Goal: Task Accomplishment & Management: Manage account settings

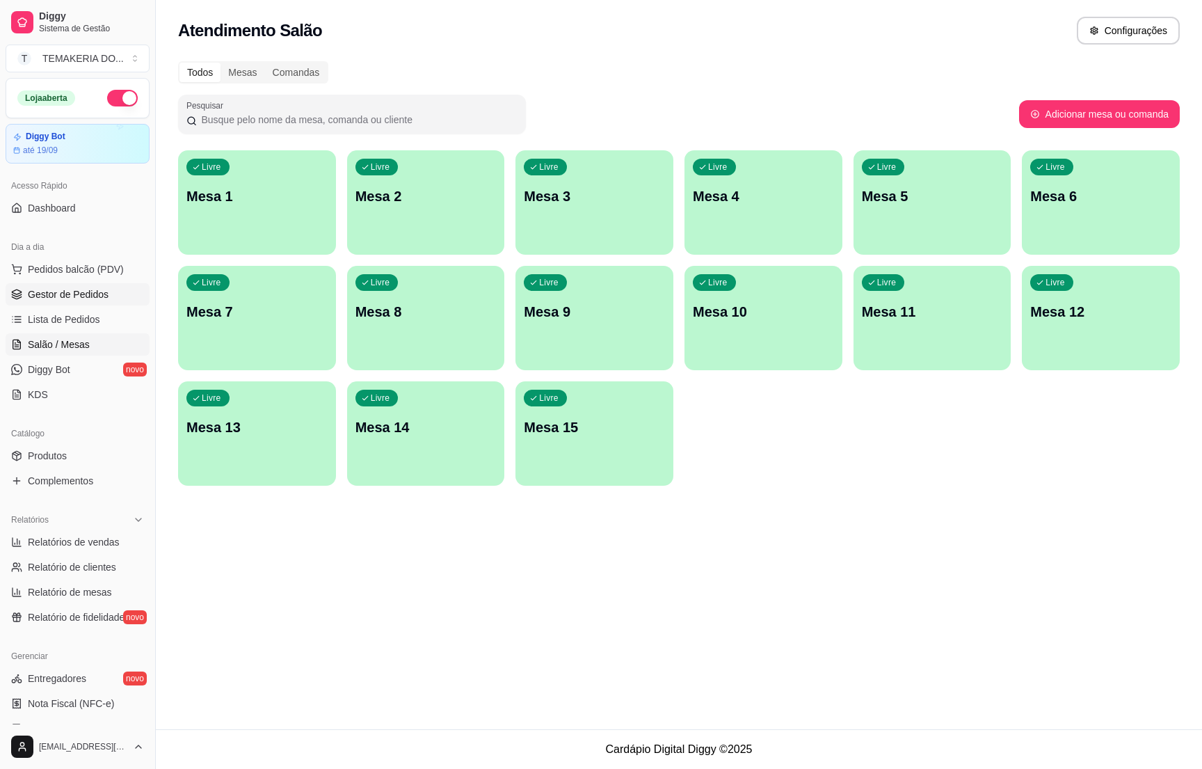
click at [61, 290] on span "Gestor de Pedidos" at bounding box center [68, 294] width 81 height 14
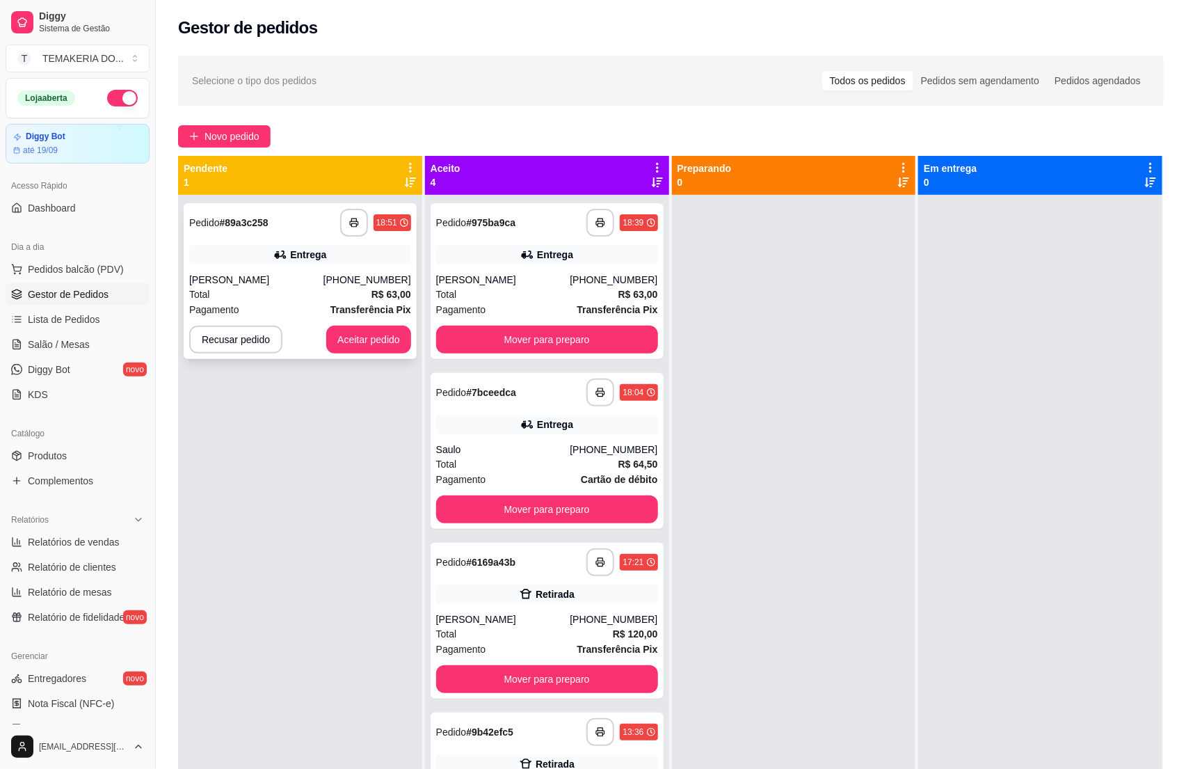
click at [308, 303] on div "Pagamento Transferência Pix" at bounding box center [300, 309] width 222 height 15
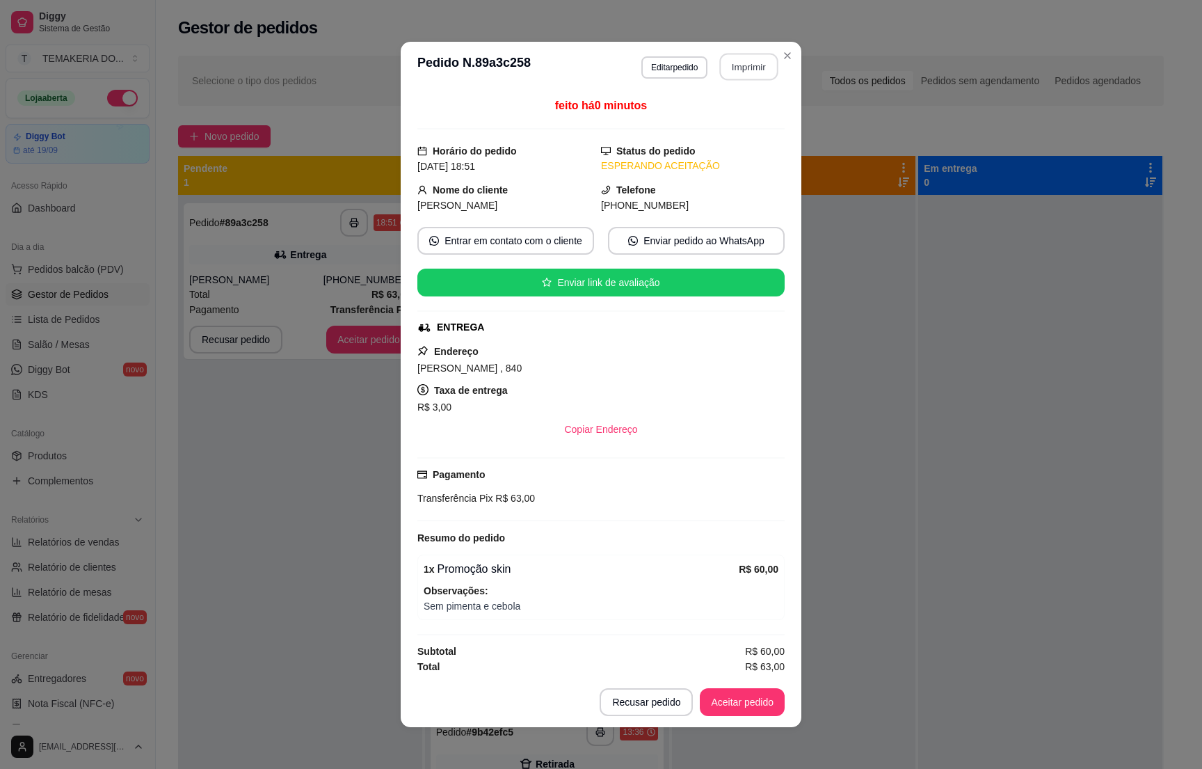
click at [738, 65] on button "Imprimir" at bounding box center [749, 67] width 58 height 27
click at [716, 704] on button "Aceitar pedido" at bounding box center [742, 702] width 85 height 28
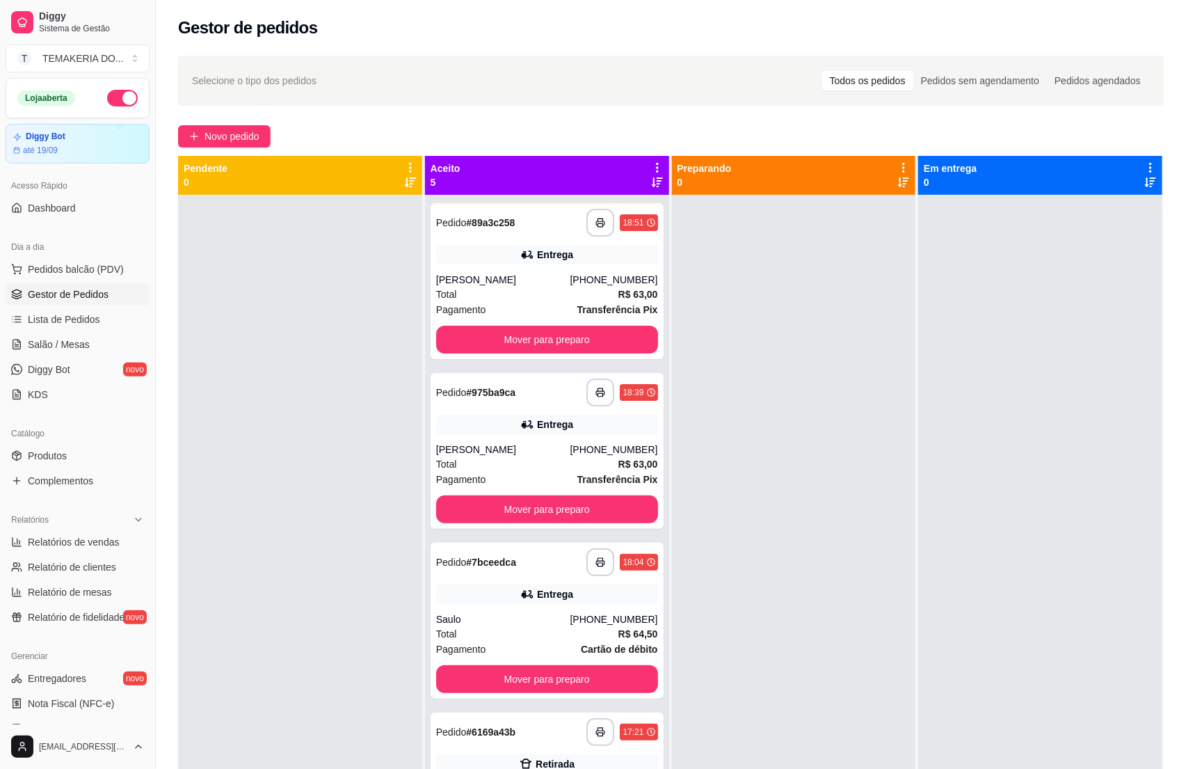
click at [269, 307] on div at bounding box center [300, 579] width 244 height 769
click at [54, 457] on span "Produtos" at bounding box center [47, 456] width 39 height 14
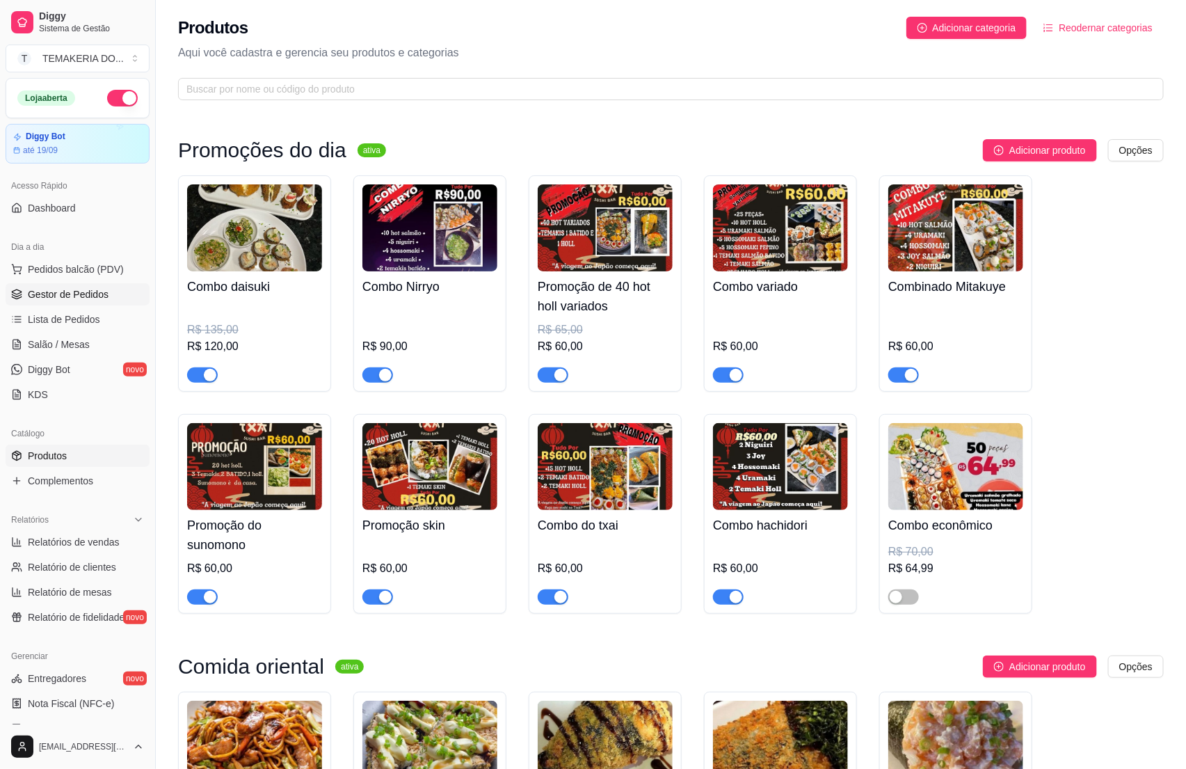
click at [70, 294] on span "Gestor de Pedidos" at bounding box center [68, 294] width 81 height 14
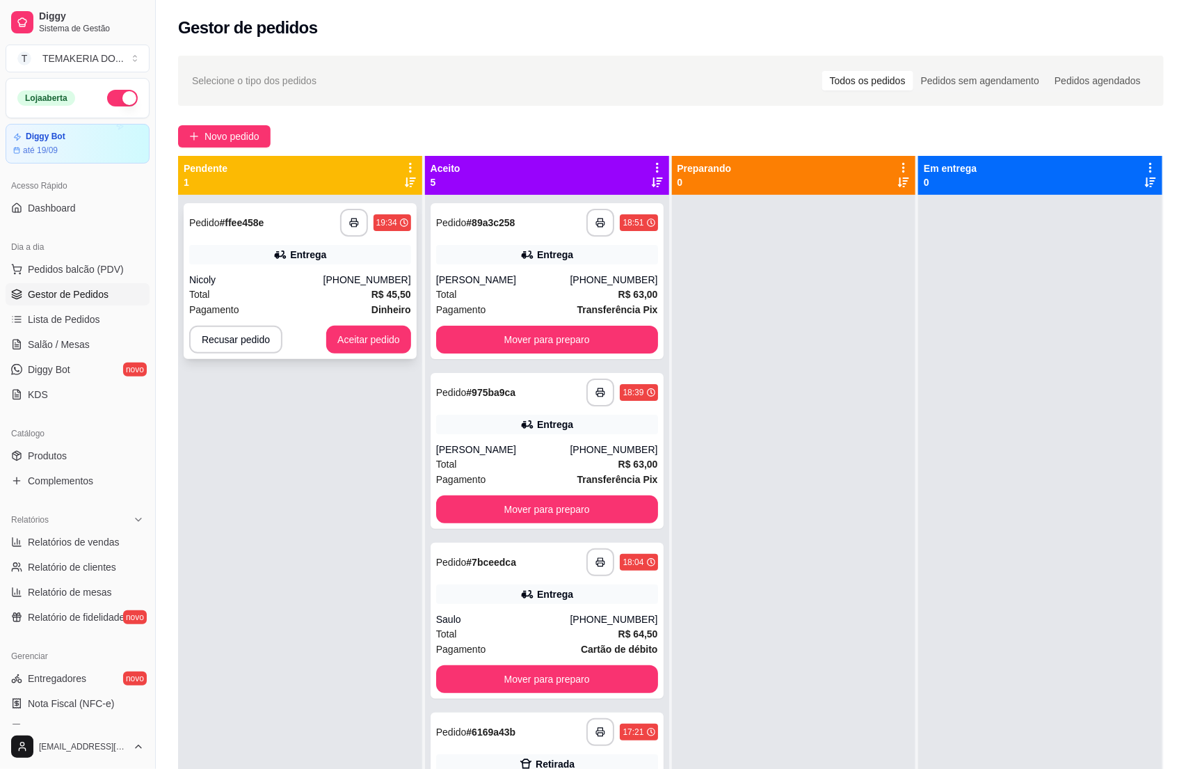
click at [270, 290] on div "Total R$ 45,50" at bounding box center [300, 294] width 222 height 15
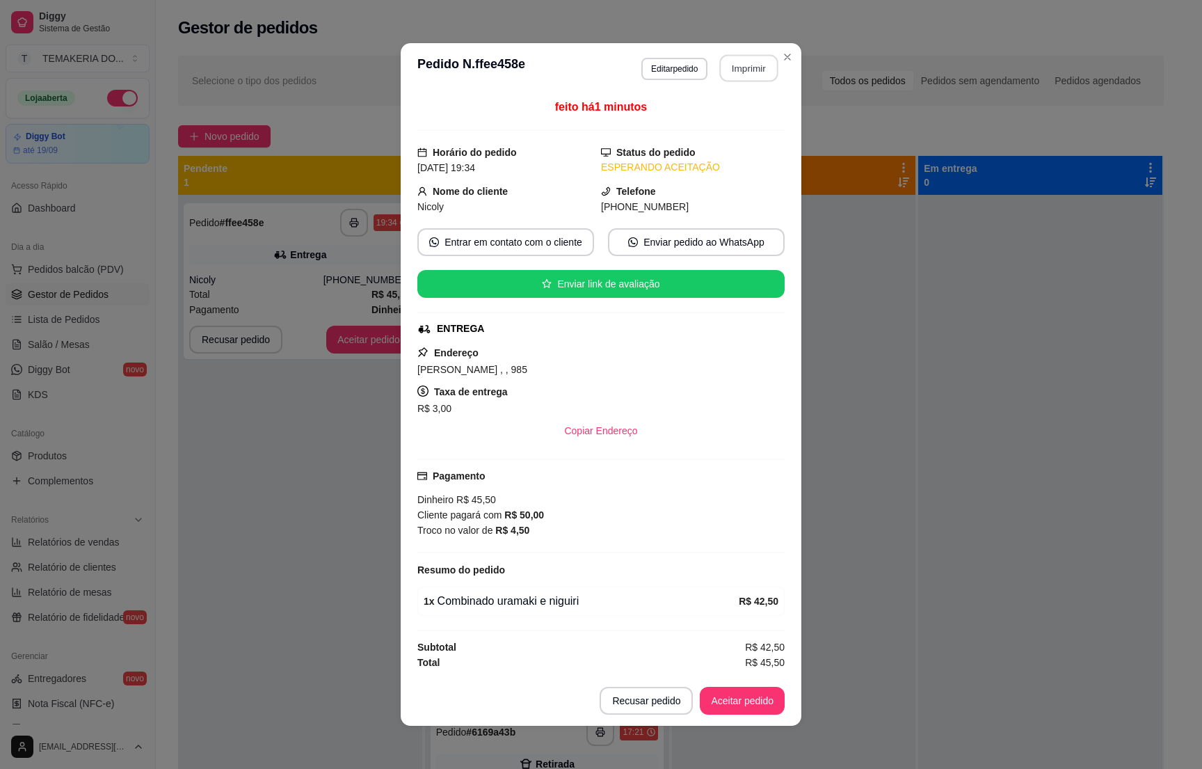
click at [731, 65] on button "Imprimir" at bounding box center [749, 68] width 58 height 27
click at [760, 699] on button "Aceitar pedido" at bounding box center [742, 701] width 85 height 28
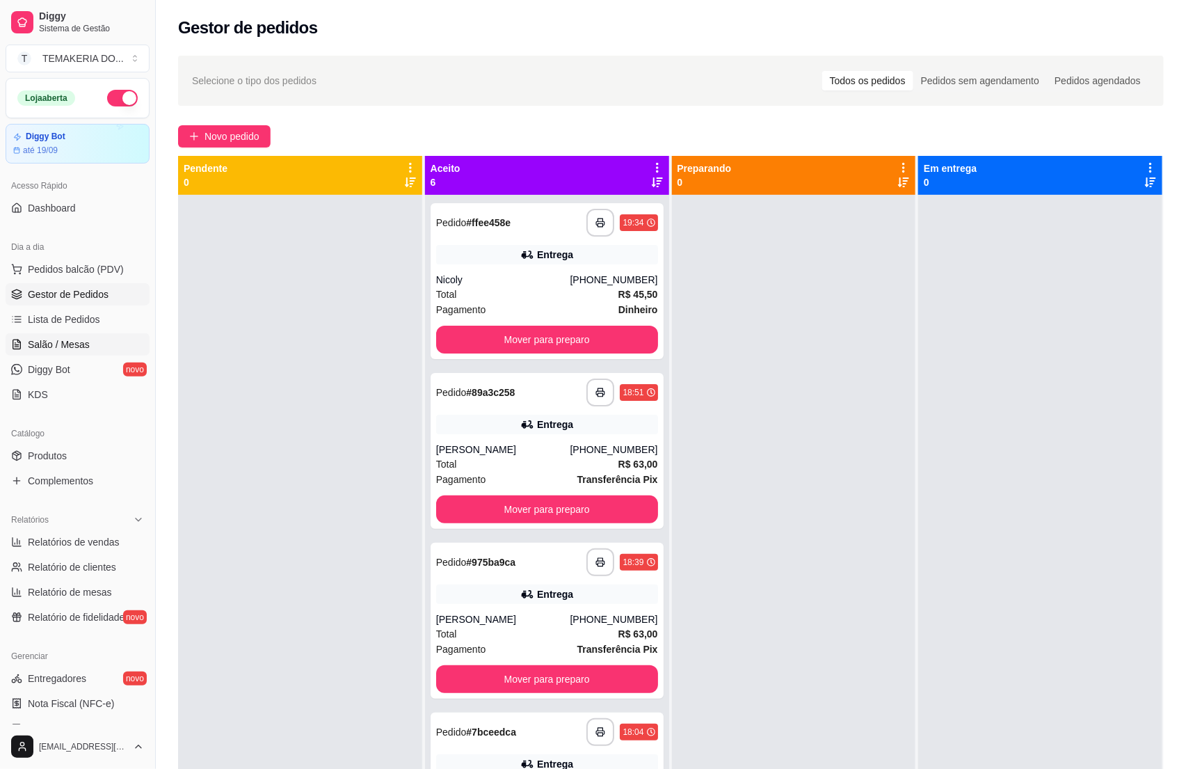
click at [22, 347] on icon at bounding box center [16, 344] width 11 height 11
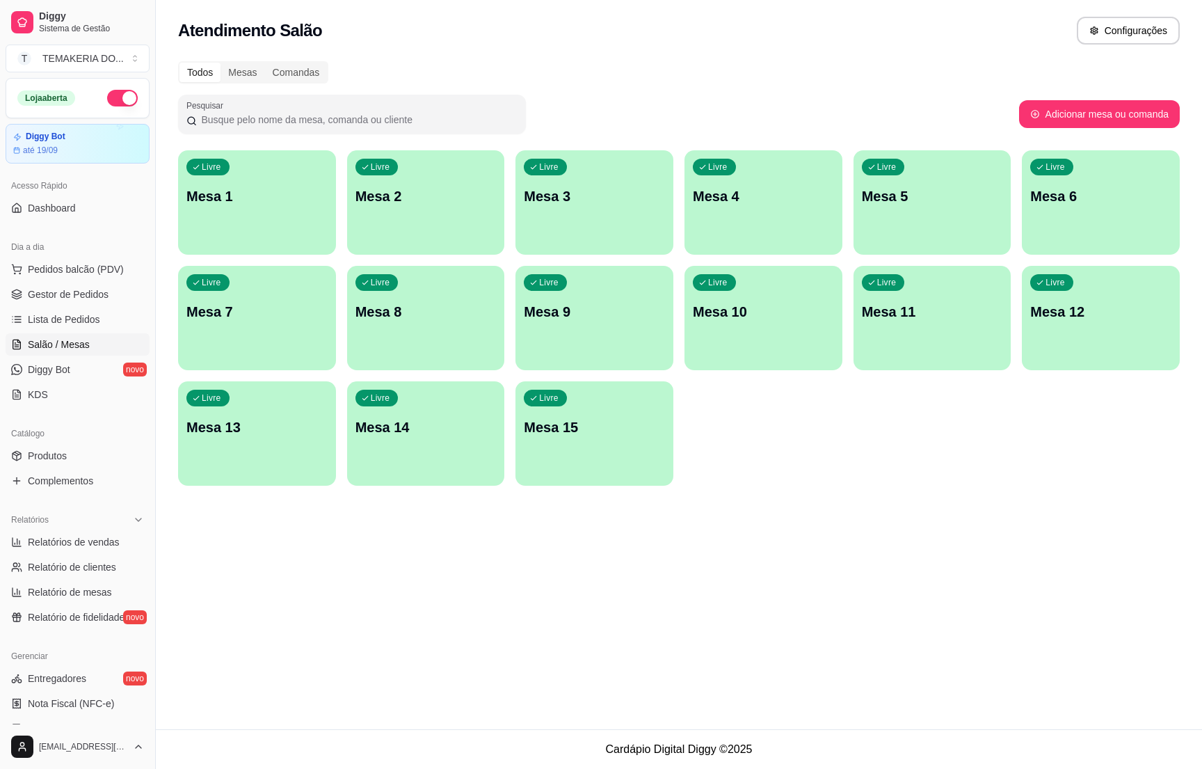
click at [936, 224] on div "Livre Mesa 5" at bounding box center [933, 194] width 158 height 88
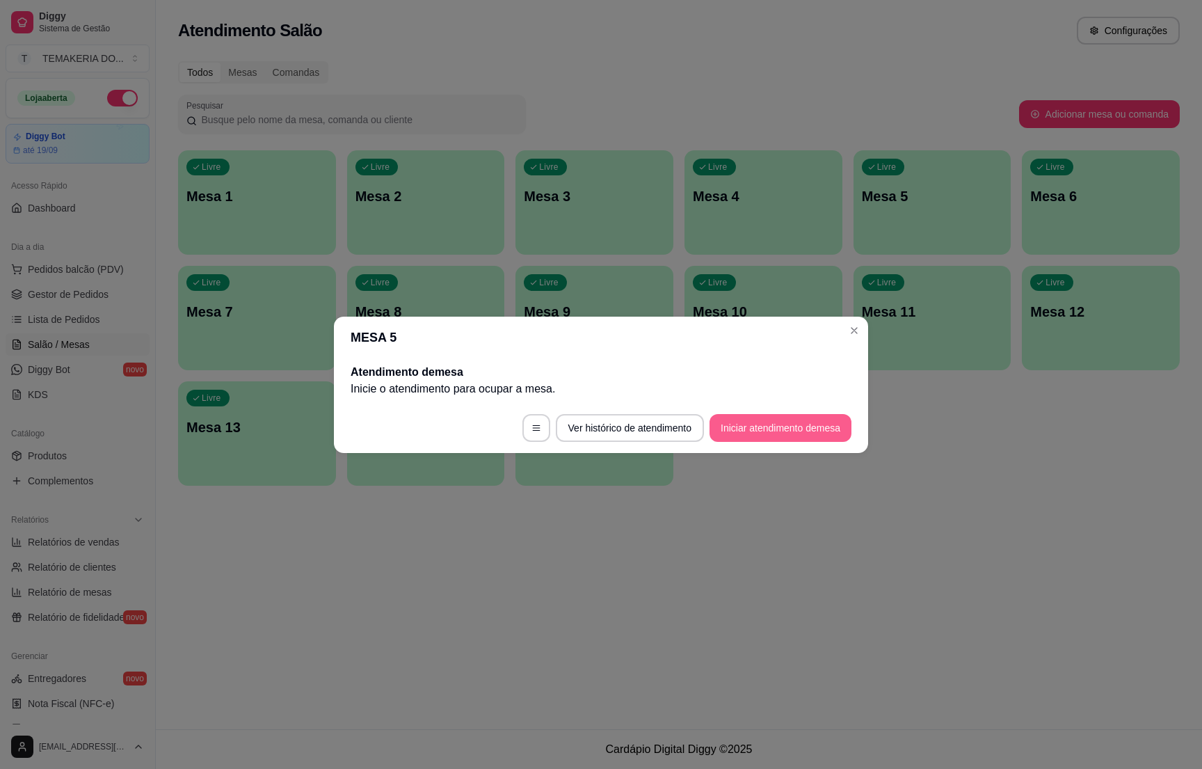
click at [733, 422] on button "Iniciar atendimento de mesa" at bounding box center [781, 428] width 142 height 28
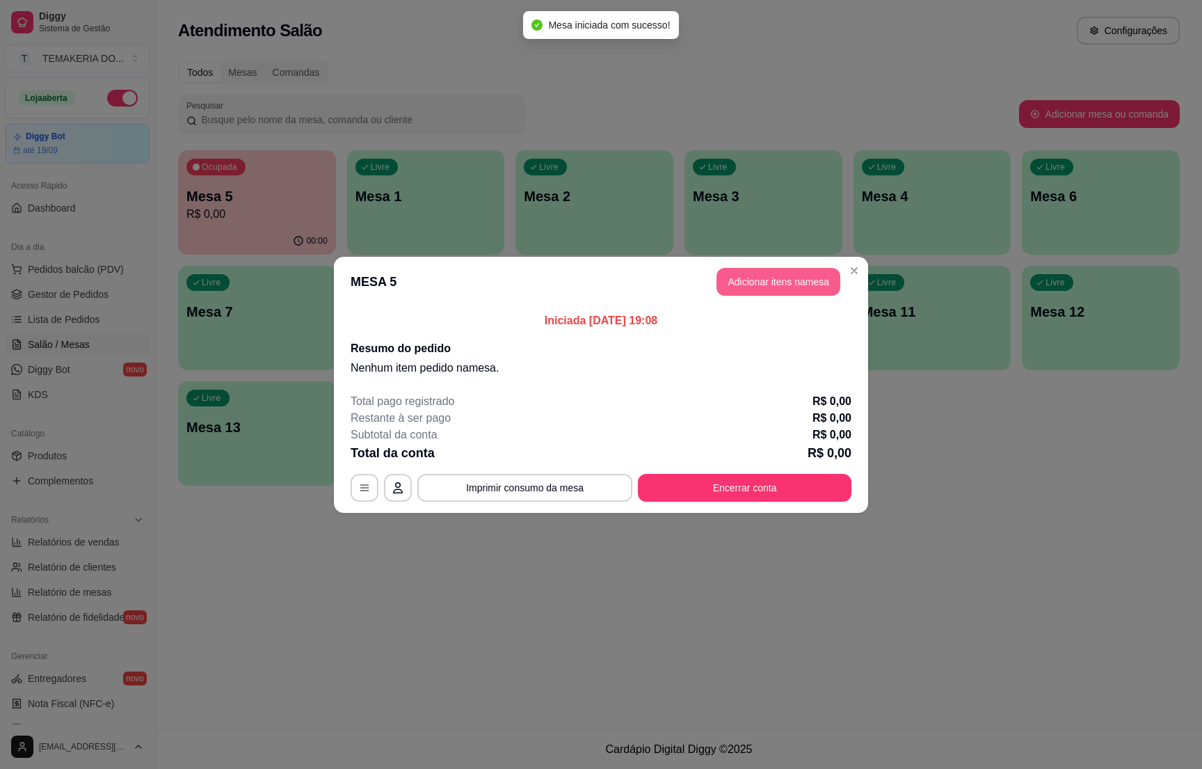
click at [740, 287] on button "Adicionar itens na mesa" at bounding box center [779, 282] width 124 height 28
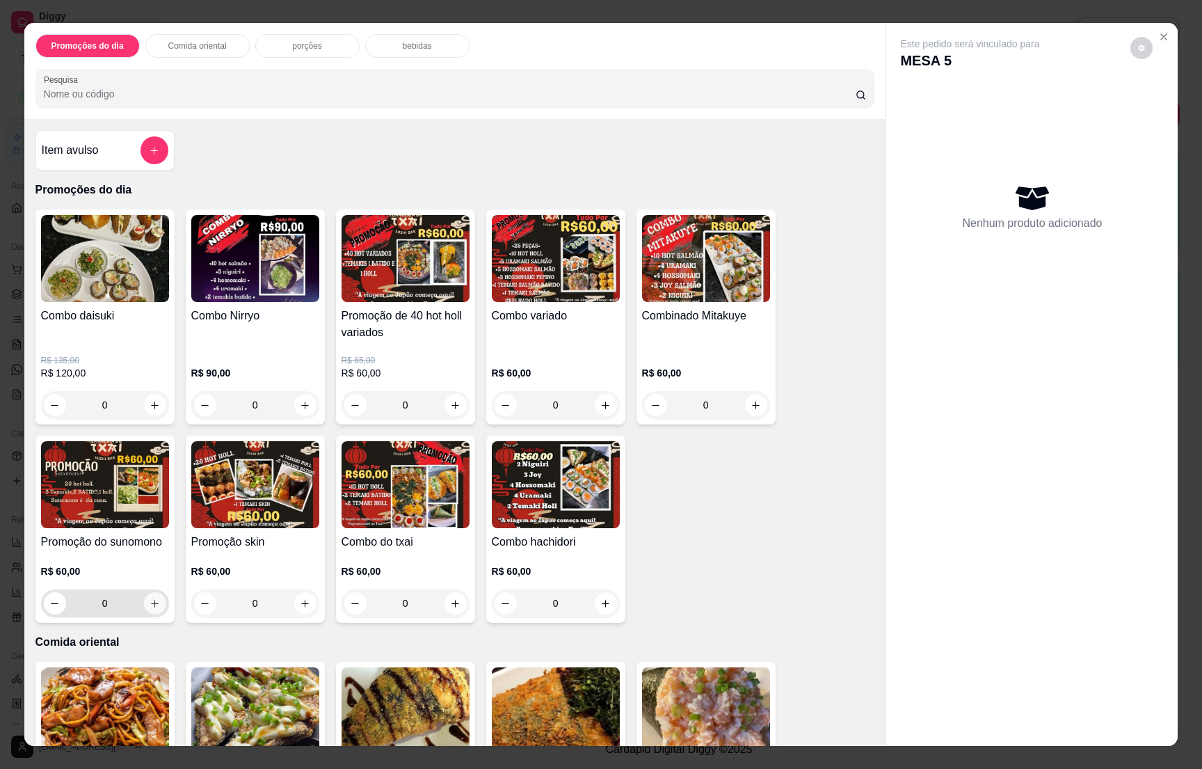
click at [150, 601] on icon "increase-product-quantity" at bounding box center [155, 603] width 10 height 10
type input "1"
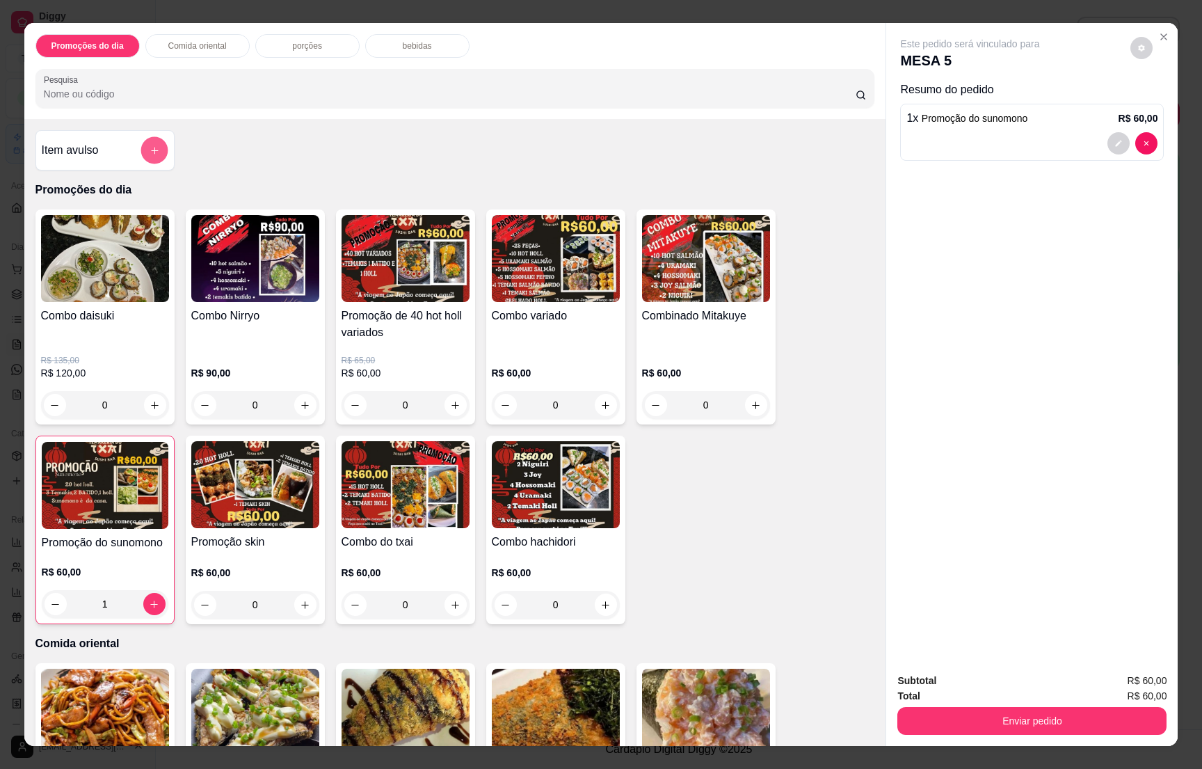
click at [149, 150] on icon "add-separate-item" at bounding box center [154, 150] width 10 height 10
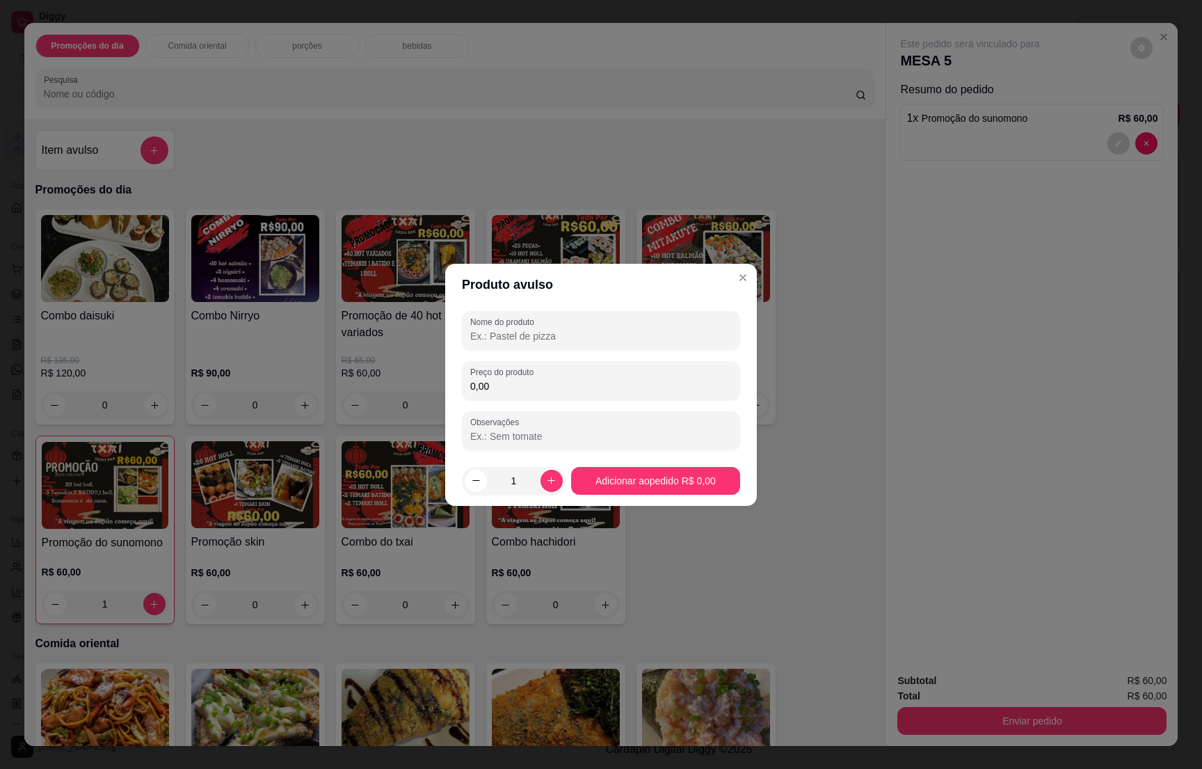
click at [502, 329] on input "Nome do produto" at bounding box center [601, 336] width 262 height 14
type input "1 suco de 1L"
click at [532, 378] on div "0,00" at bounding box center [601, 381] width 262 height 28
type input "16,00"
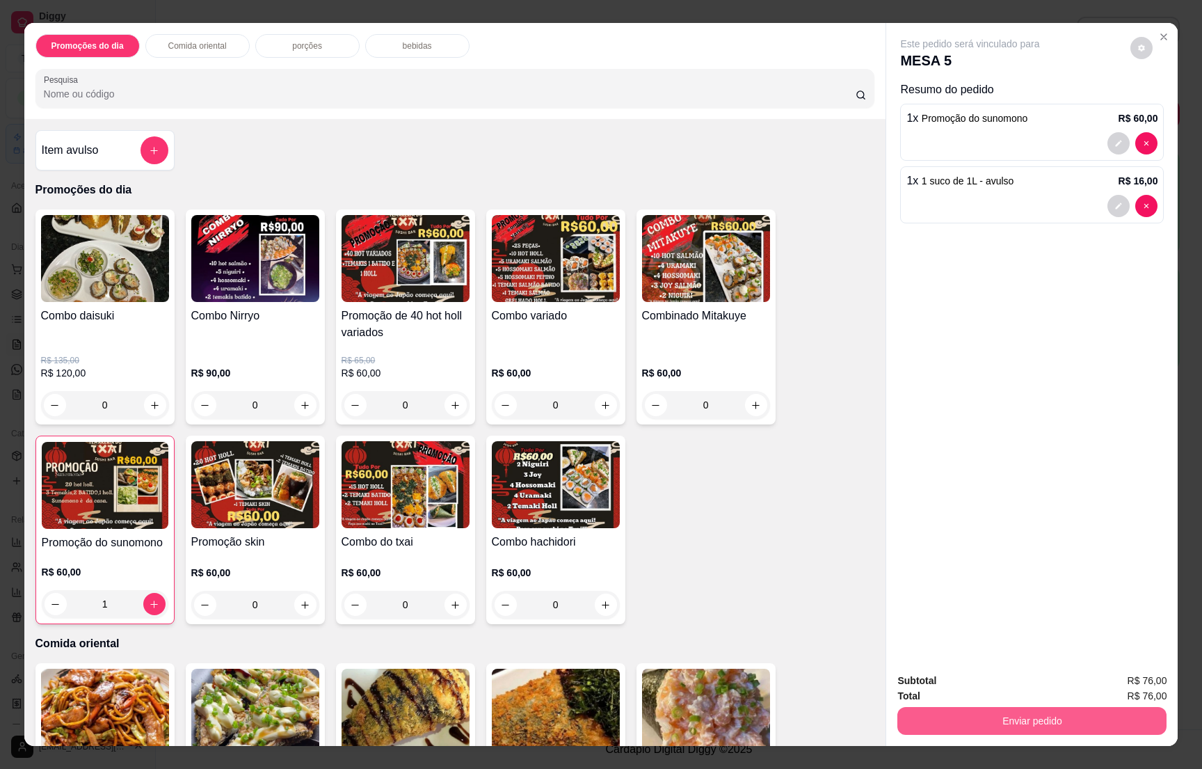
click at [1019, 722] on button "Enviar pedido" at bounding box center [1032, 721] width 269 height 28
click at [1013, 685] on button "Não registrar e enviar pedido" at bounding box center [984, 687] width 141 height 26
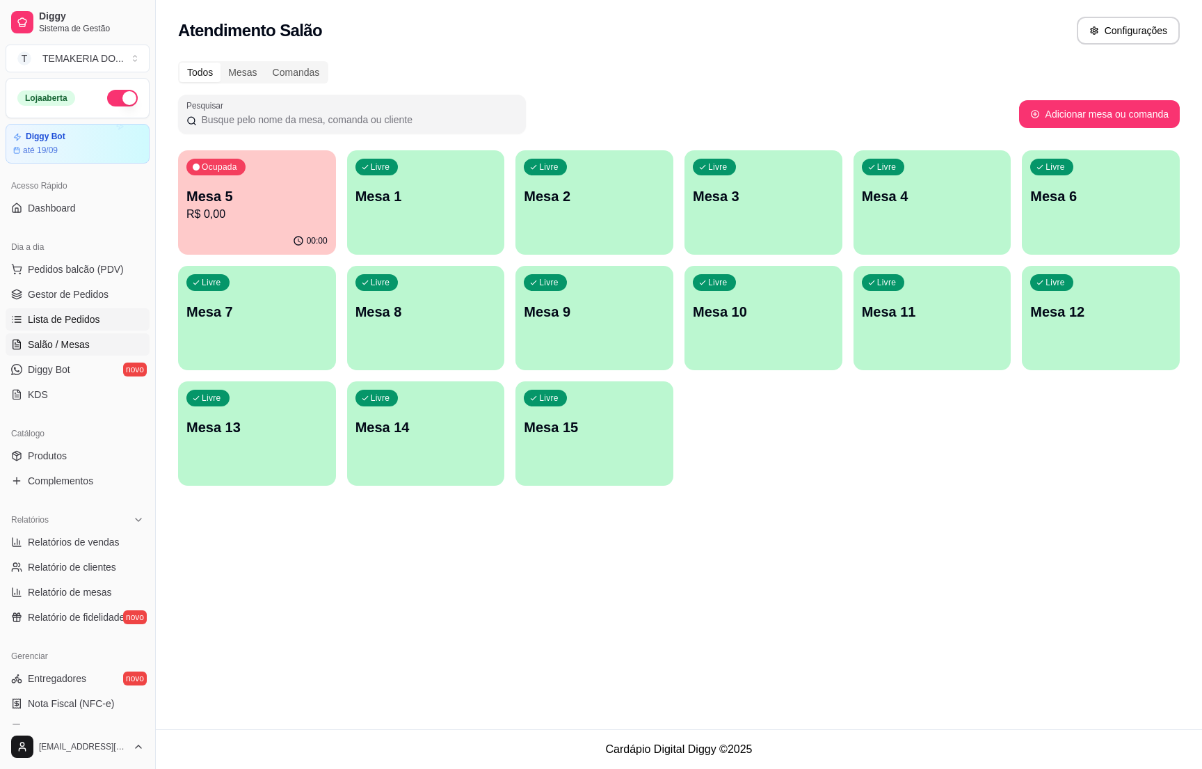
click at [32, 312] on link "Lista de Pedidos" at bounding box center [78, 319] width 144 height 22
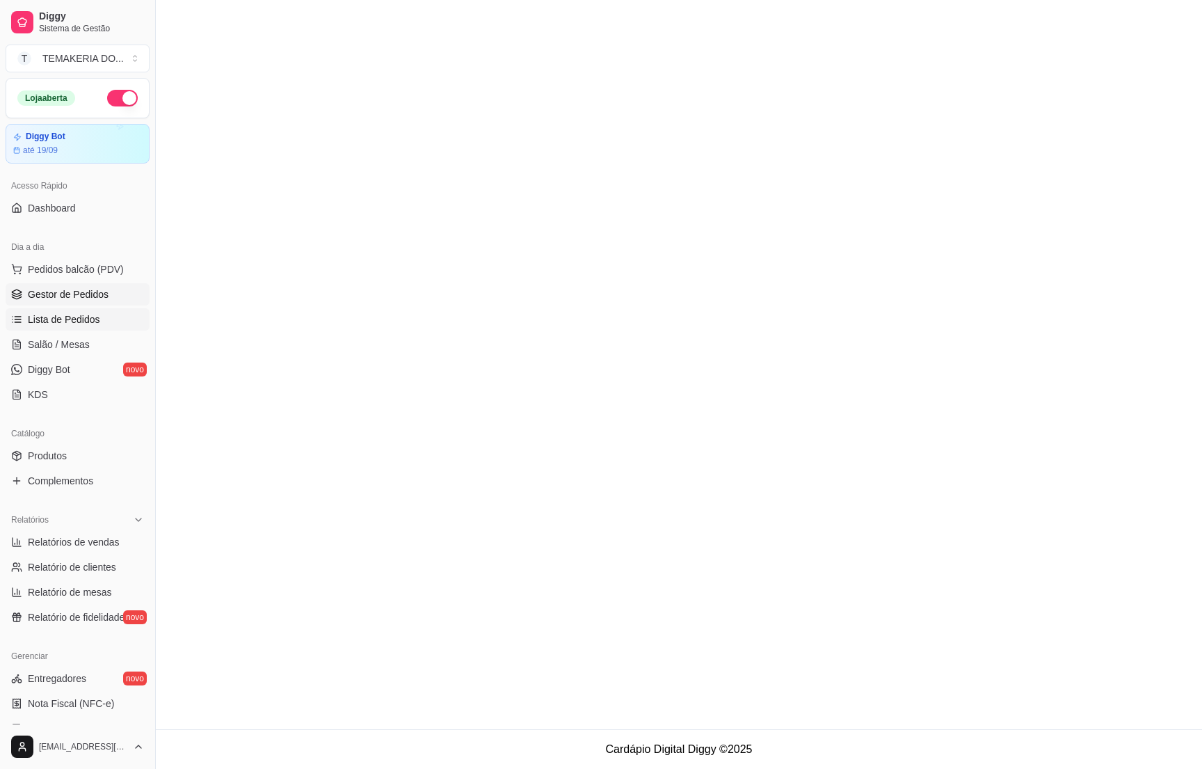
click at [42, 303] on link "Gestor de Pedidos" at bounding box center [78, 294] width 144 height 22
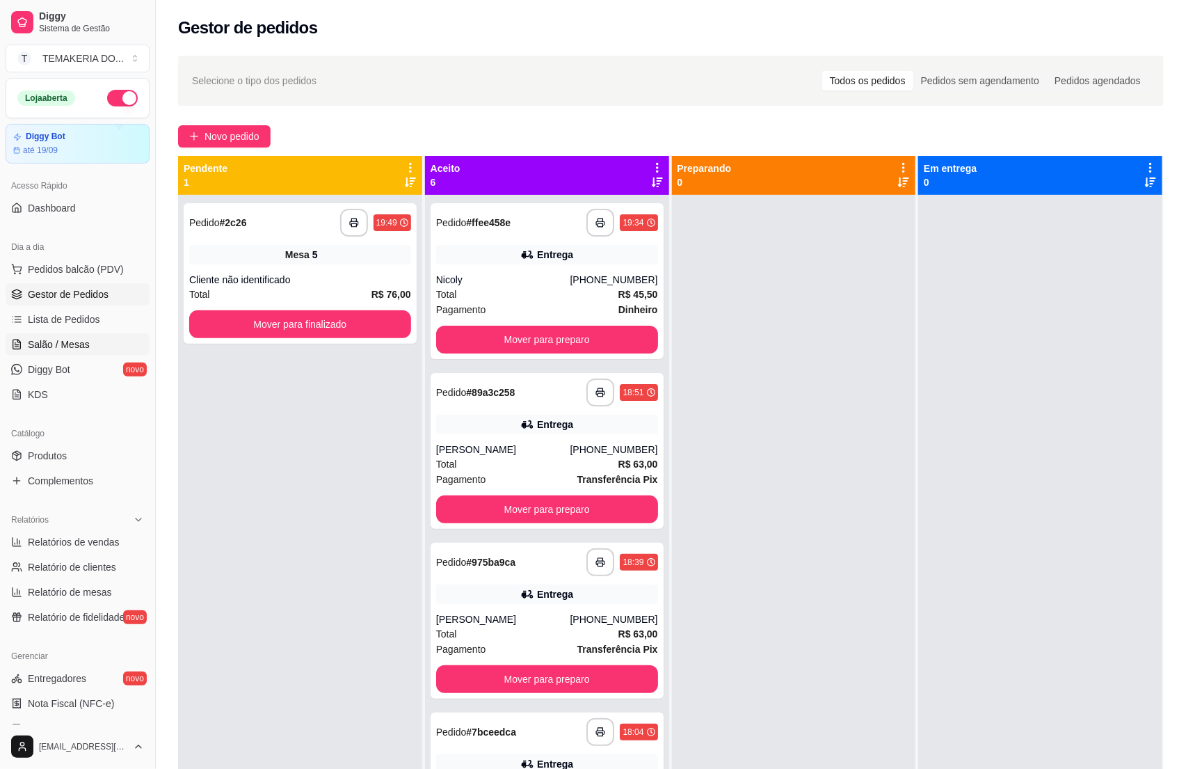
click at [67, 343] on span "Salão / Mesas" at bounding box center [59, 344] width 62 height 14
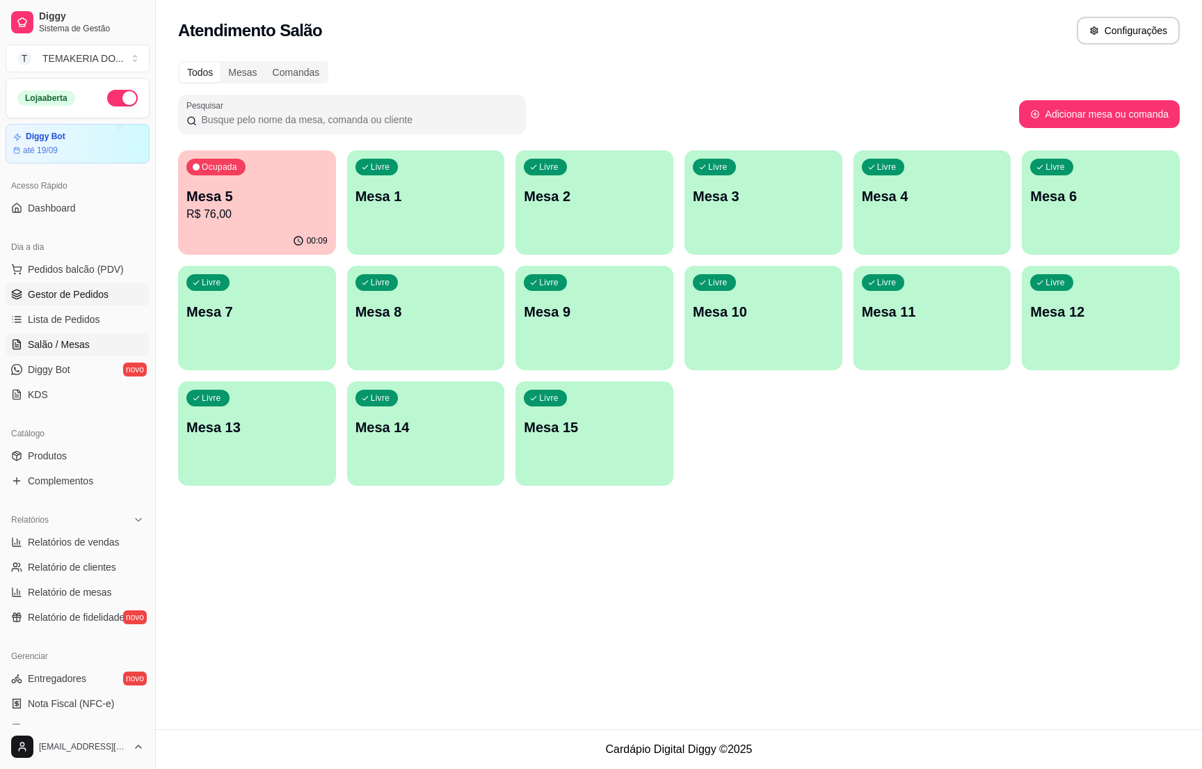
click at [65, 288] on span "Gestor de Pedidos" at bounding box center [68, 294] width 81 height 14
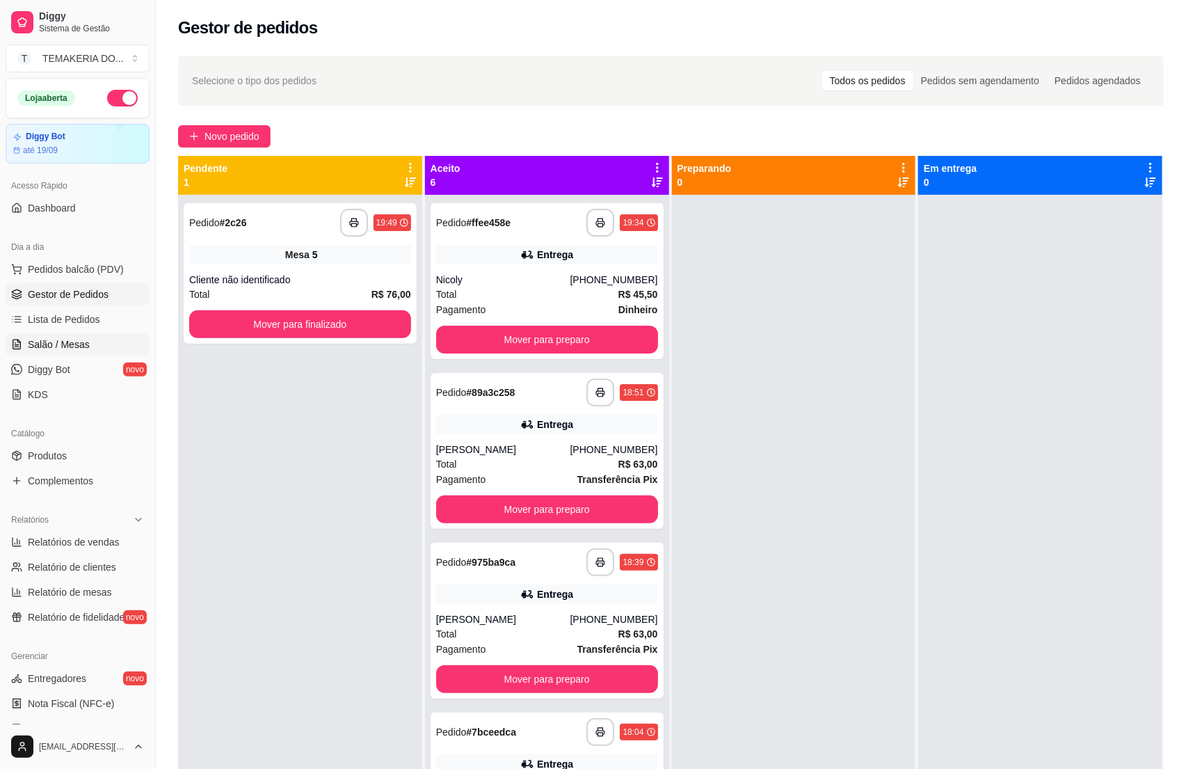
click at [48, 353] on link "Salão / Mesas" at bounding box center [78, 344] width 144 height 22
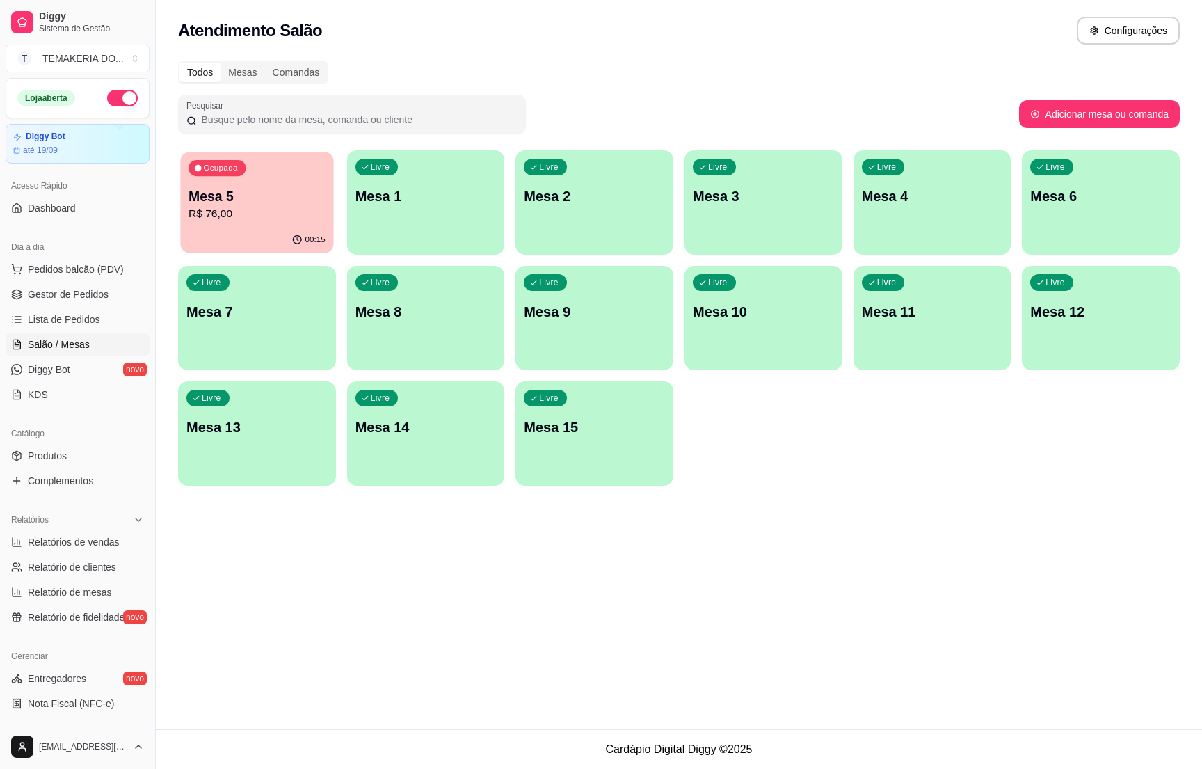
click at [253, 209] on p "R$ 76,00" at bounding box center [257, 214] width 137 height 16
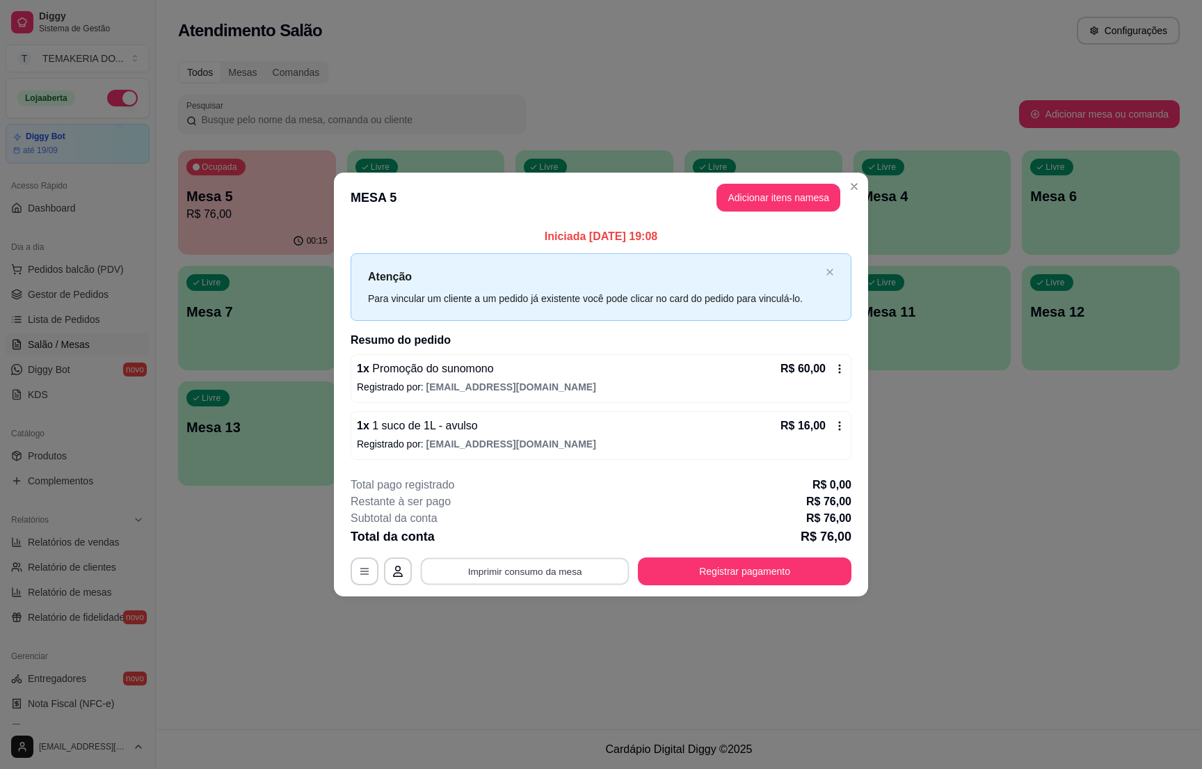
click at [595, 571] on button "Imprimir consumo da mesa" at bounding box center [525, 571] width 209 height 27
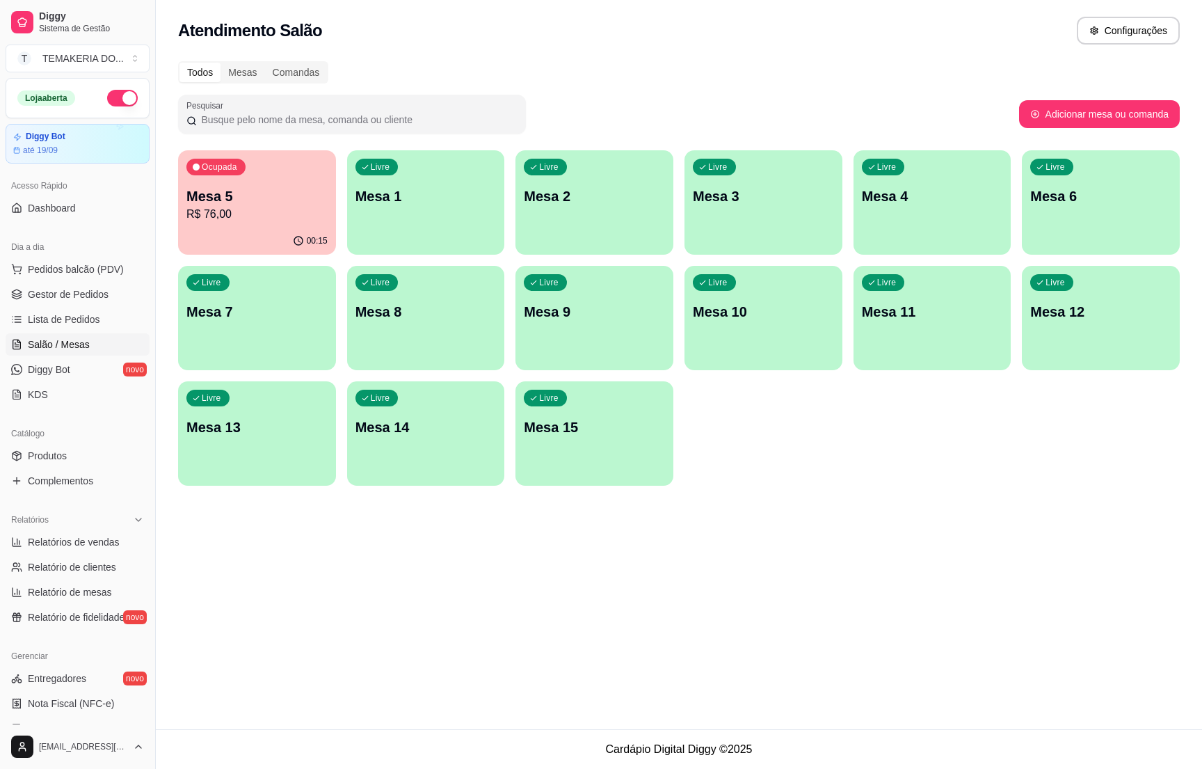
click at [253, 177] on div "Ocupada Mesa 5 R$ 76,00" at bounding box center [257, 188] width 158 height 77
click at [240, 205] on p "Mesa 5" at bounding box center [256, 195] width 141 height 19
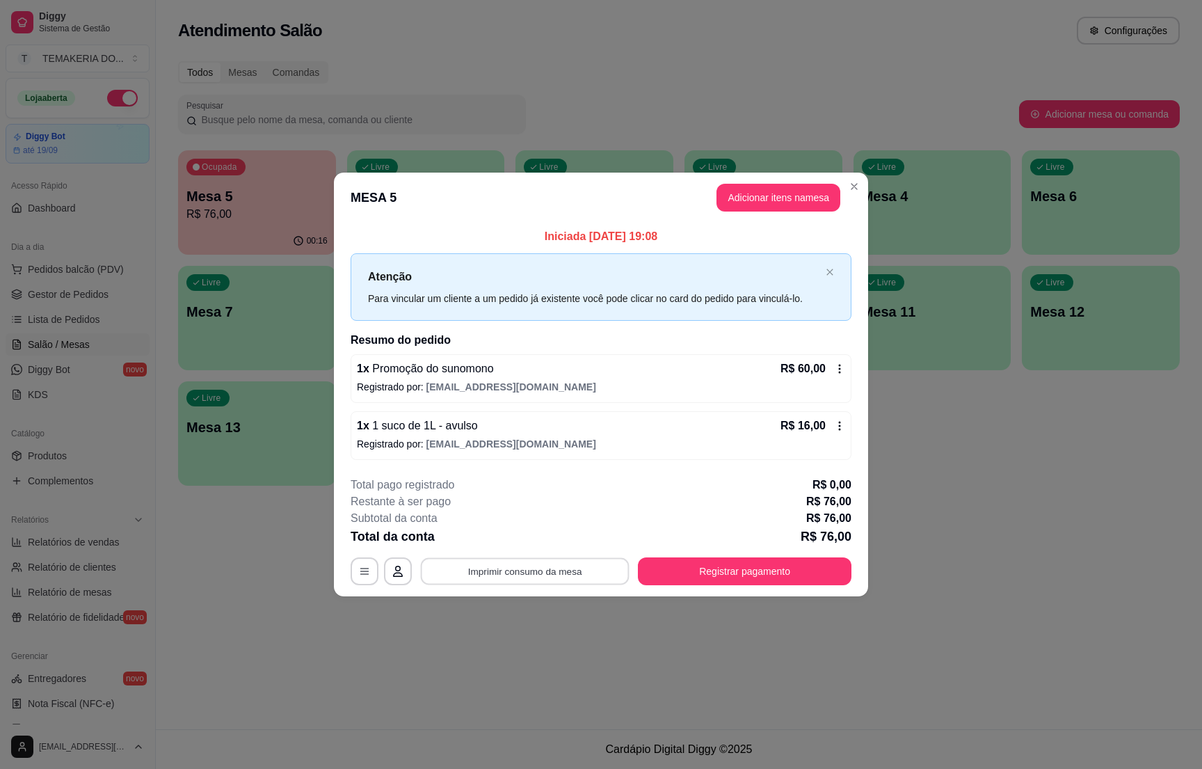
click at [573, 573] on button "Imprimir consumo da mesa" at bounding box center [525, 571] width 209 height 27
click at [722, 578] on button "Registrar pagamento" at bounding box center [745, 571] width 207 height 27
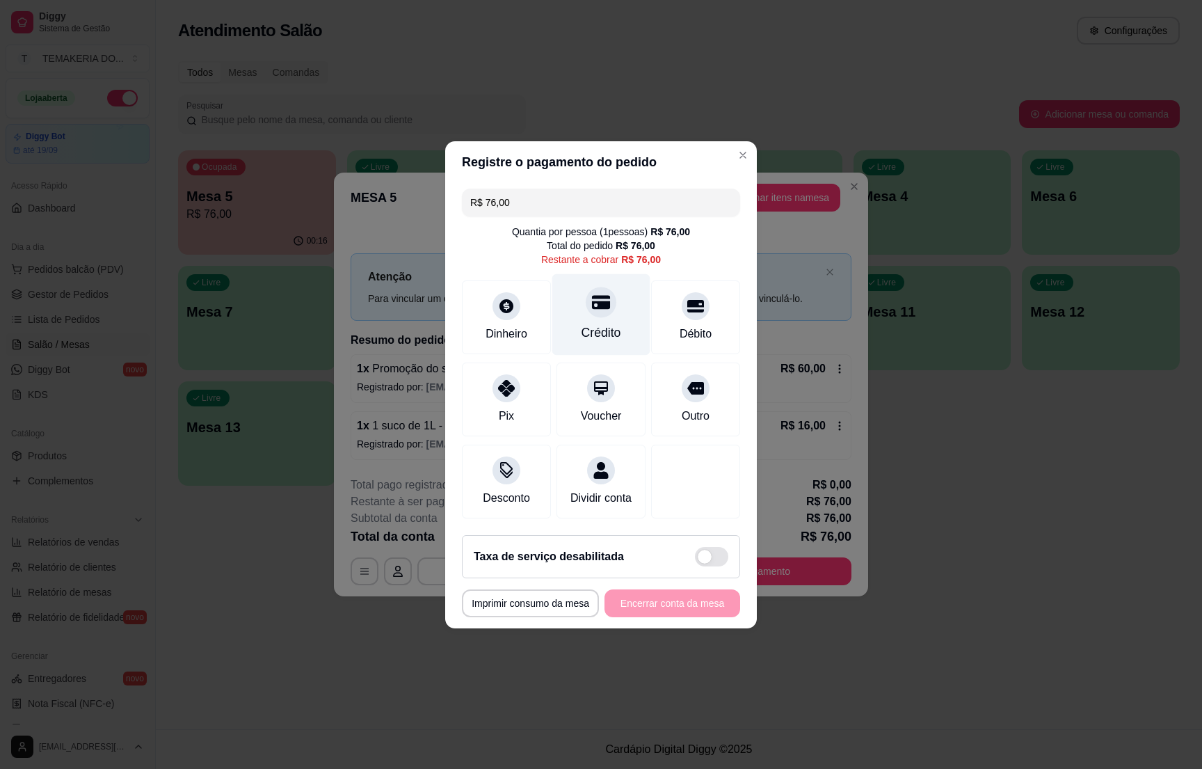
click at [592, 296] on icon at bounding box center [601, 302] width 18 height 18
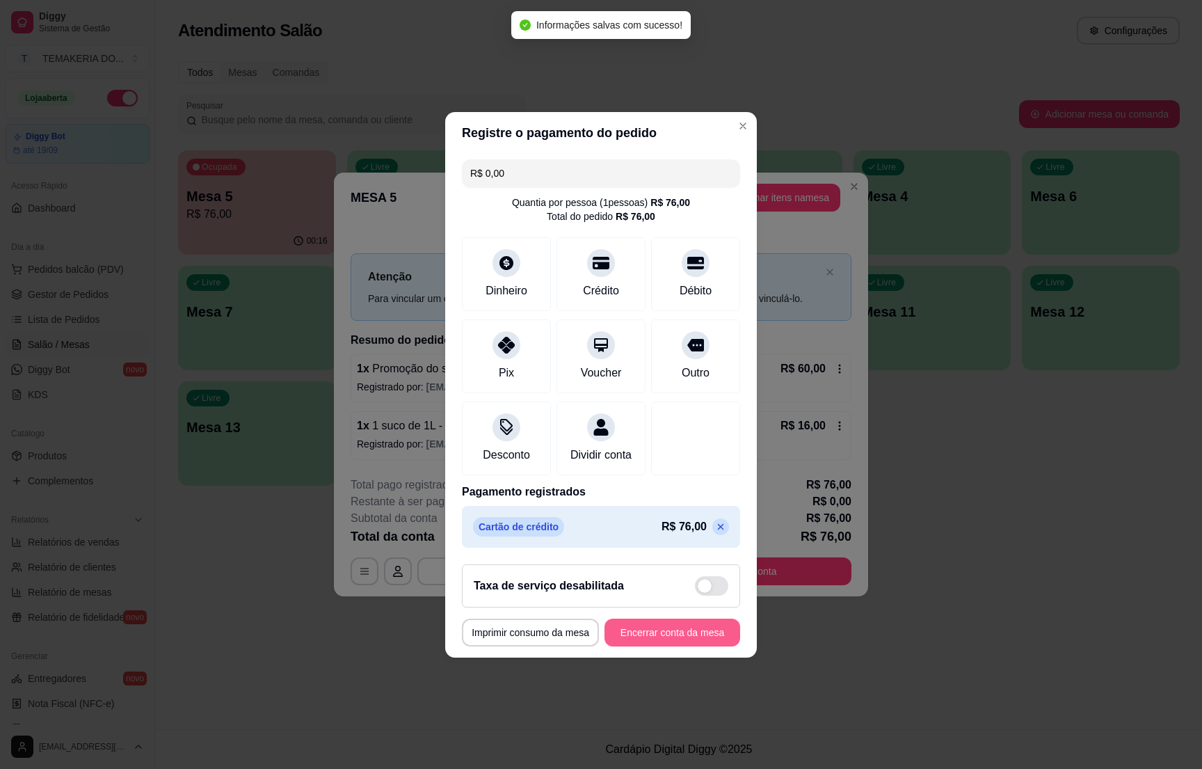
click at [641, 646] on button "Encerrar conta da mesa" at bounding box center [673, 633] width 136 height 28
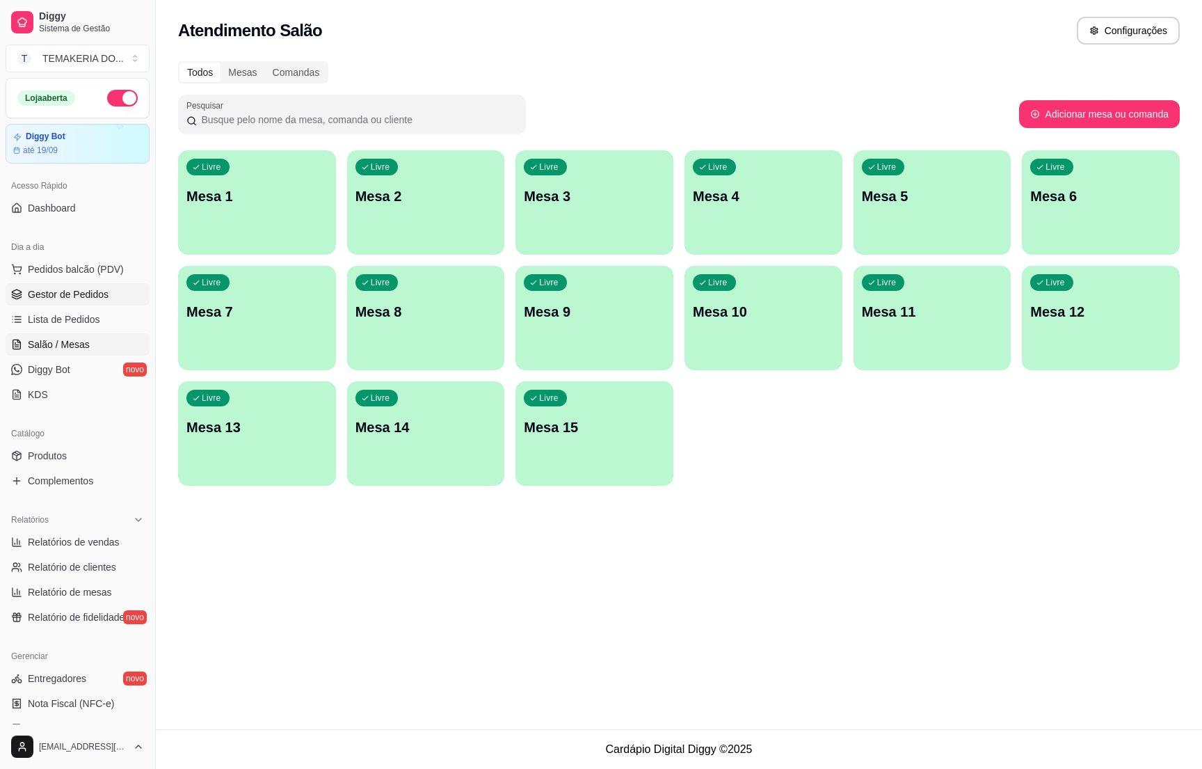
click at [73, 303] on link "Gestor de Pedidos" at bounding box center [78, 294] width 144 height 22
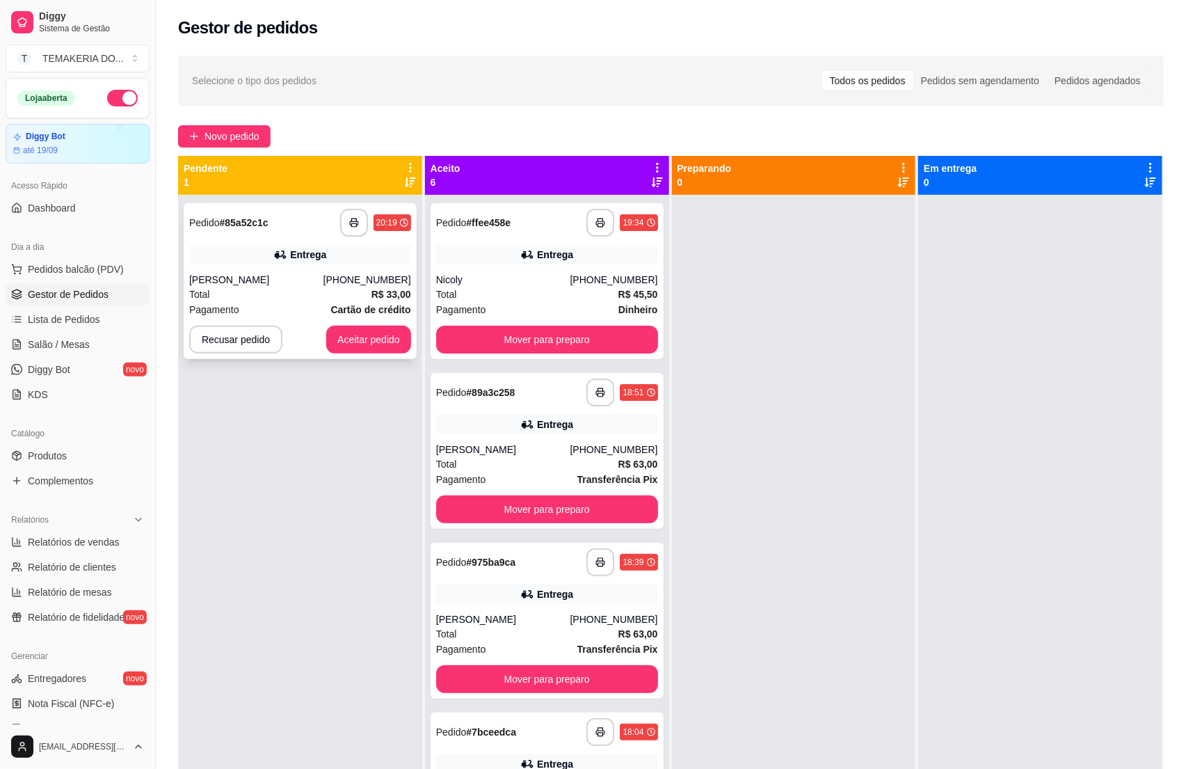
click at [290, 280] on div "[PERSON_NAME]" at bounding box center [256, 280] width 134 height 14
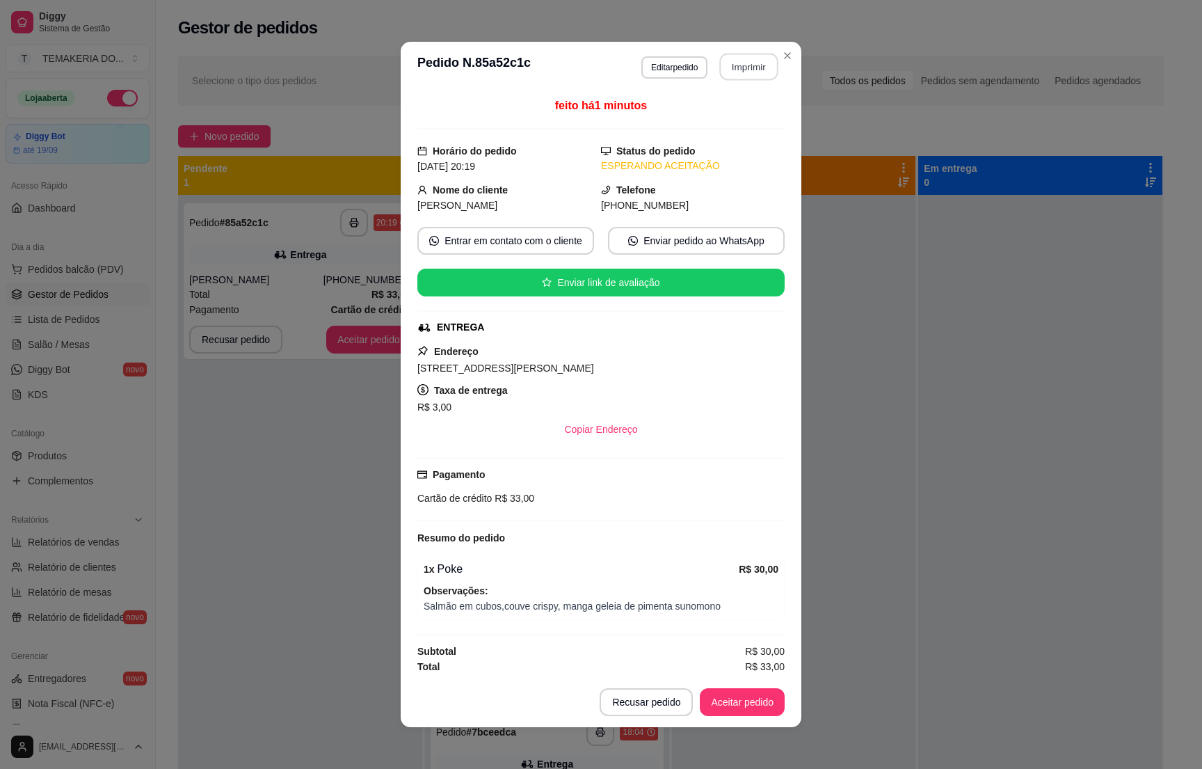
click at [733, 67] on button "Imprimir" at bounding box center [749, 67] width 58 height 27
click at [729, 689] on footer "Recusar pedido Aceitar pedido" at bounding box center [601, 702] width 401 height 50
click at [731, 696] on button "Aceitar pedido" at bounding box center [742, 702] width 82 height 27
click at [731, 696] on div "Recusar pedido Aceitar pedido" at bounding box center [692, 702] width 185 height 28
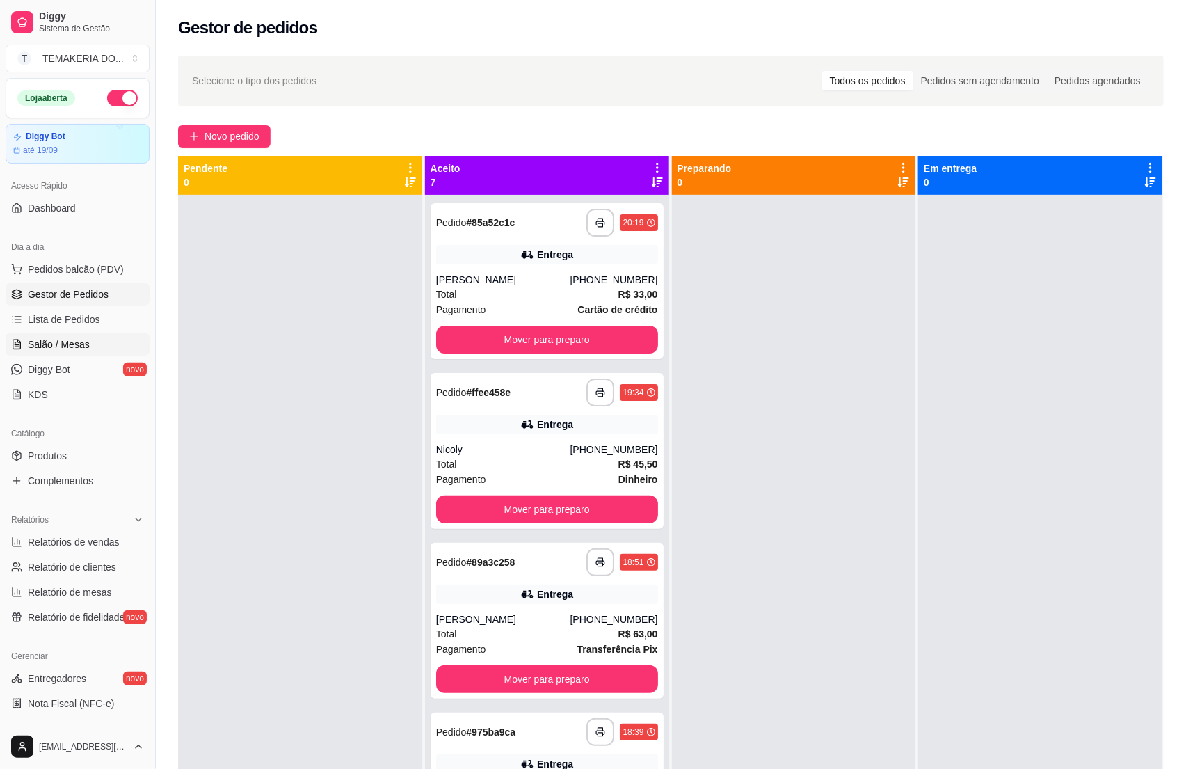
click at [74, 347] on span "Salão / Mesas" at bounding box center [59, 344] width 62 height 14
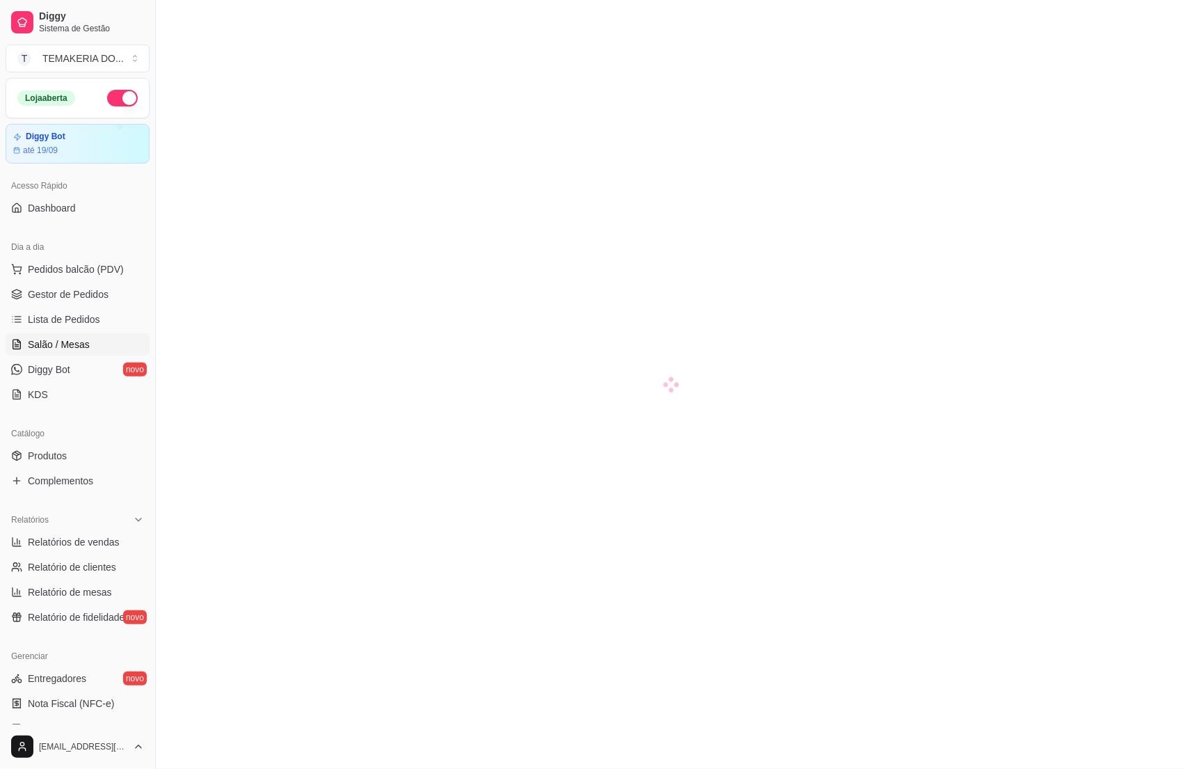
click at [74, 347] on span "Salão / Mesas" at bounding box center [59, 344] width 62 height 14
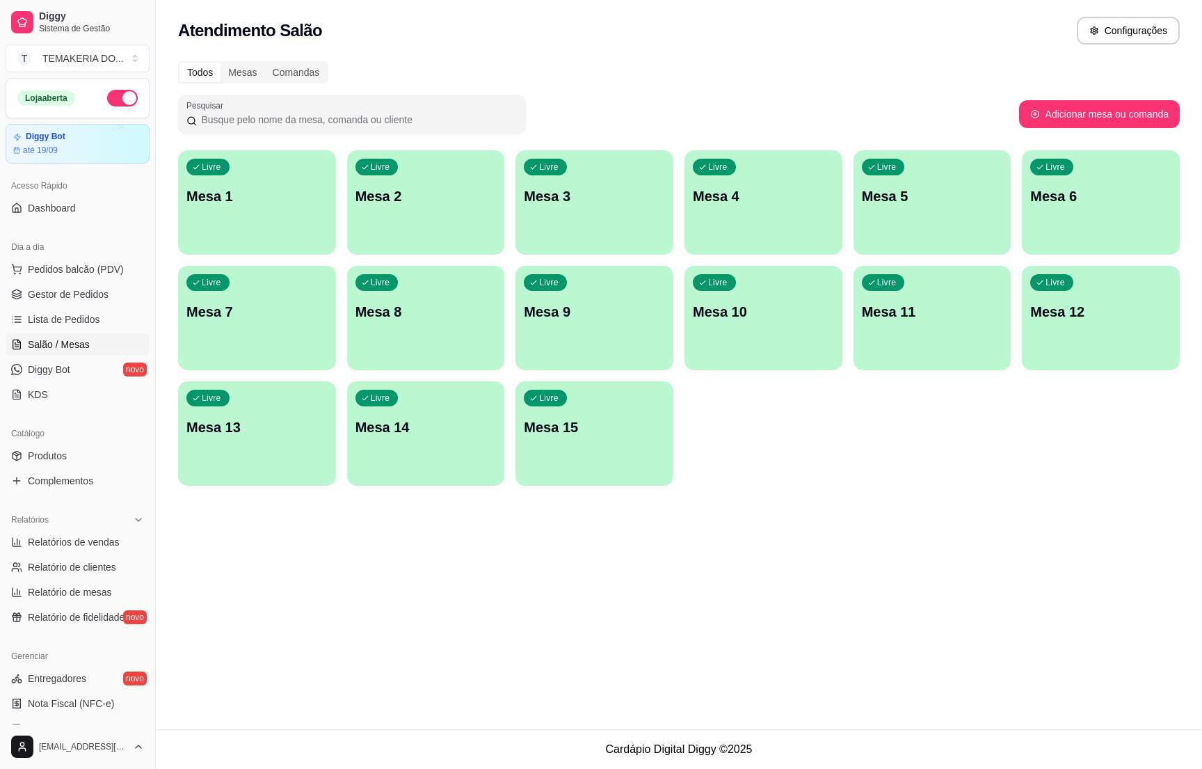
click at [583, 219] on div "Livre Mesa 3" at bounding box center [595, 194] width 158 height 88
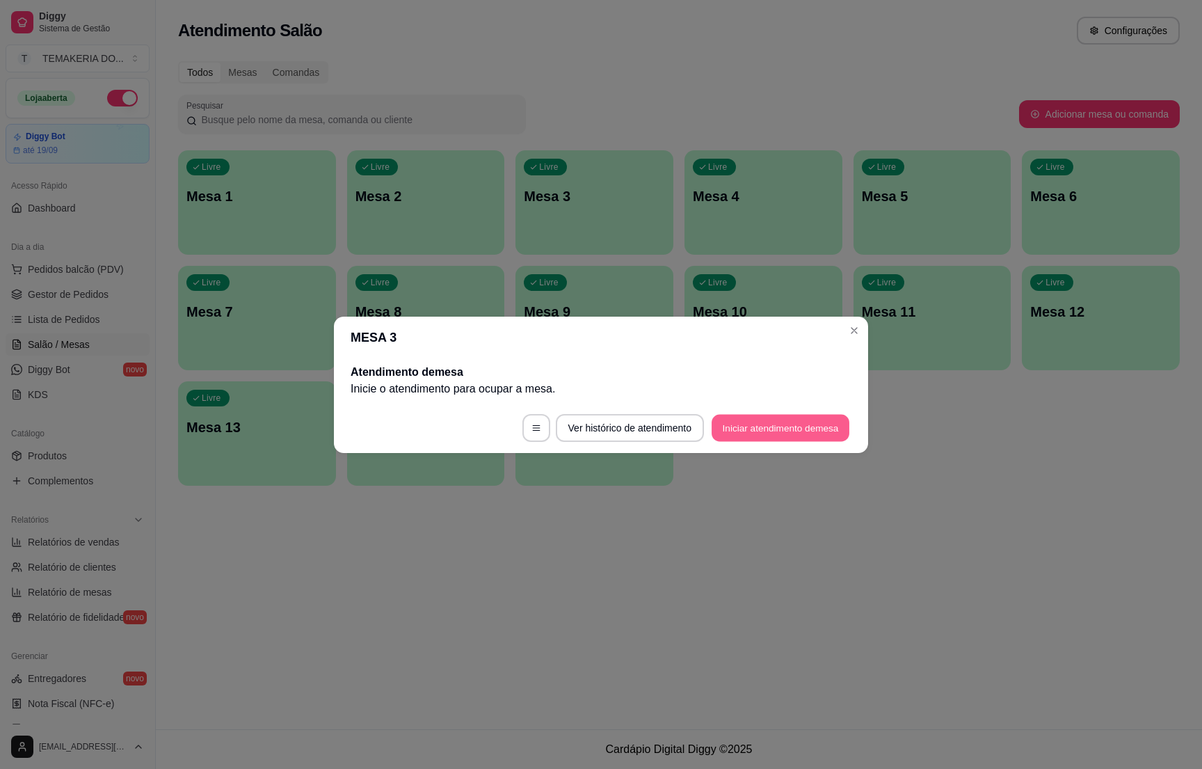
click at [749, 430] on button "Iniciar atendimento de mesa" at bounding box center [781, 427] width 138 height 27
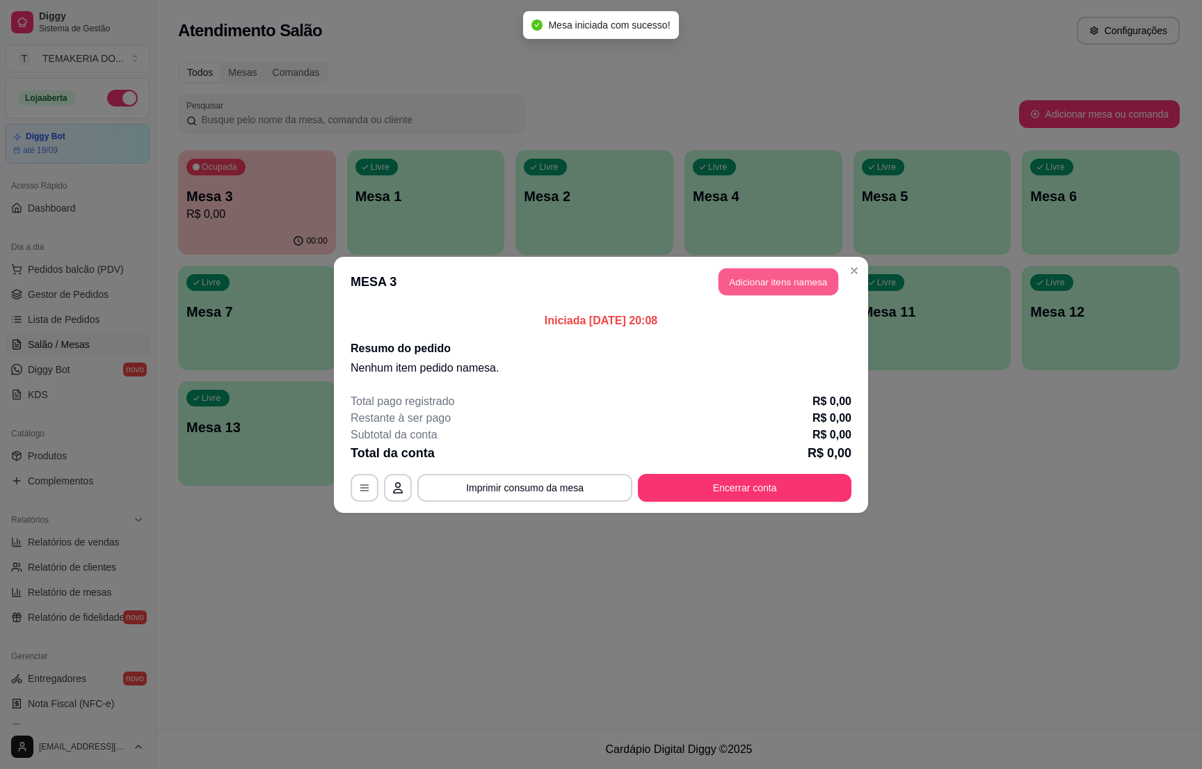
click at [745, 287] on button "Adicionar itens na mesa" at bounding box center [779, 281] width 120 height 27
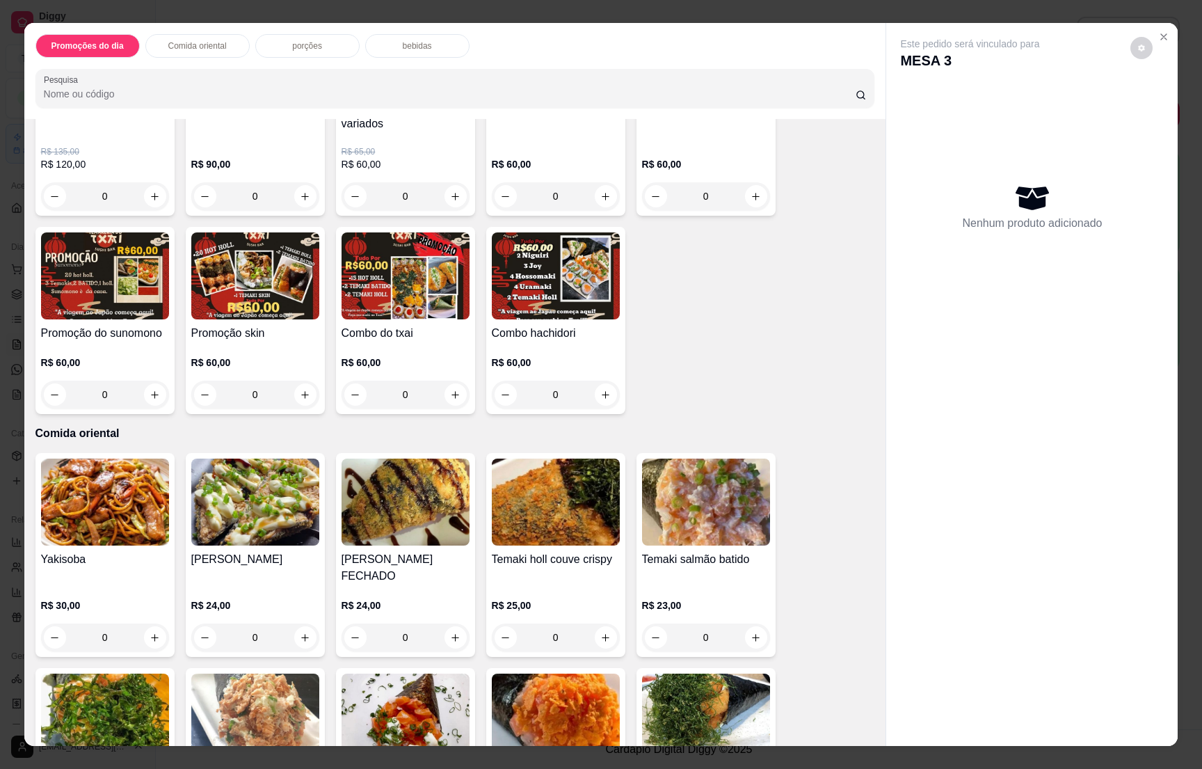
scroll to position [417, 0]
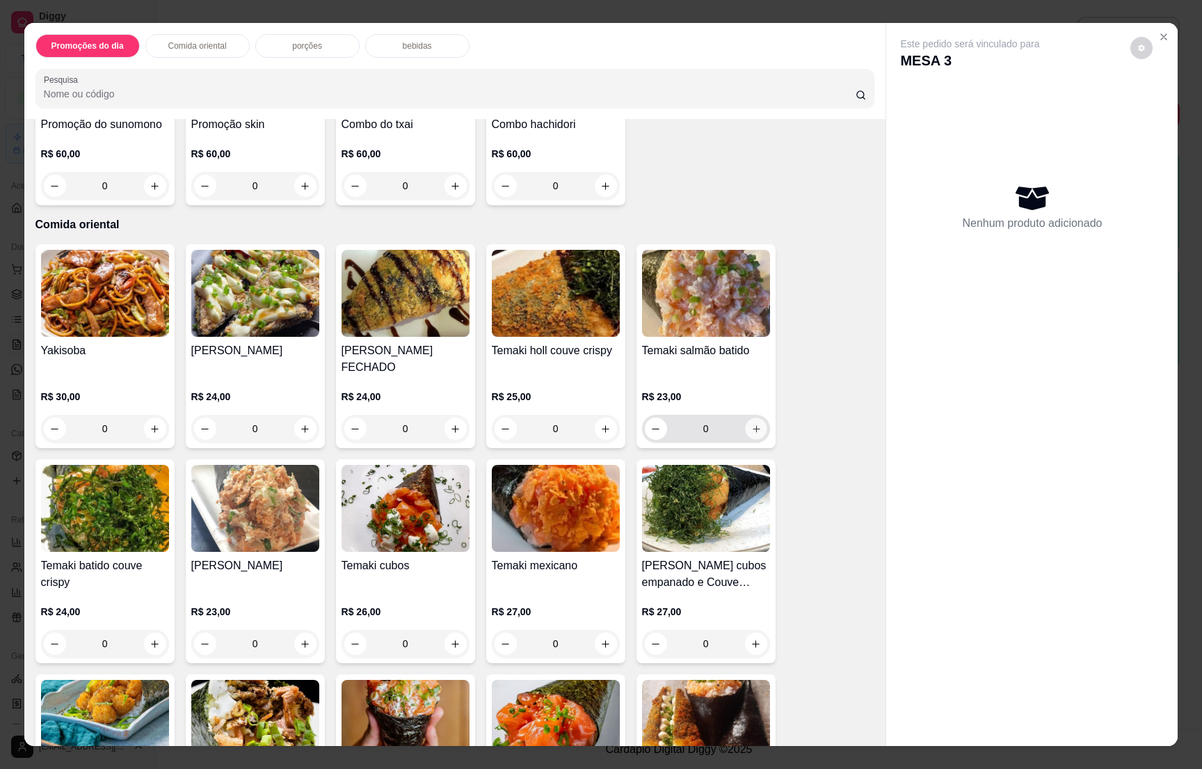
click at [745, 418] on button "increase-product-quantity" at bounding box center [756, 429] width 22 height 22
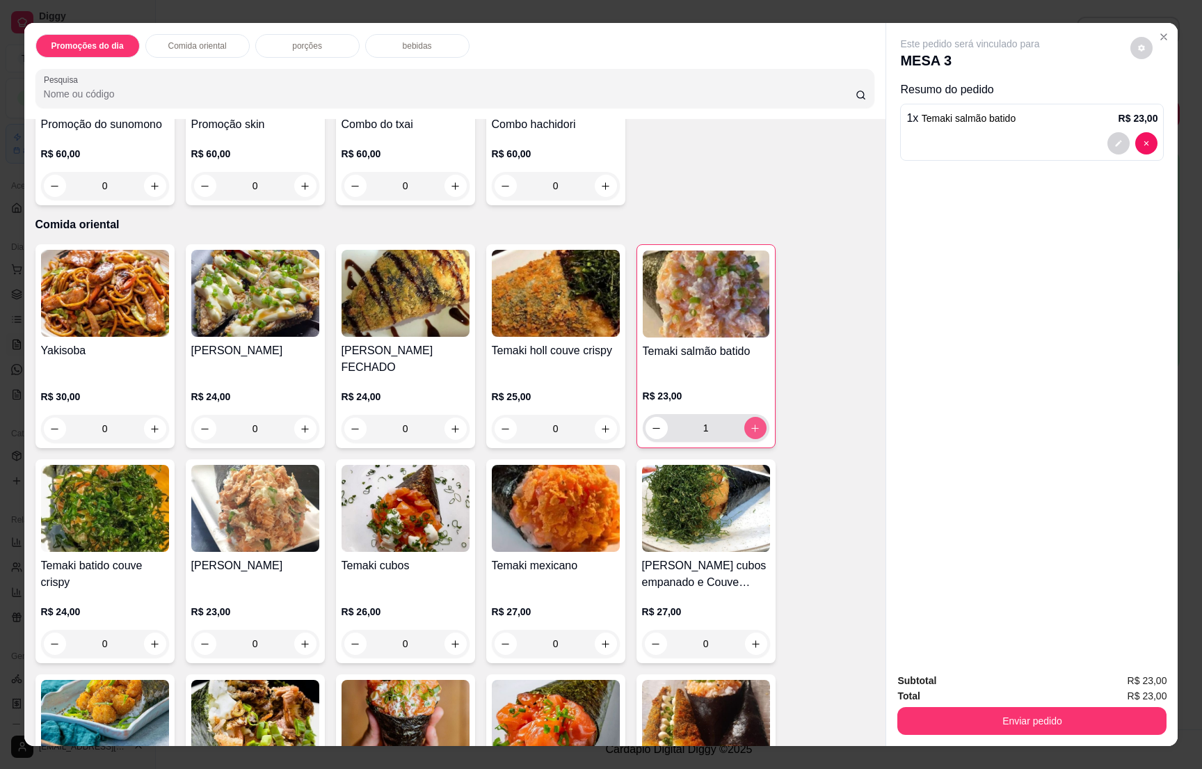
click at [745, 417] on button "increase-product-quantity" at bounding box center [756, 428] width 22 height 22
type input "2"
click at [445, 418] on button "increase-product-quantity" at bounding box center [456, 429] width 22 height 22
type input "1"
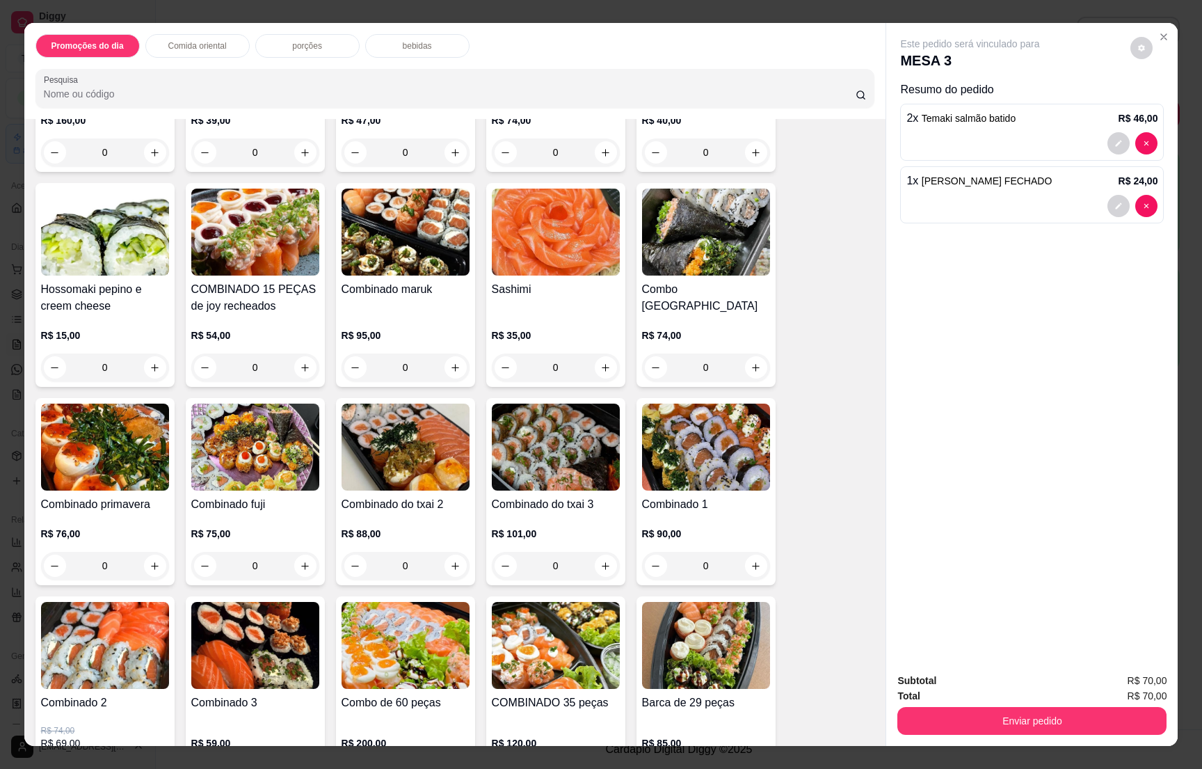
scroll to position [3340, 0]
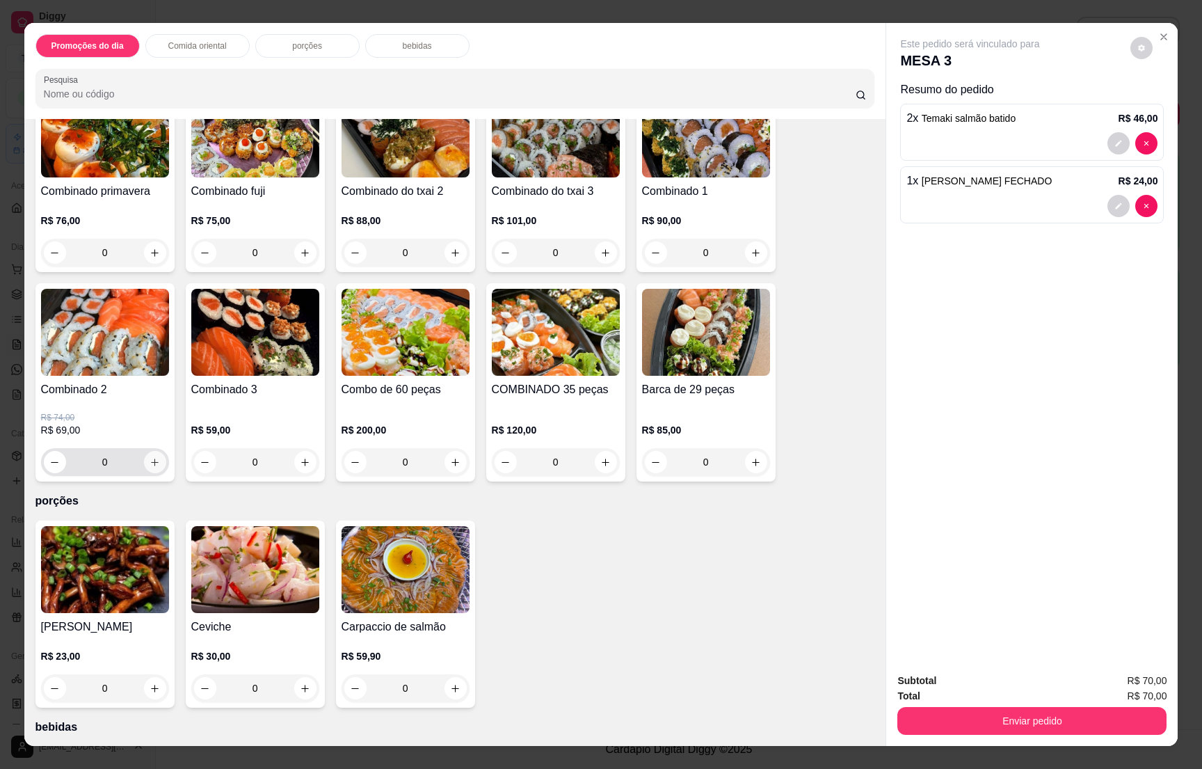
click at [150, 457] on icon "increase-product-quantity" at bounding box center [155, 462] width 10 height 10
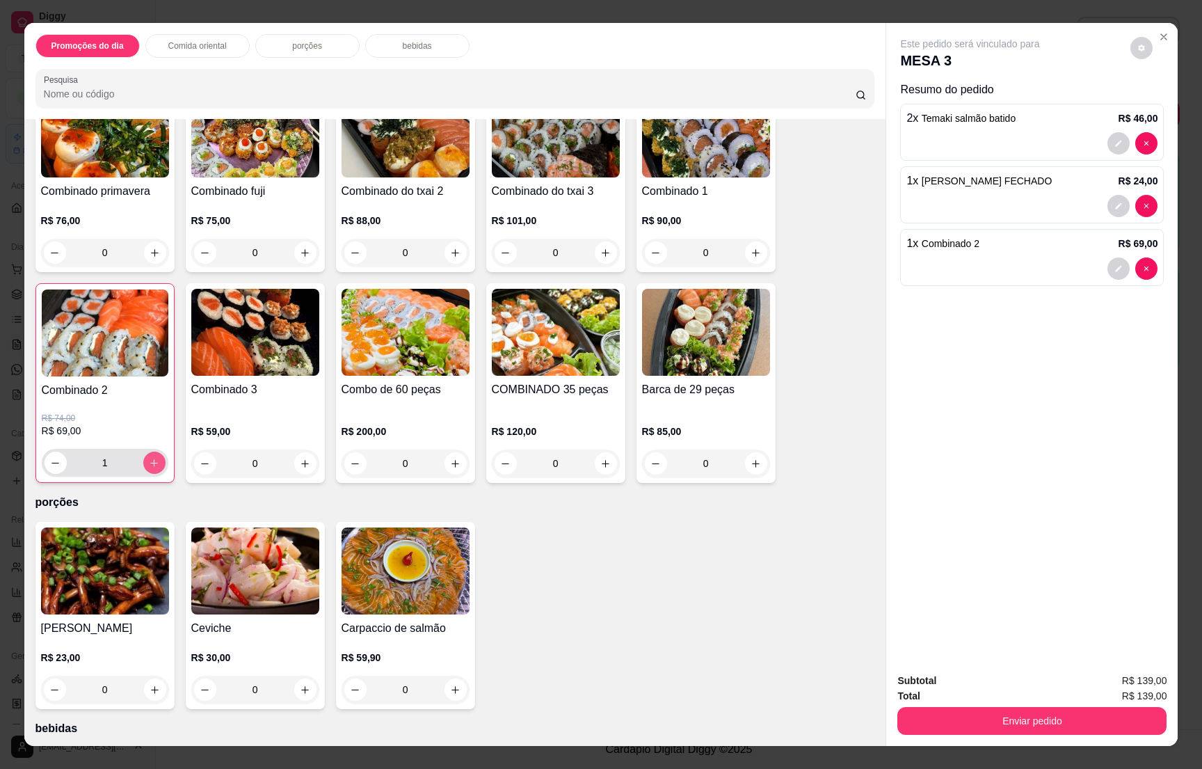
click at [149, 458] on icon "increase-product-quantity" at bounding box center [154, 463] width 10 height 10
type input "2"
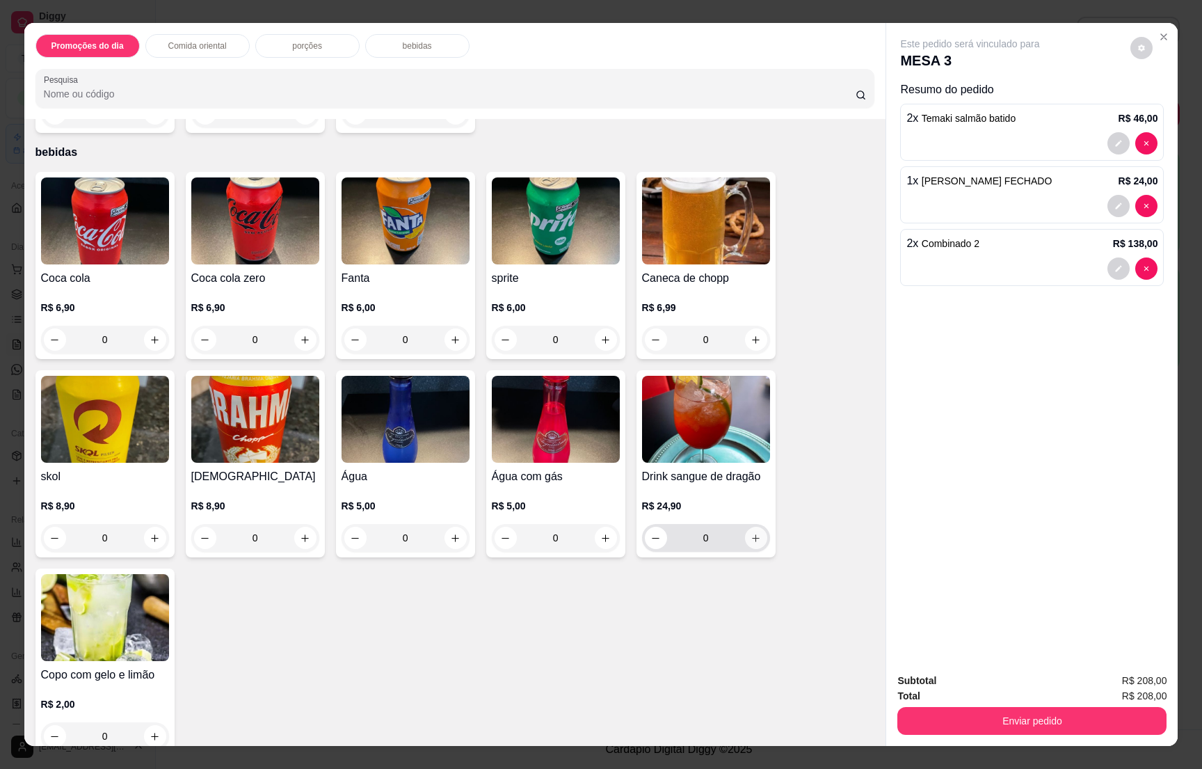
click at [745, 527] on button "increase-product-quantity" at bounding box center [756, 538] width 22 height 22
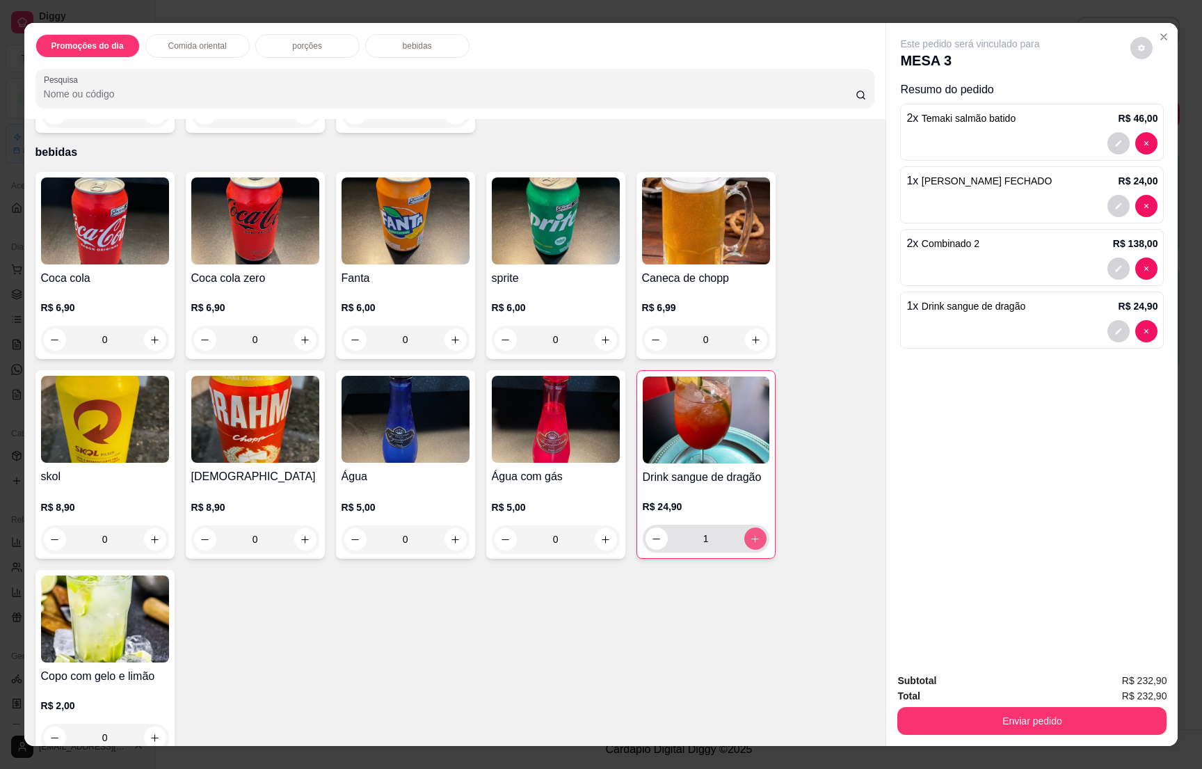
click at [745, 527] on button "increase-product-quantity" at bounding box center [756, 538] width 22 height 22
click at [745, 528] on button "increase-product-quantity" at bounding box center [756, 539] width 22 height 22
type input "3"
click at [1057, 724] on button "Enviar pedido" at bounding box center [1032, 720] width 261 height 27
click at [985, 681] on button "Não registrar e enviar pedido" at bounding box center [984, 687] width 141 height 26
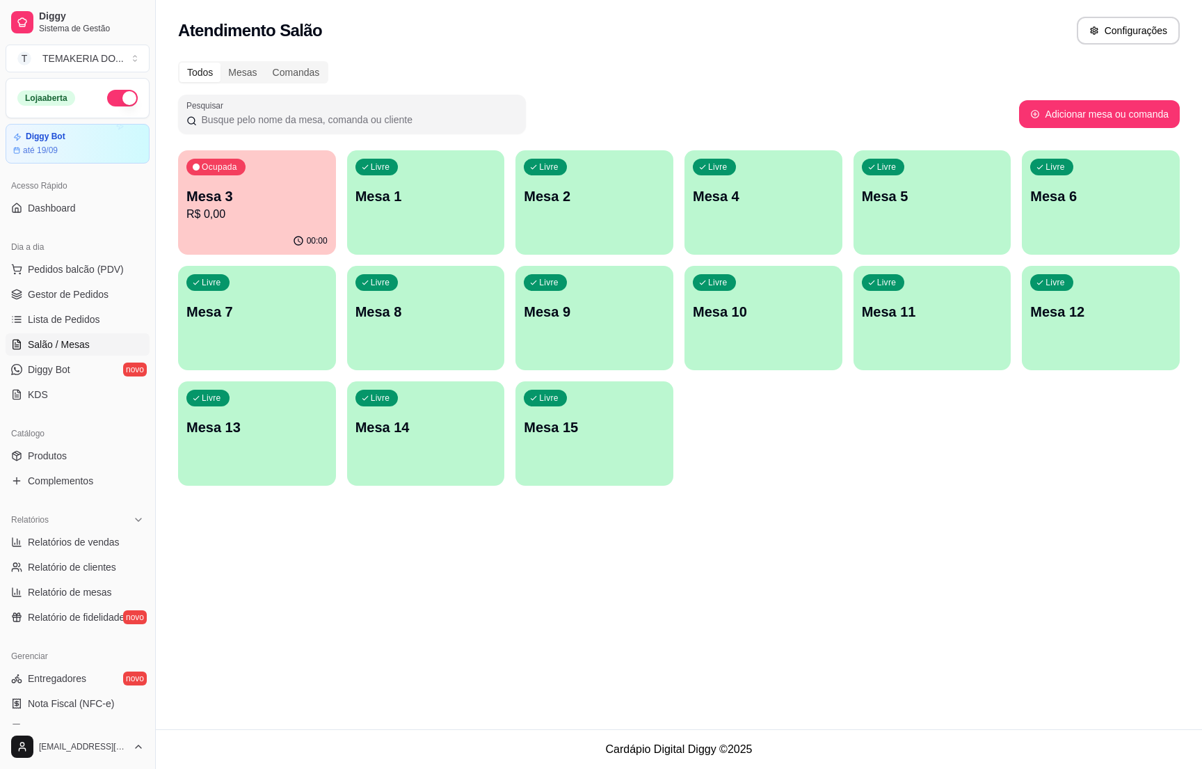
click at [583, 237] on button "Livre Mesa 2" at bounding box center [595, 202] width 158 height 104
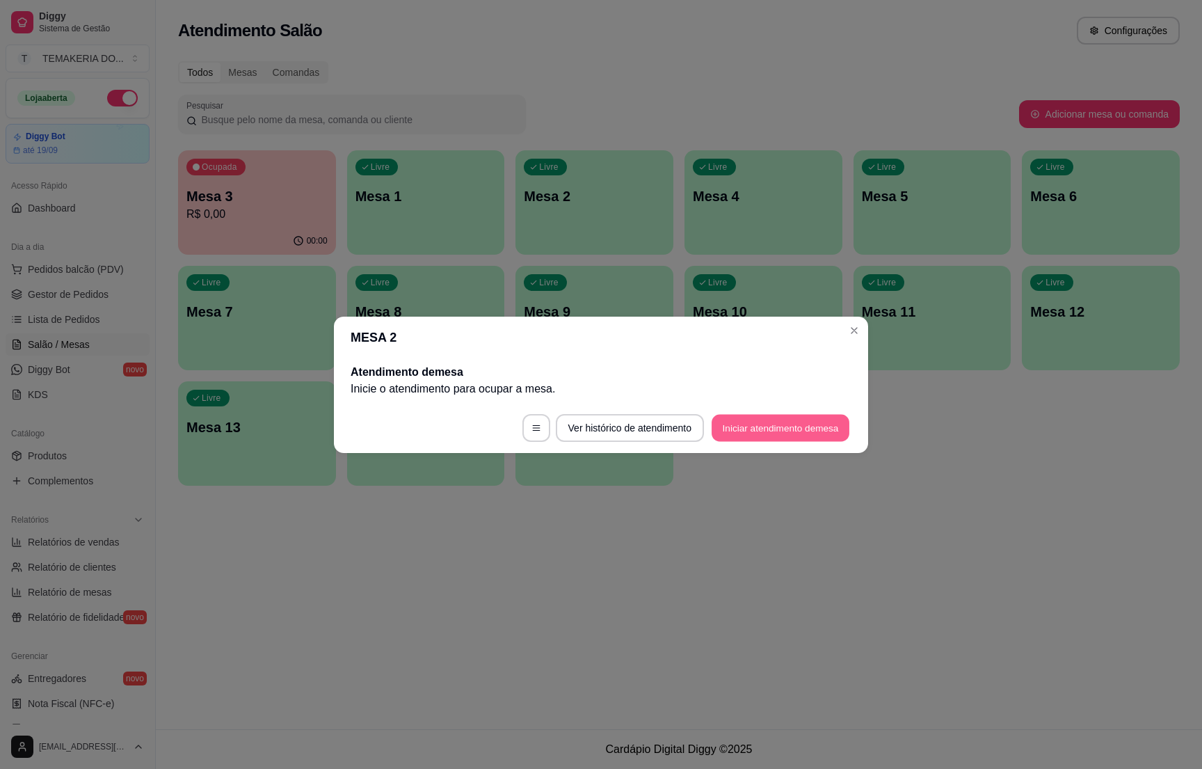
click at [743, 435] on button "Iniciar atendimento de mesa" at bounding box center [781, 427] width 138 height 27
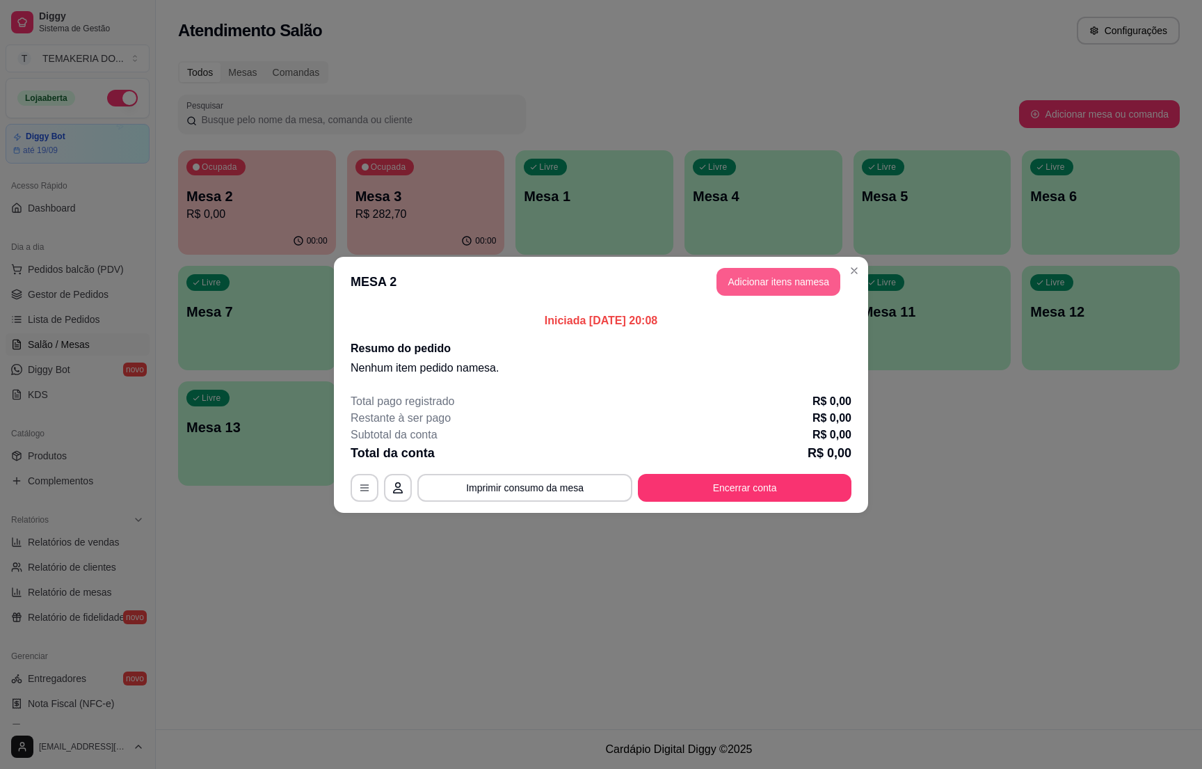
click at [721, 280] on button "Adicionar itens na mesa" at bounding box center [779, 282] width 124 height 28
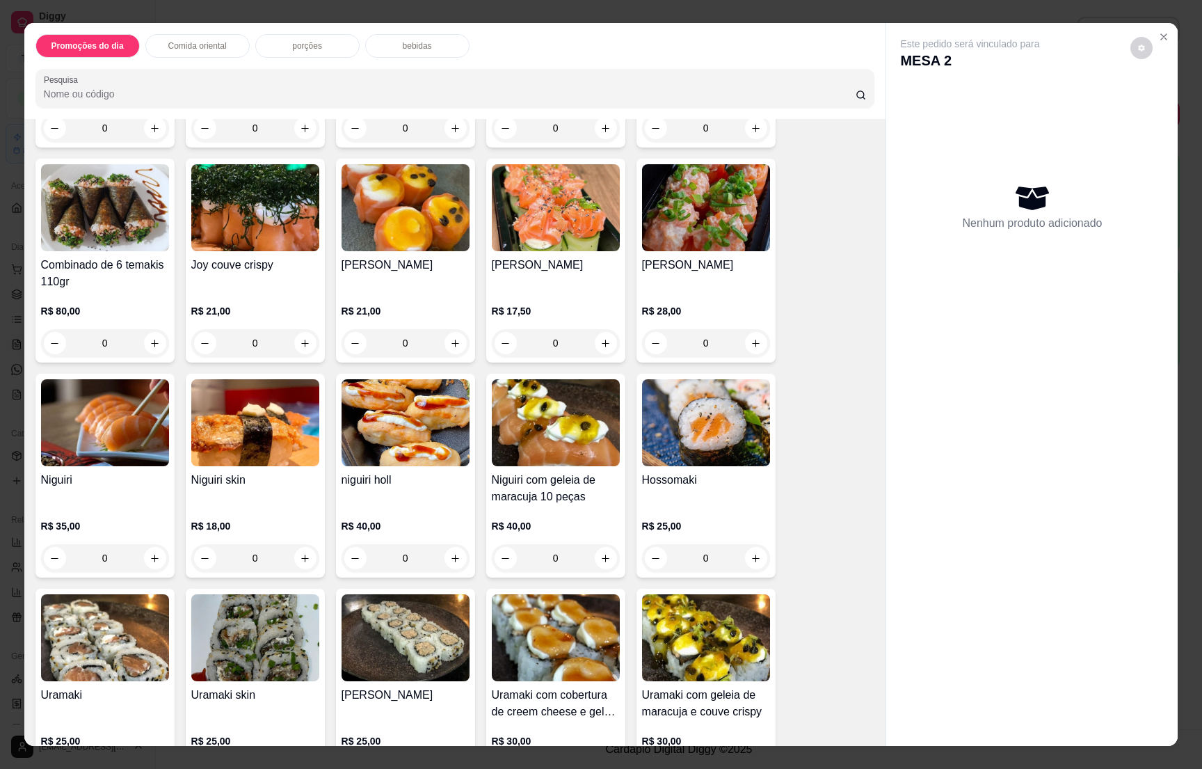
scroll to position [731, 0]
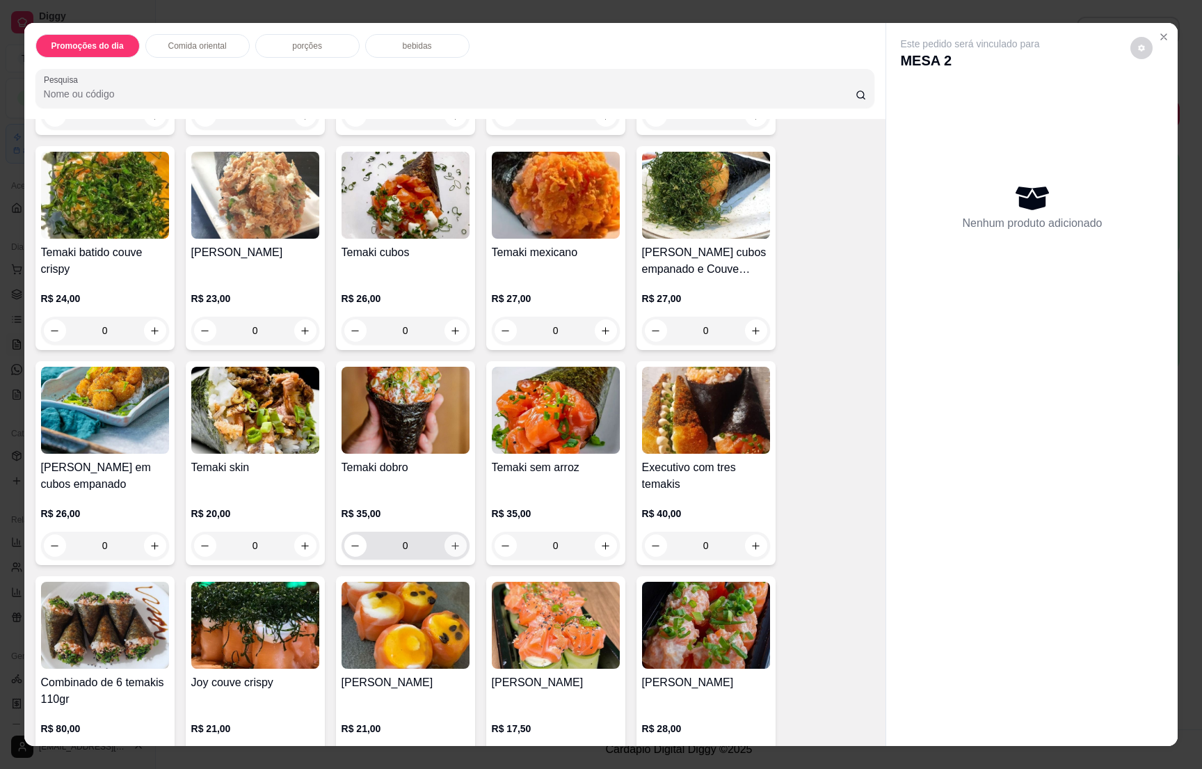
click at [450, 541] on icon "increase-product-quantity" at bounding box center [455, 546] width 10 height 10
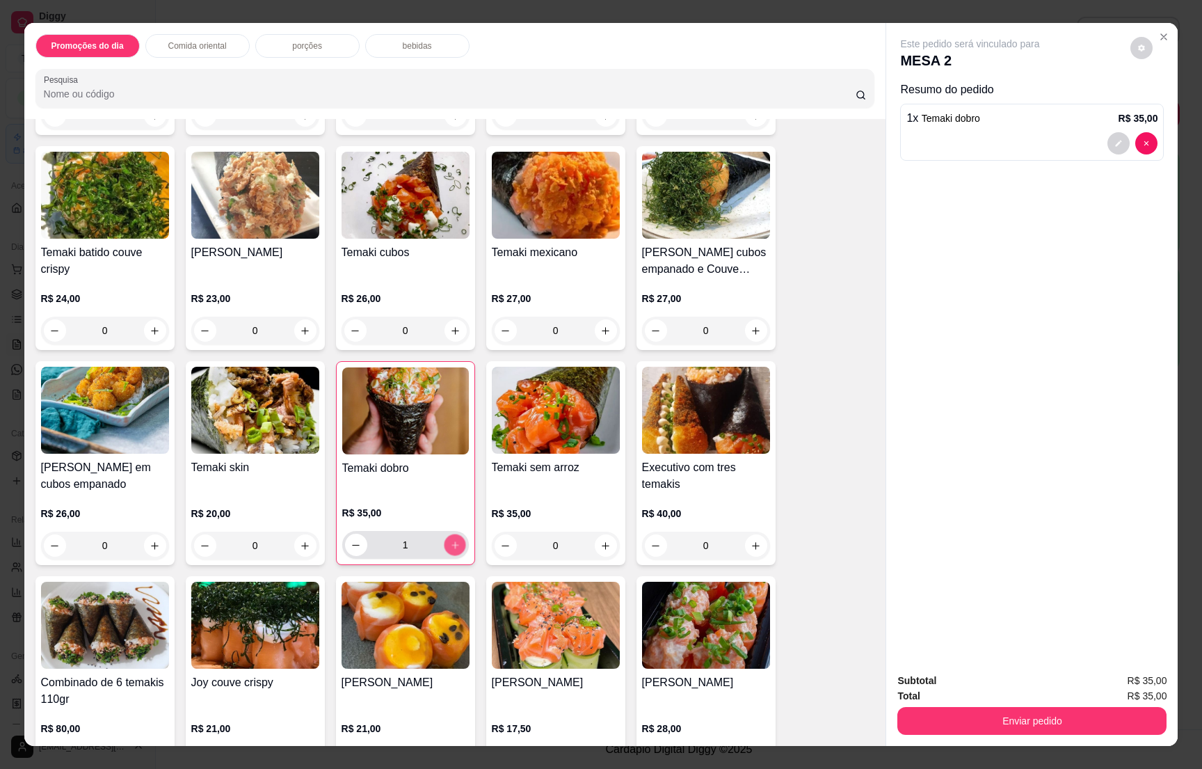
click at [450, 540] on icon "increase-product-quantity" at bounding box center [455, 545] width 10 height 10
type input "2"
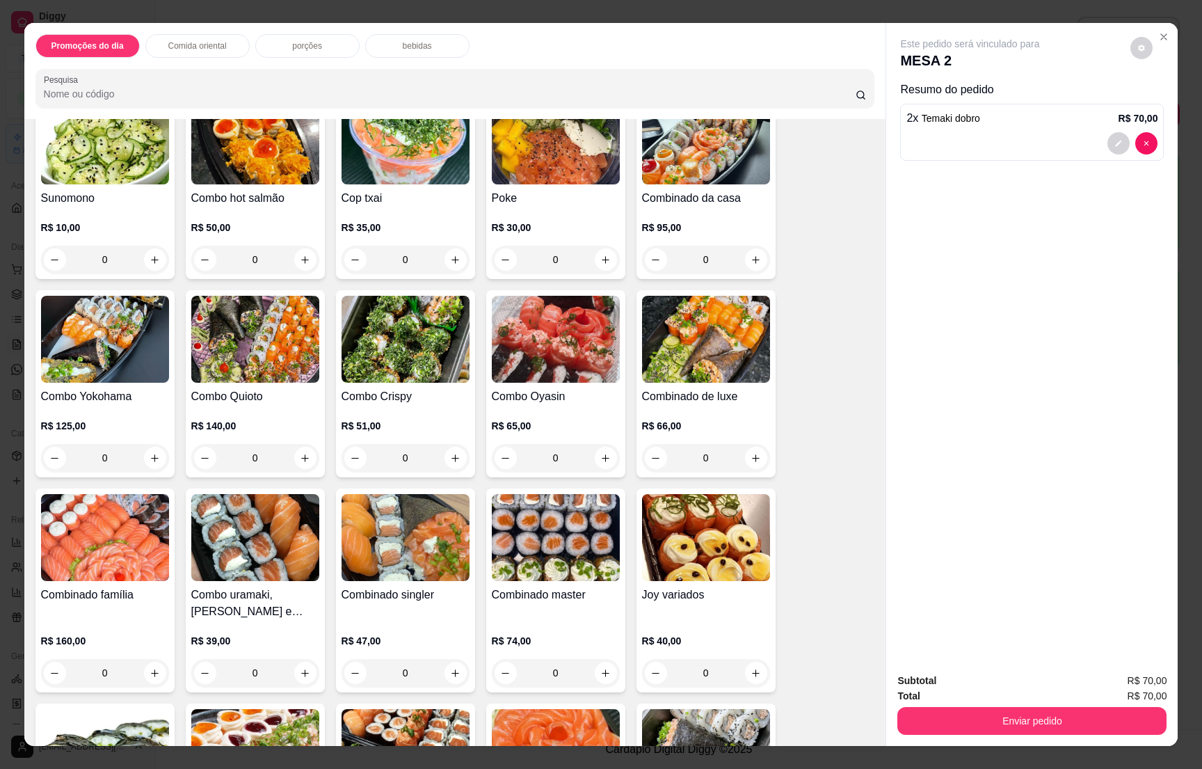
scroll to position [2714, 0]
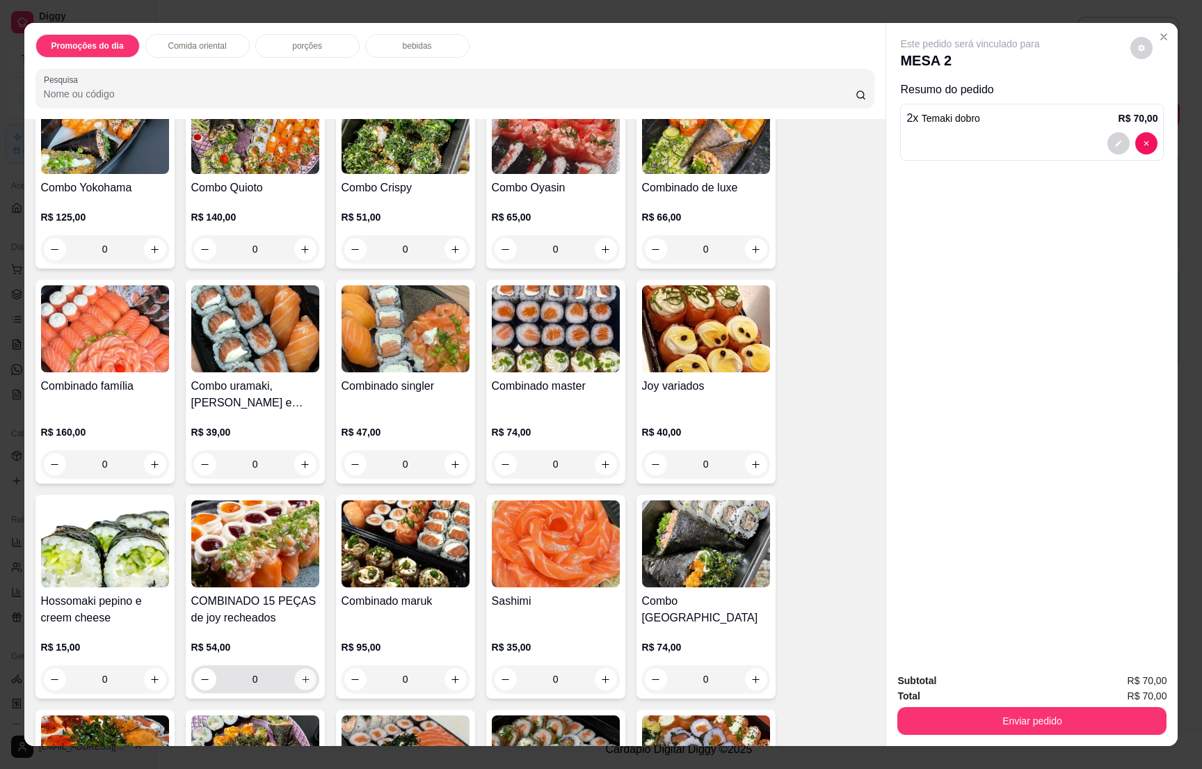
click at [300, 674] on icon "increase-product-quantity" at bounding box center [305, 679] width 10 height 10
type input "1"
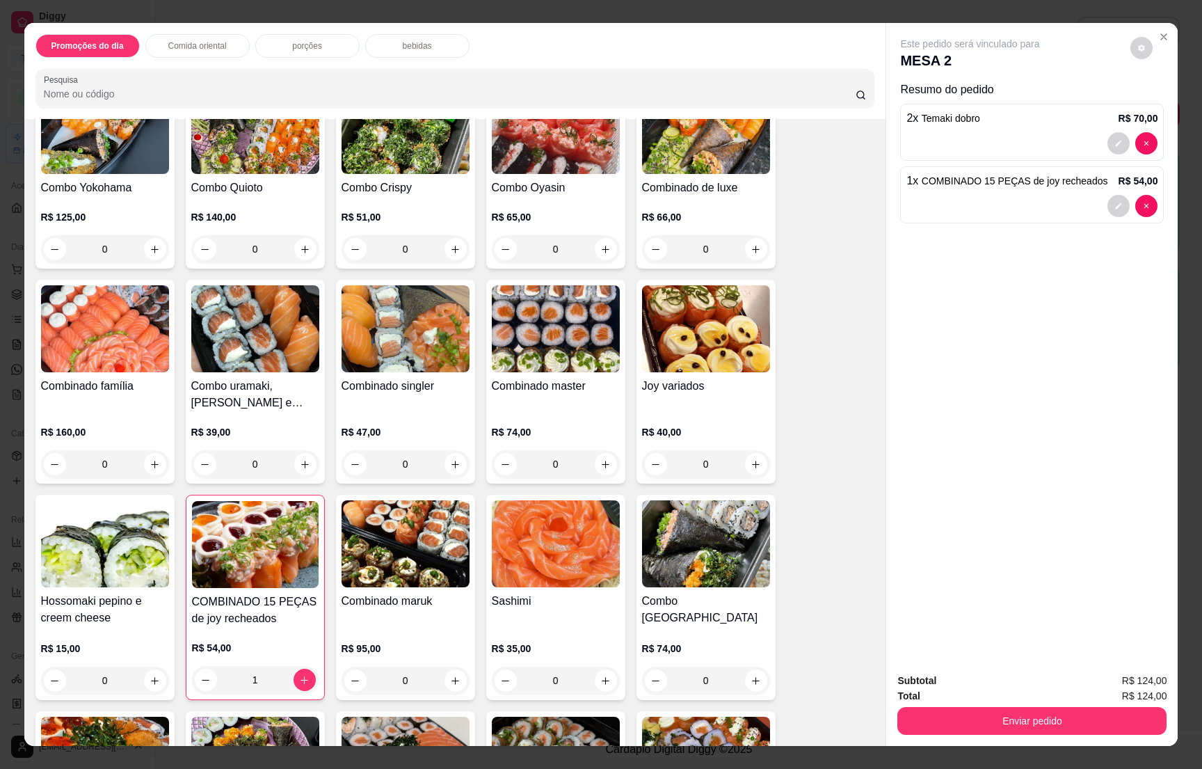
click at [1021, 706] on div "Enviar pedido" at bounding box center [1032, 718] width 269 height 31
click at [1023, 710] on button "Enviar pedido" at bounding box center [1032, 721] width 269 height 28
click at [1010, 683] on button "Não registrar e enviar pedido" at bounding box center [984, 687] width 141 height 26
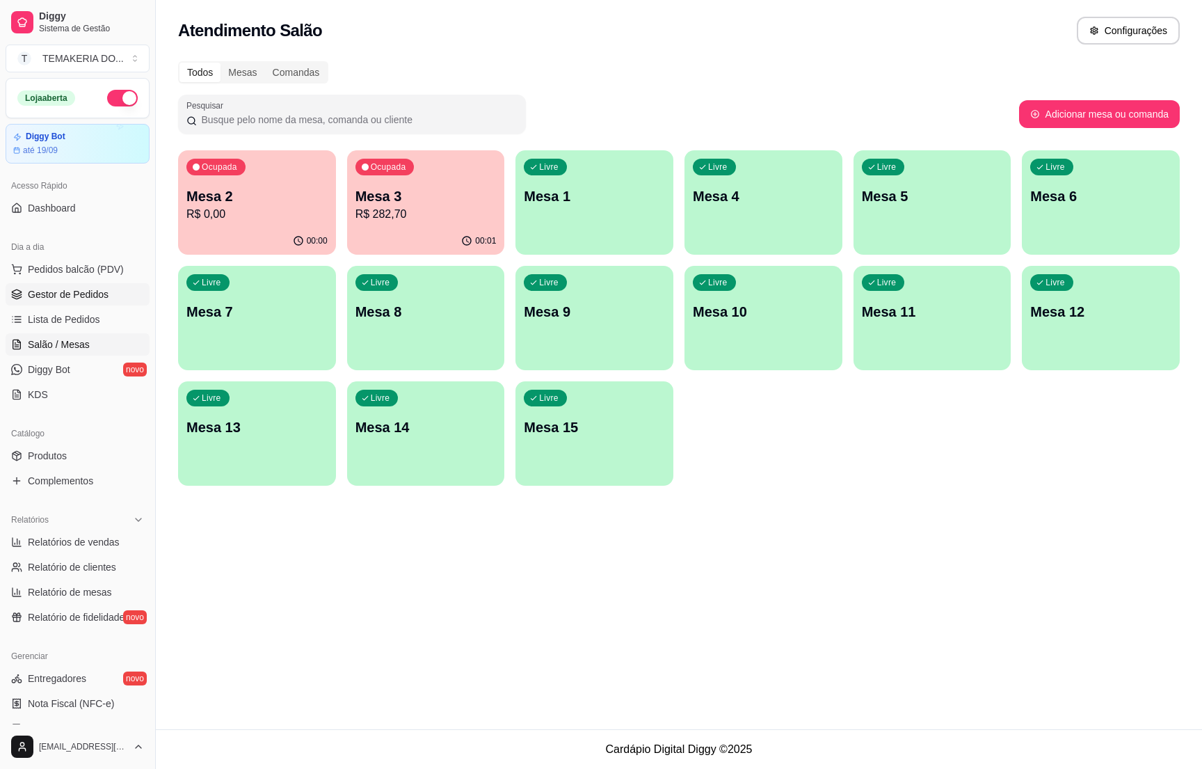
click at [19, 296] on icon at bounding box center [16, 294] width 11 height 11
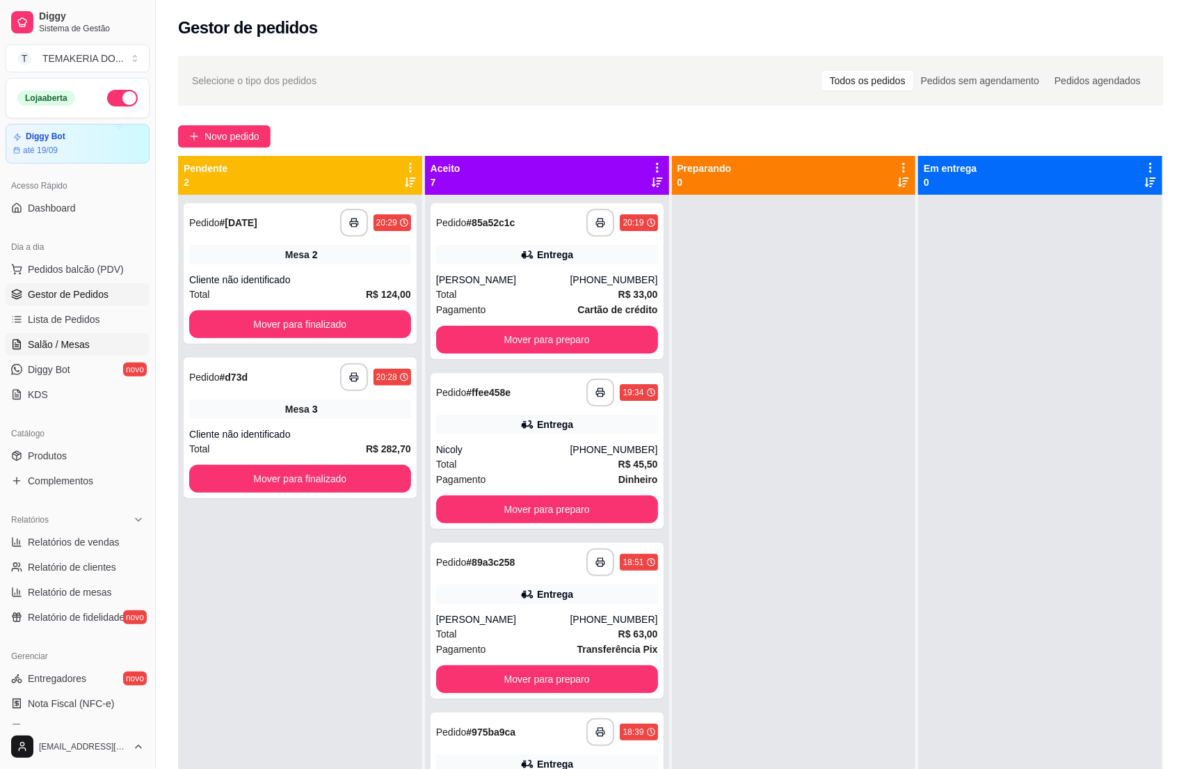
click at [34, 343] on span "Salão / Mesas" at bounding box center [59, 344] width 62 height 14
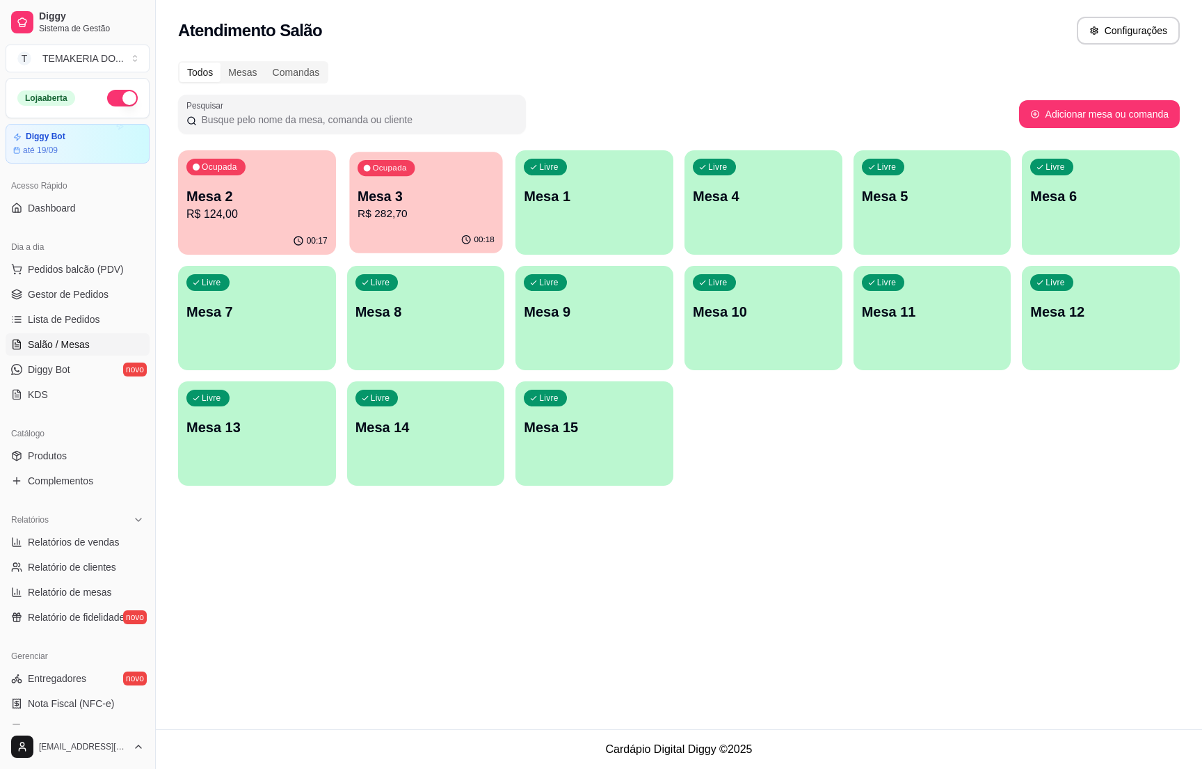
click at [418, 230] on div "00:18" at bounding box center [425, 240] width 153 height 26
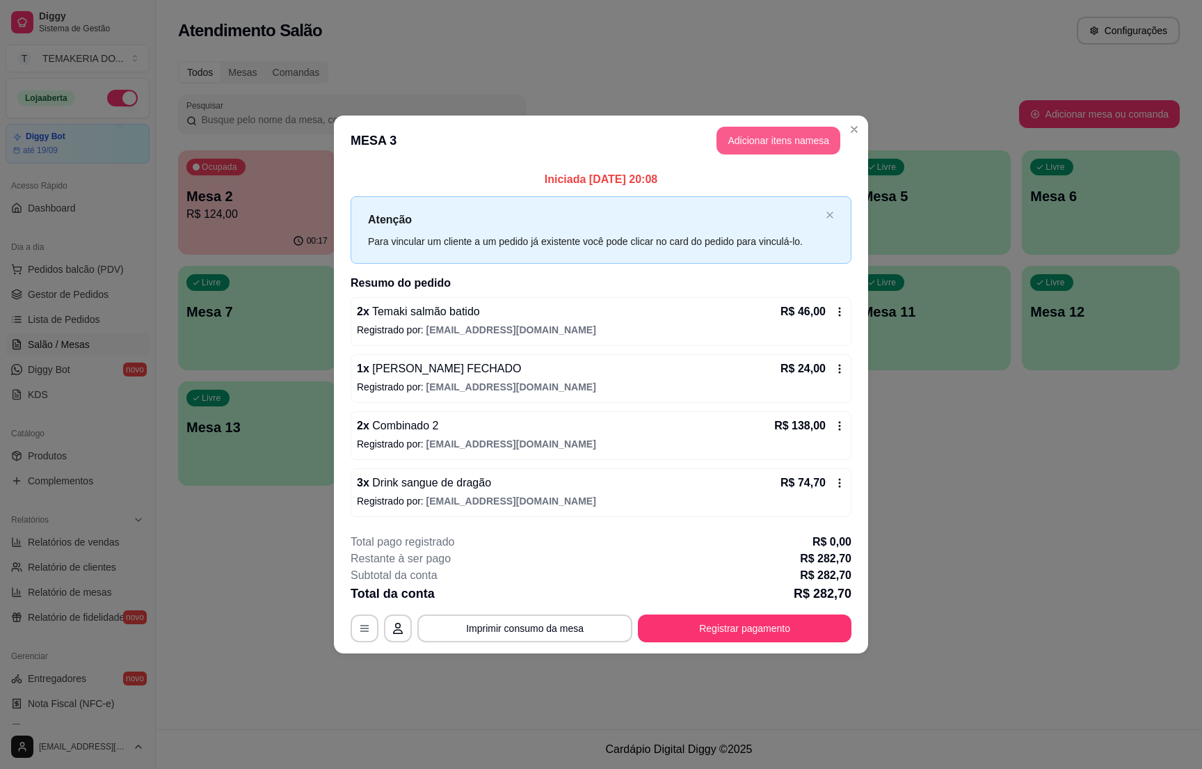
click at [764, 140] on button "Adicionar itens na mesa" at bounding box center [779, 141] width 124 height 28
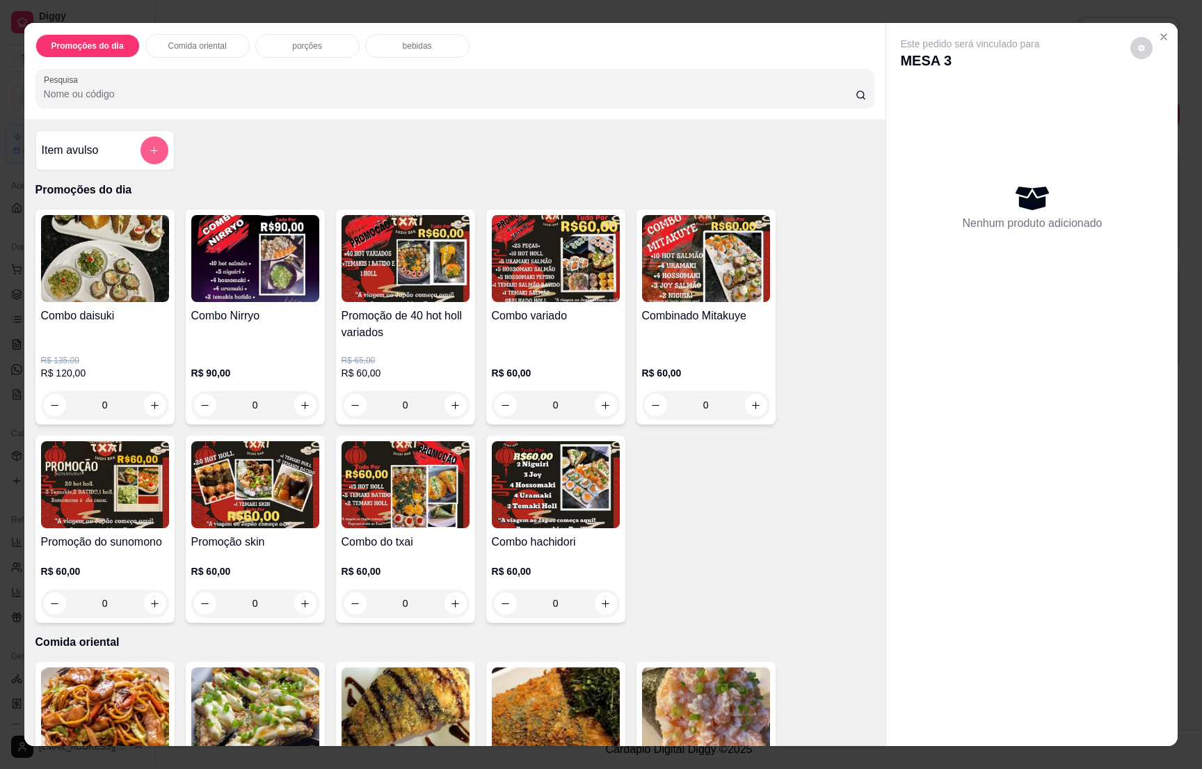
click at [151, 154] on button "add-separate-item" at bounding box center [155, 150] width 28 height 28
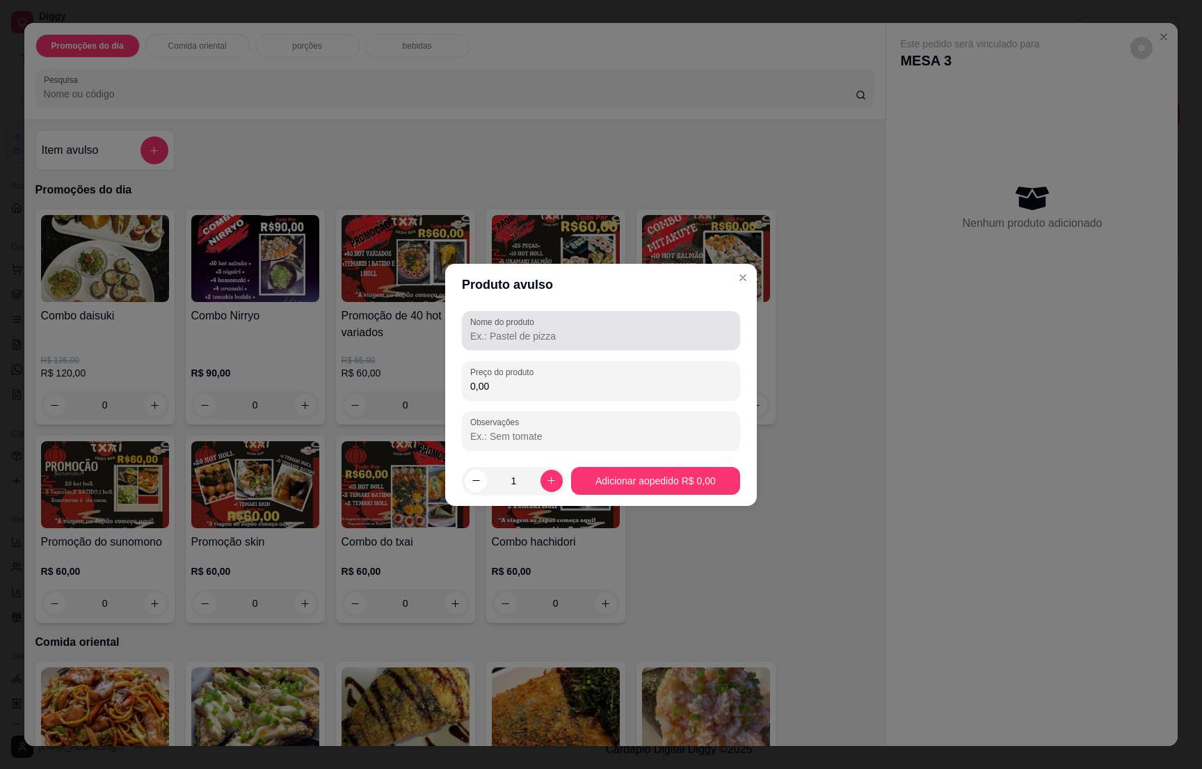
click at [506, 321] on label "Nome do produto" at bounding box center [504, 322] width 69 height 12
click at [506, 329] on input "Nome do produto" at bounding box center [601, 336] width 262 height 14
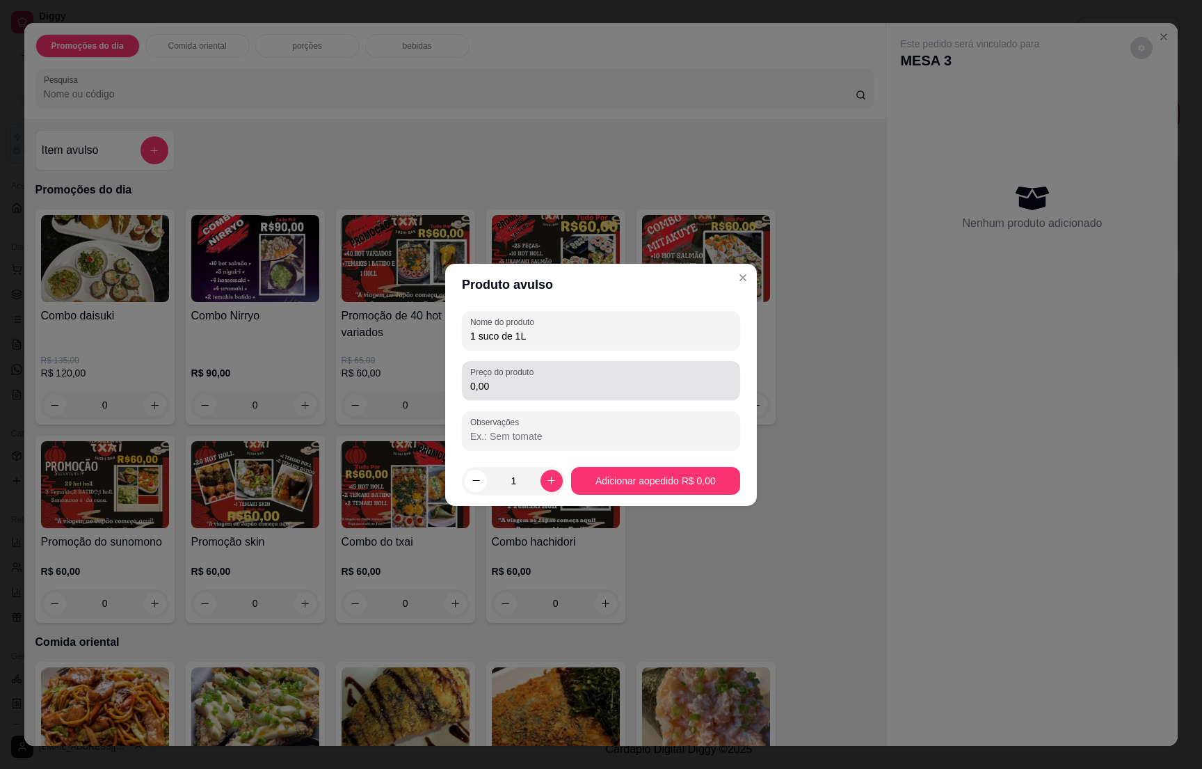
type input "1 suco de 1L"
click at [514, 378] on div "0,00" at bounding box center [601, 381] width 262 height 28
type input "16,00"
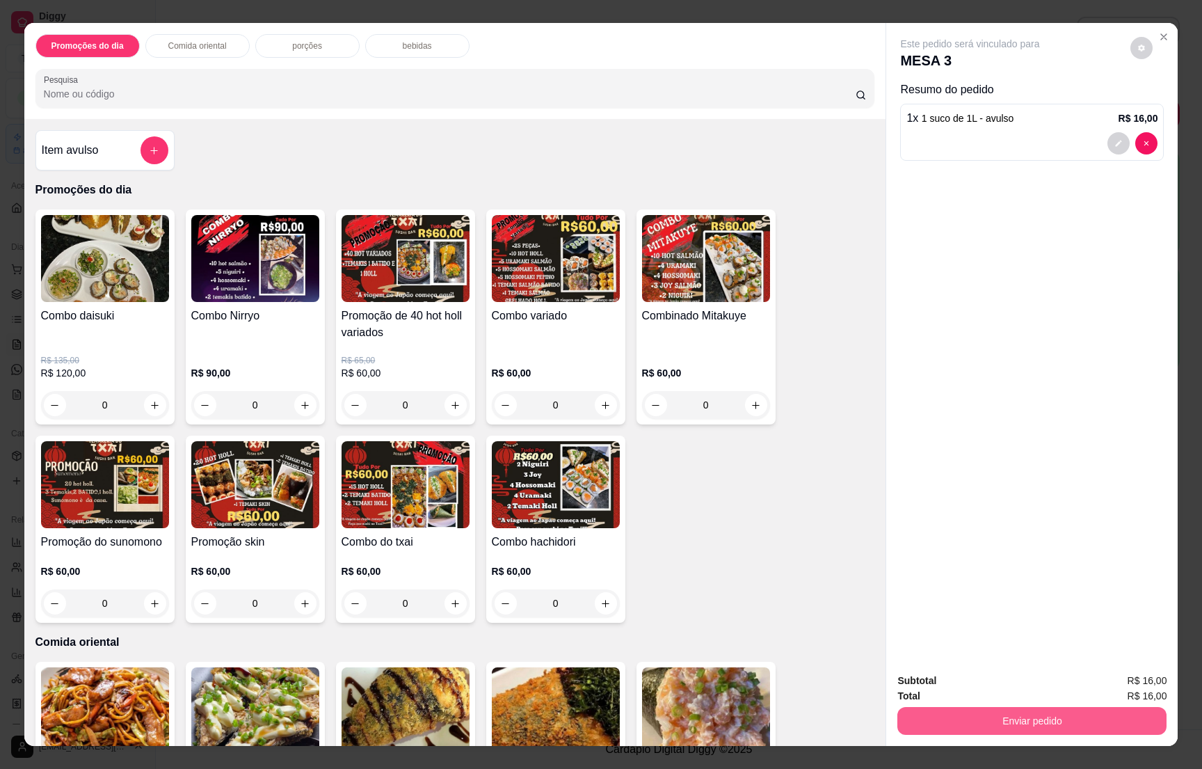
click at [1037, 714] on button "Enviar pedido" at bounding box center [1032, 721] width 269 height 28
click at [1002, 681] on button "Não registrar e enviar pedido" at bounding box center [984, 687] width 145 height 26
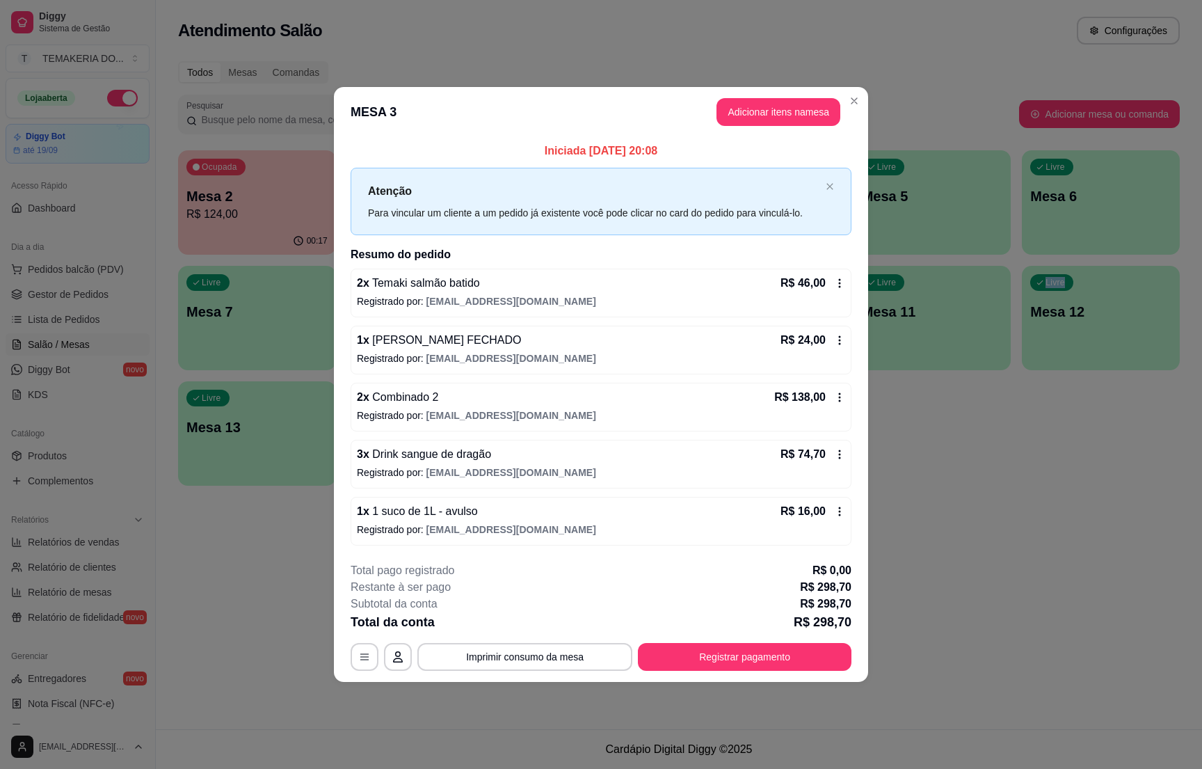
click at [1002, 608] on div "Atendimento Salão Configurações Todos Mesas Comandas Pesquisar Adicionar mesa o…" at bounding box center [679, 364] width 1047 height 729
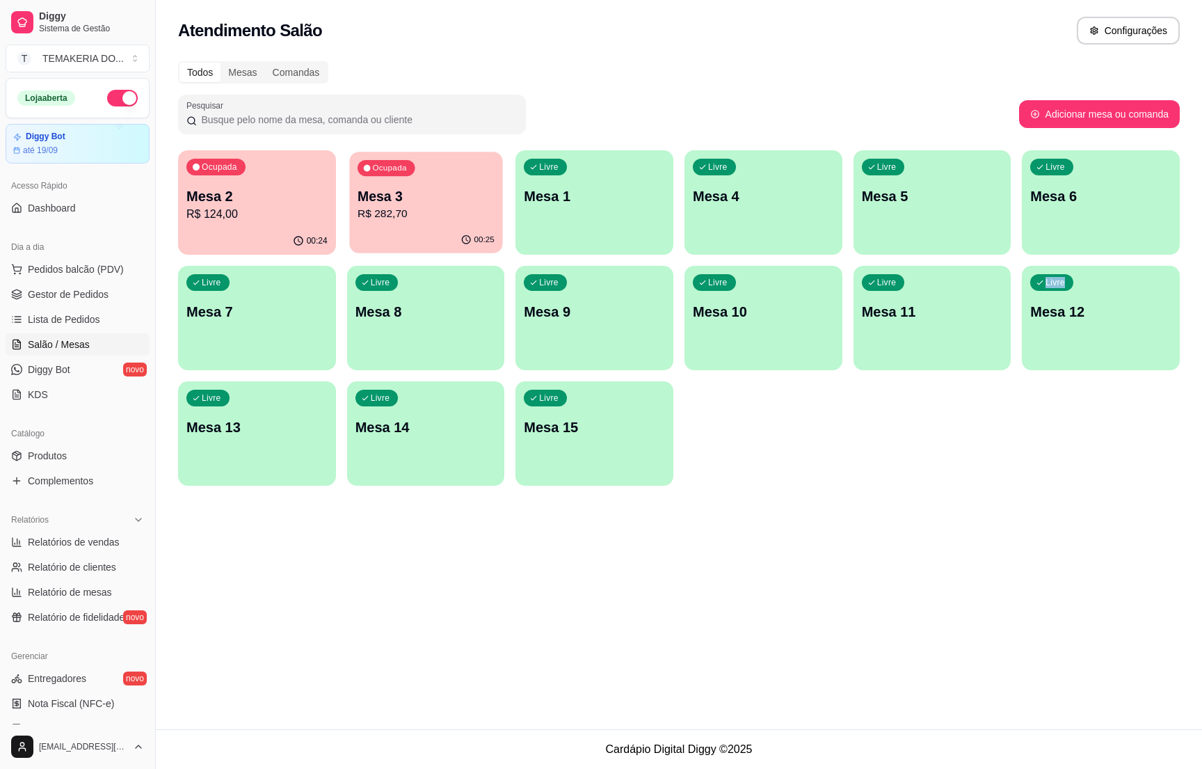
click at [387, 209] on p "R$ 282,70" at bounding box center [426, 214] width 137 height 16
click at [259, 220] on p "R$ 124,00" at bounding box center [256, 214] width 141 height 17
click at [61, 292] on span "Gestor de Pedidos" at bounding box center [68, 294] width 81 height 14
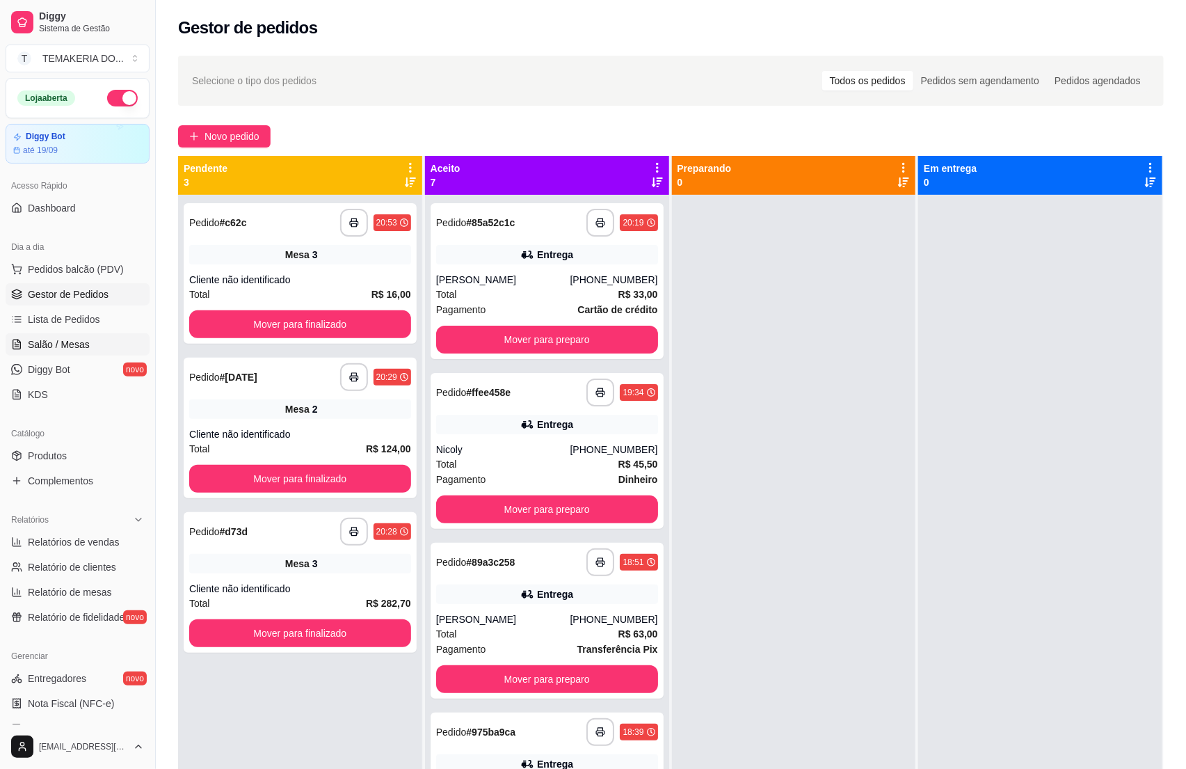
click at [63, 343] on span "Salão / Mesas" at bounding box center [59, 344] width 62 height 14
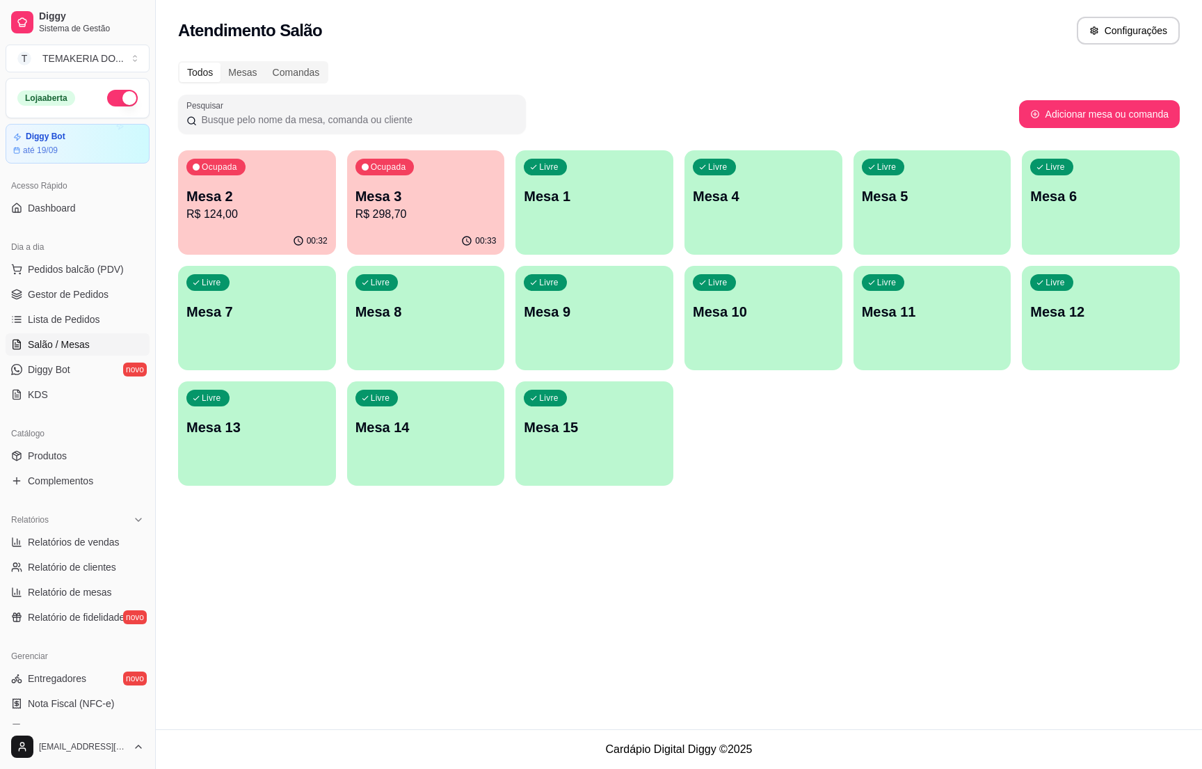
click at [384, 218] on p "R$ 298,70" at bounding box center [426, 214] width 141 height 17
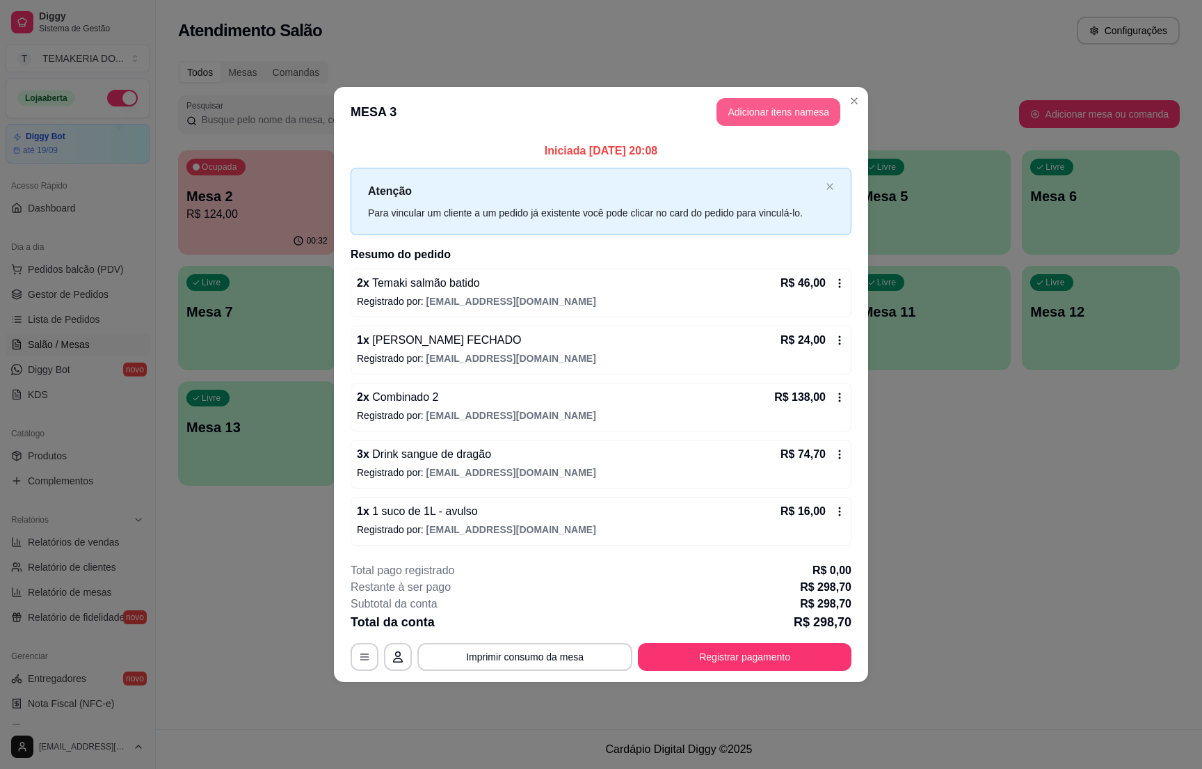
click at [748, 118] on button "Adicionar itens na mesa" at bounding box center [779, 112] width 124 height 28
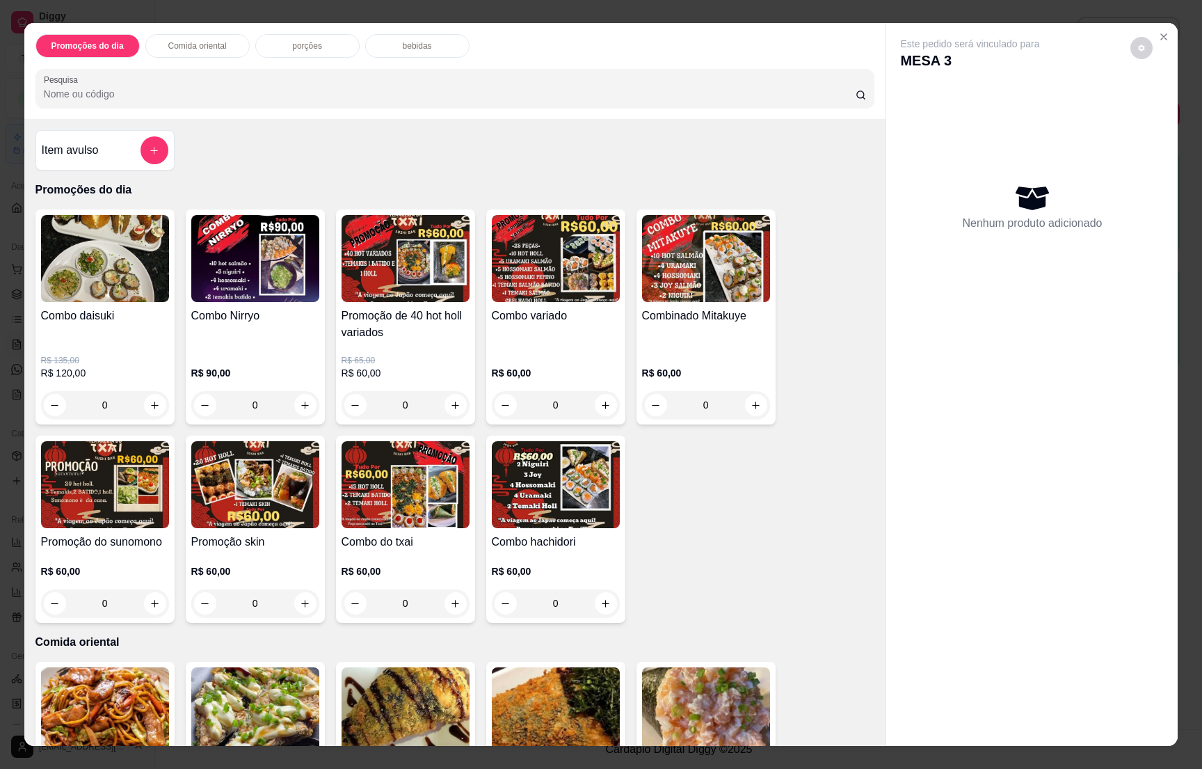
click at [403, 44] on p "bebidas" at bounding box center [417, 45] width 29 height 11
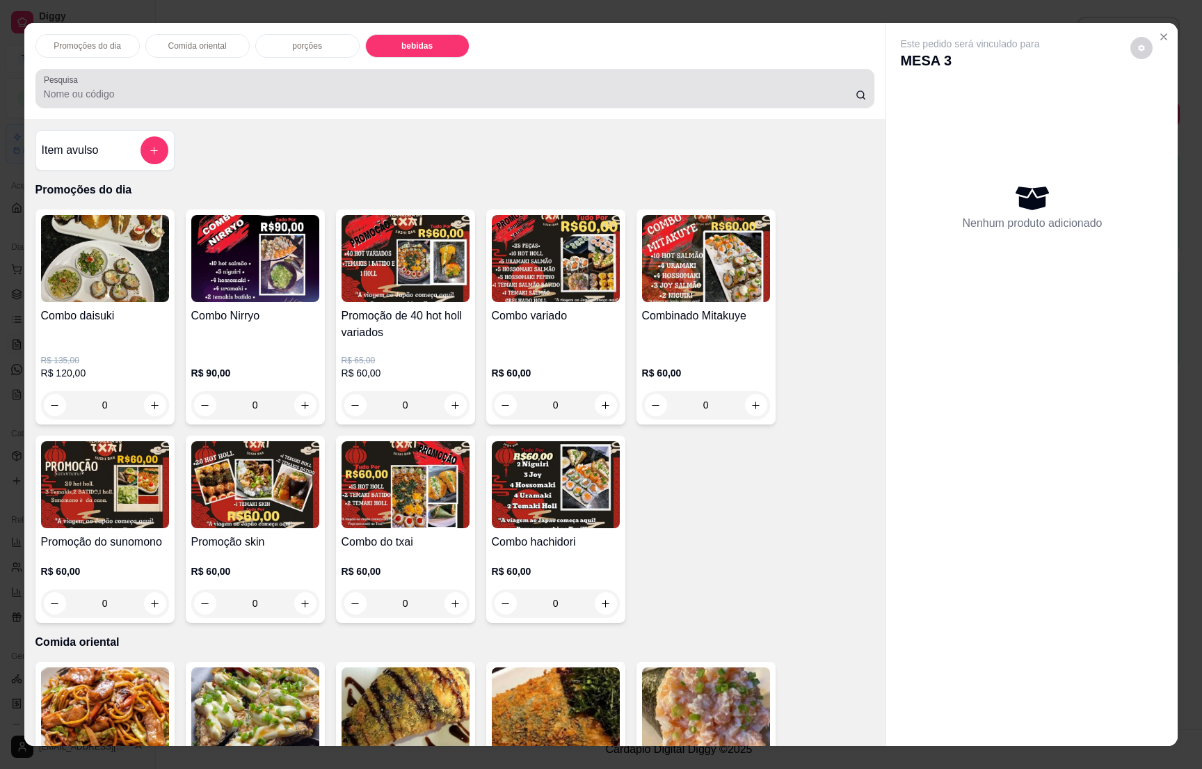
scroll to position [22, 0]
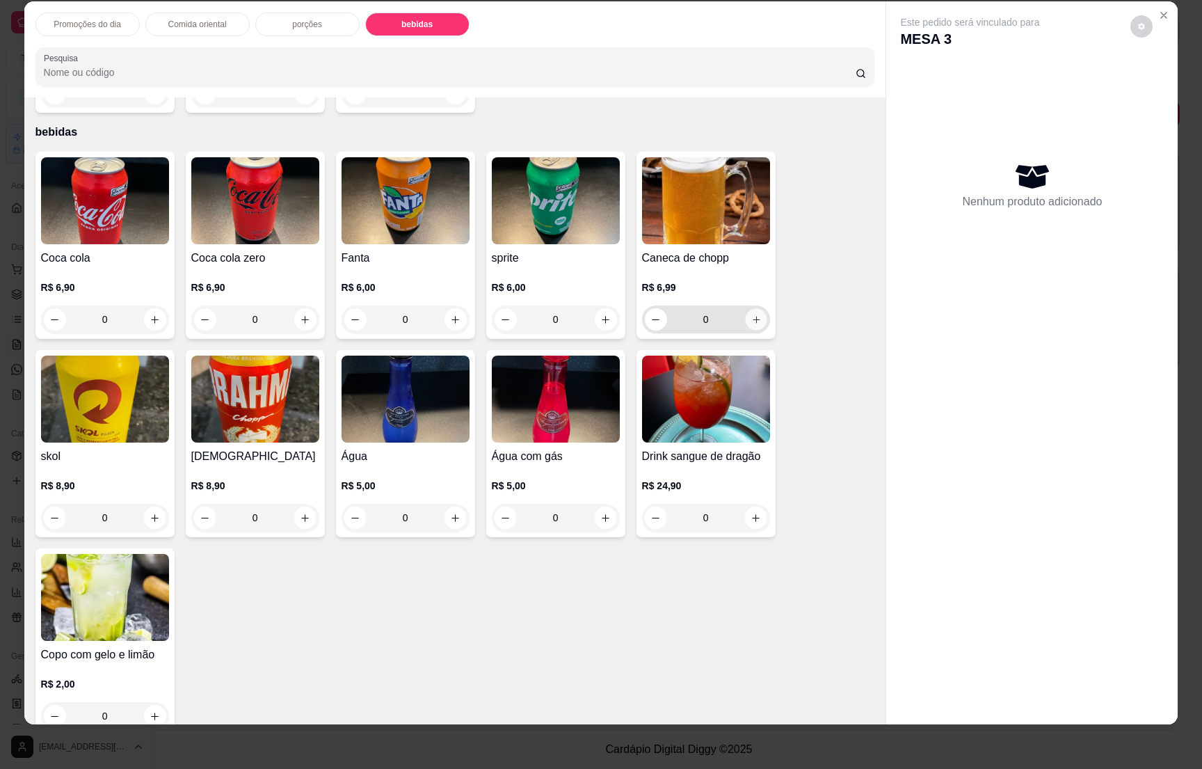
click at [751, 315] on icon "increase-product-quantity" at bounding box center [756, 320] width 10 height 10
type input "1"
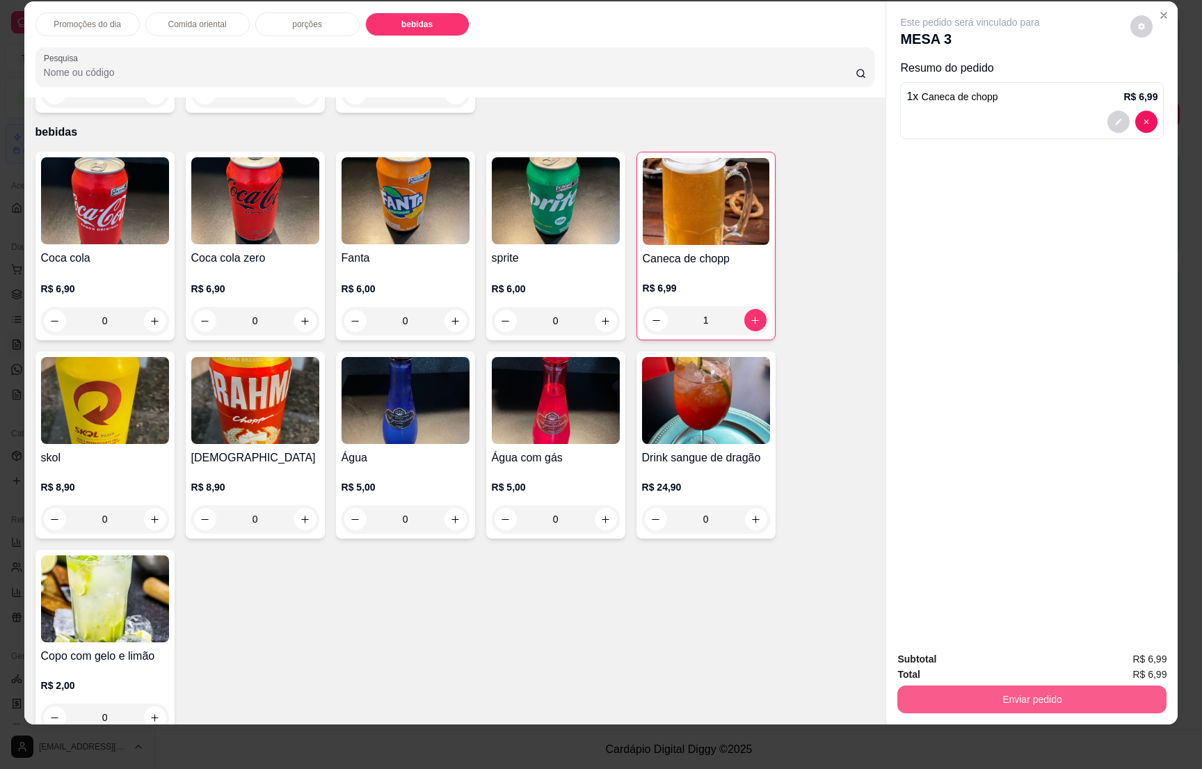
click at [1025, 698] on button "Enviar pedido" at bounding box center [1032, 699] width 269 height 28
click at [985, 665] on button "Não registrar e enviar pedido" at bounding box center [984, 665] width 145 height 26
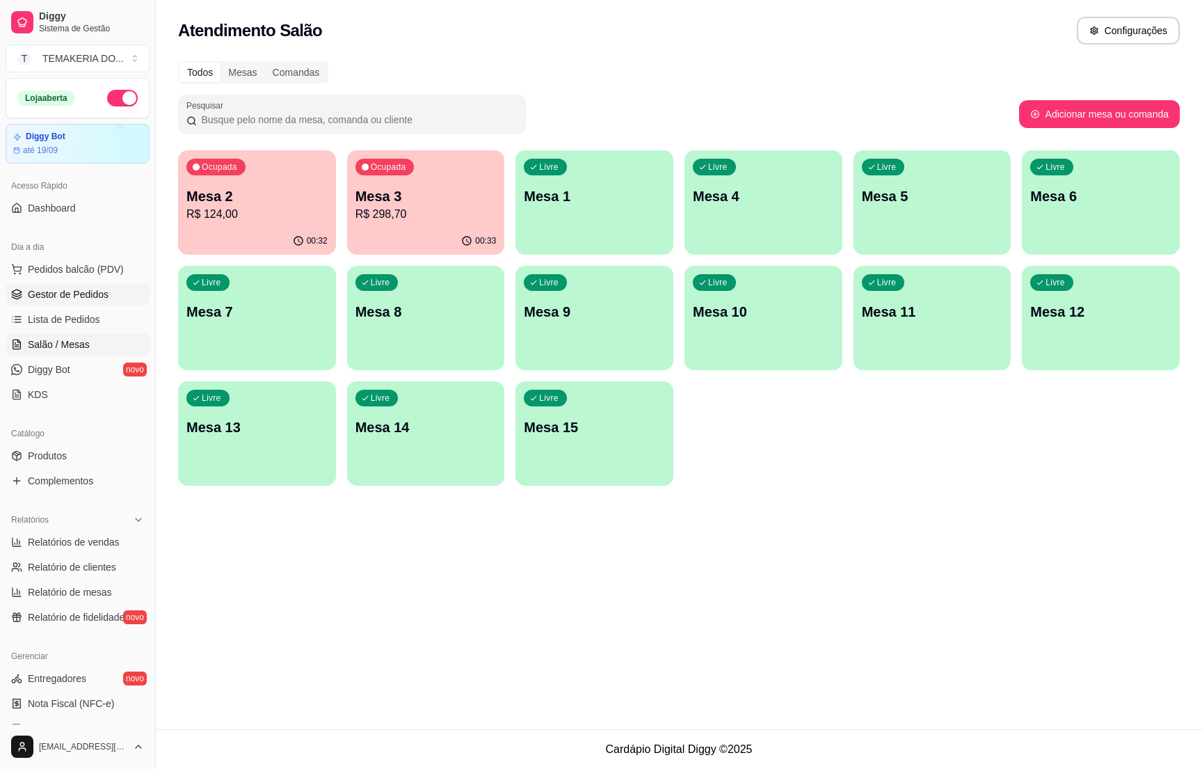
click at [104, 289] on span "Gestor de Pedidos" at bounding box center [68, 294] width 81 height 14
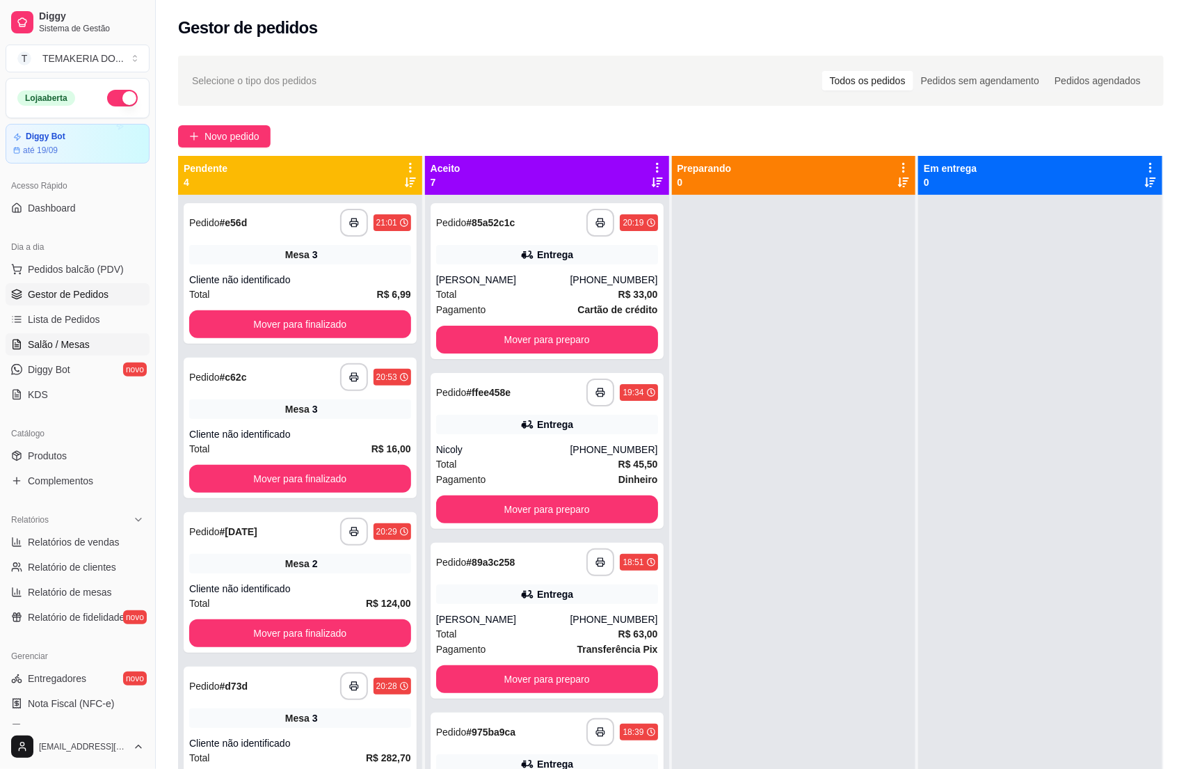
click at [53, 339] on span "Salão / Mesas" at bounding box center [59, 344] width 62 height 14
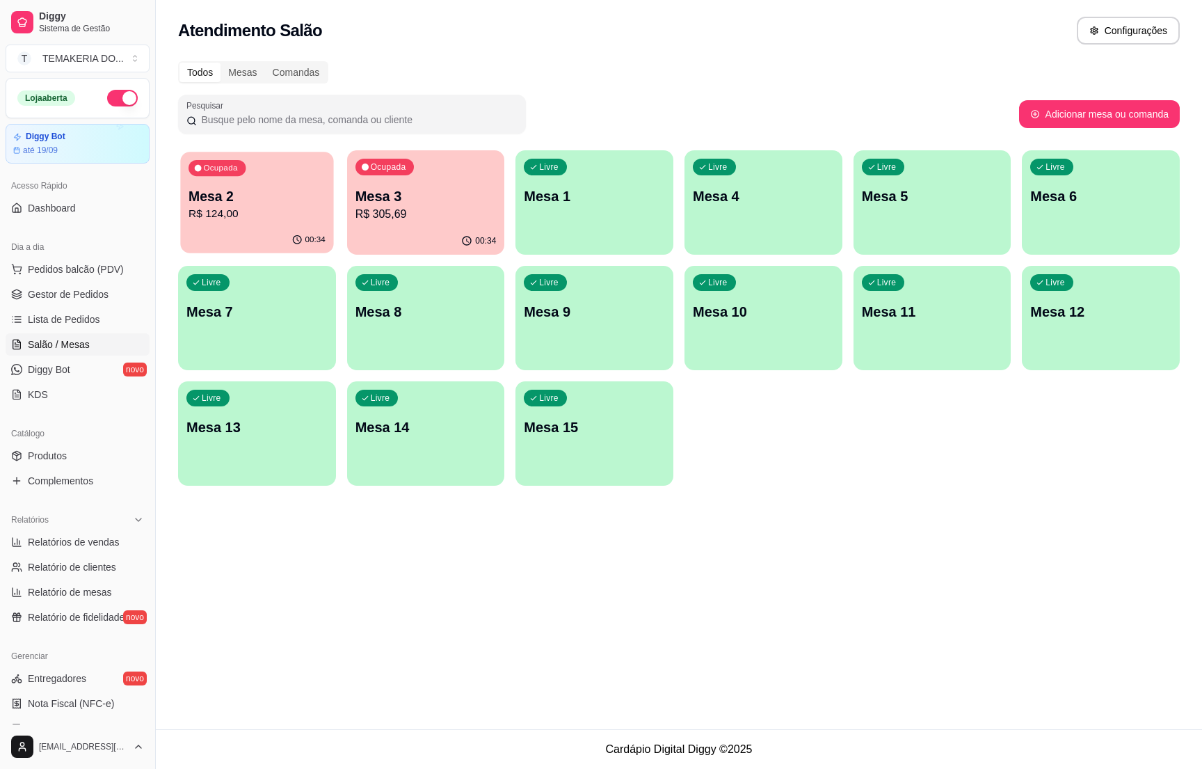
click at [246, 213] on p "R$ 124,00" at bounding box center [257, 214] width 137 height 16
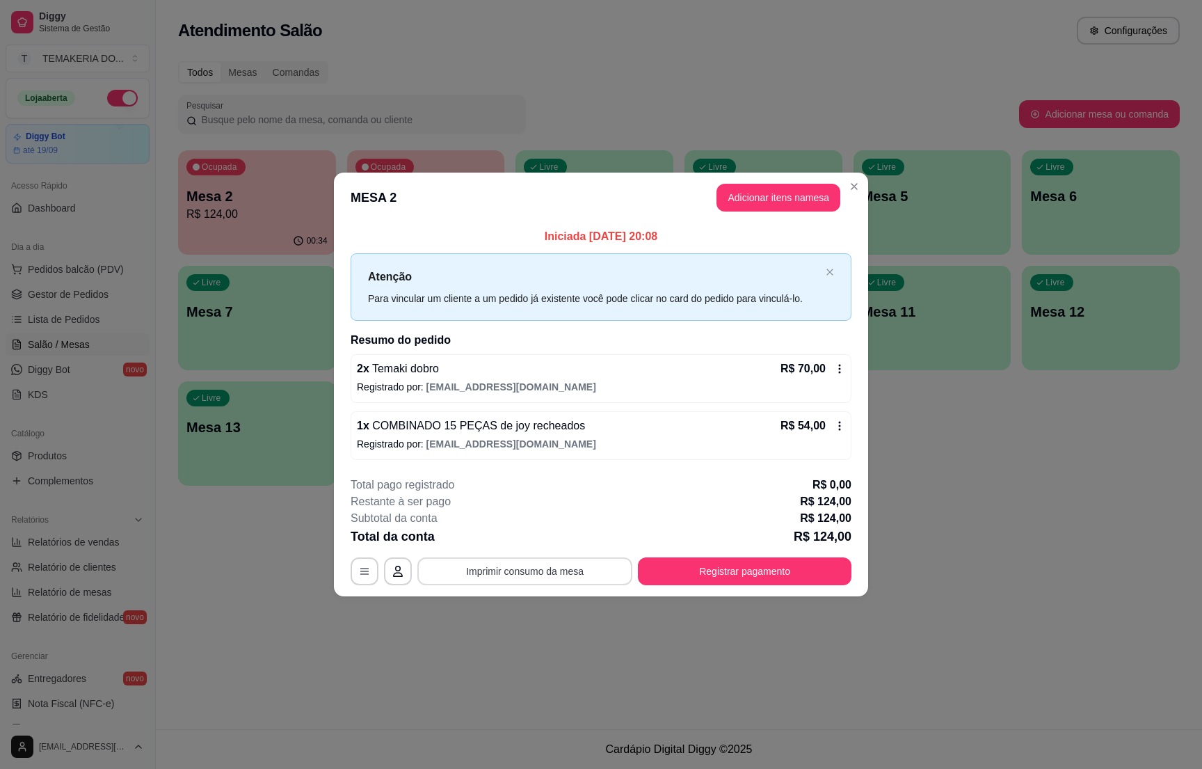
click at [587, 571] on button "Imprimir consumo da mesa" at bounding box center [524, 571] width 215 height 28
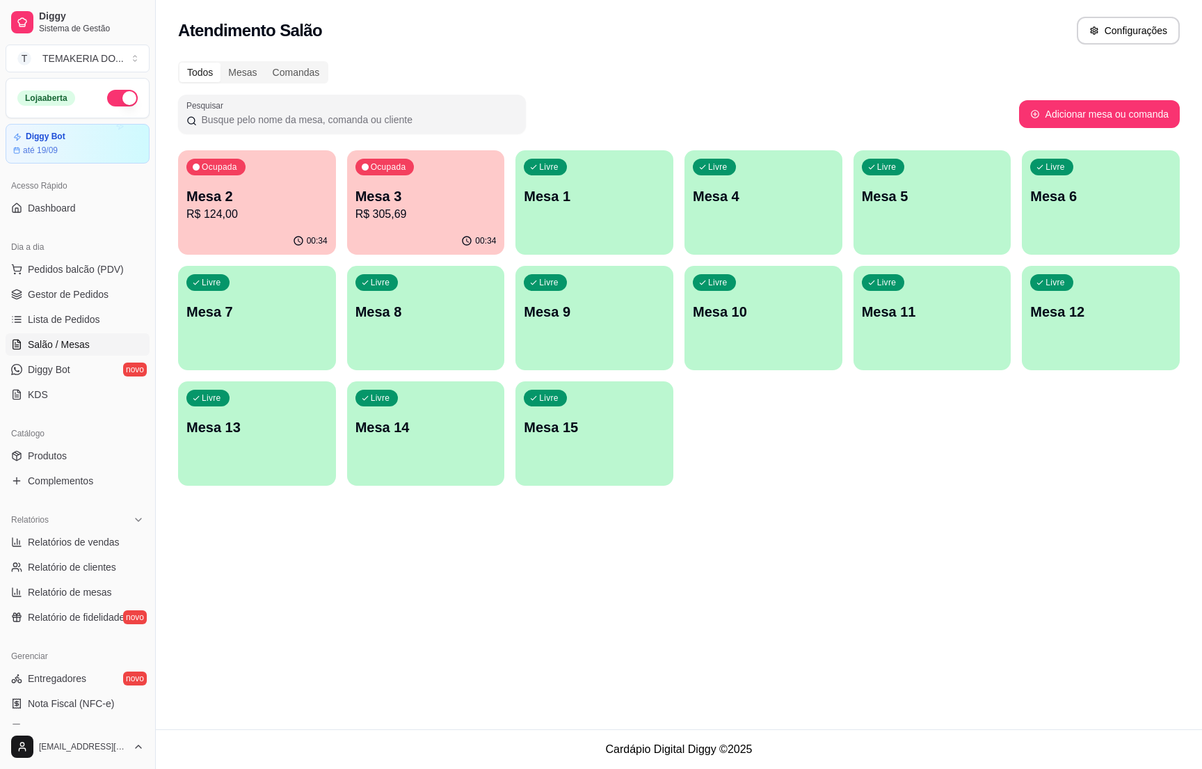
click at [276, 194] on p "Mesa 2" at bounding box center [256, 195] width 141 height 19
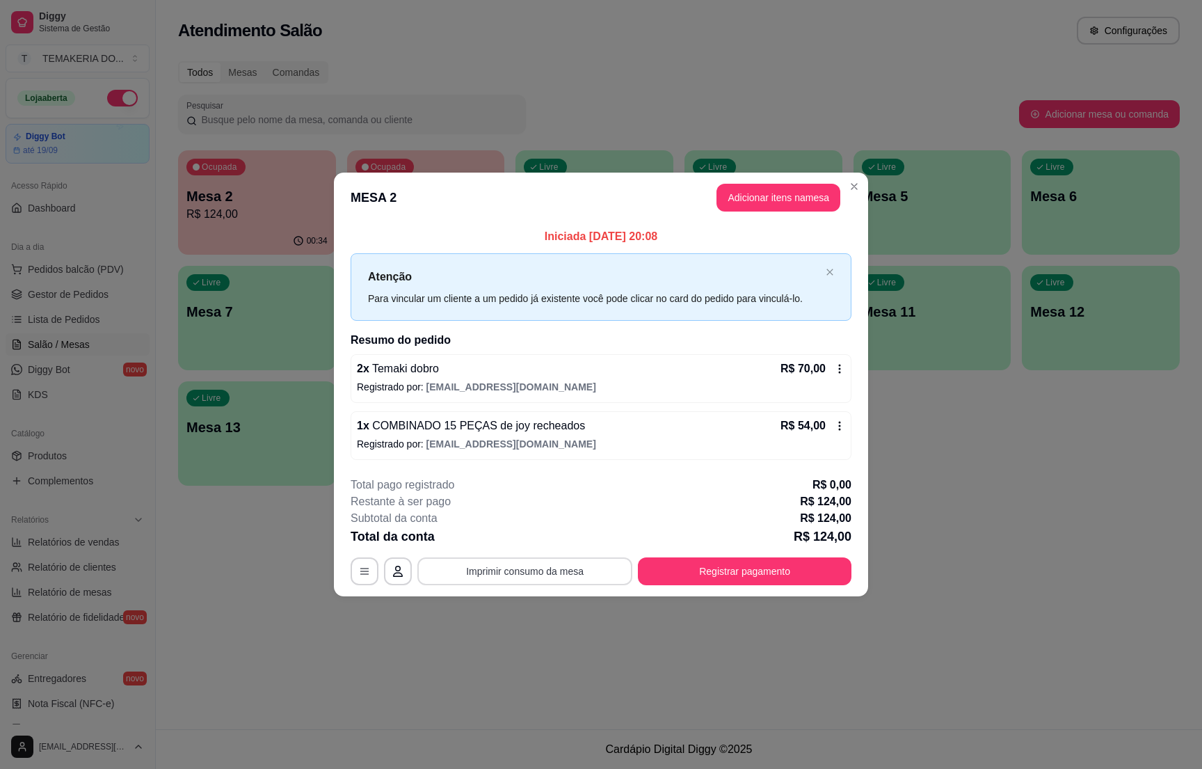
click at [595, 572] on button "Imprimir consumo da mesa" at bounding box center [524, 571] width 215 height 28
click at [737, 564] on button "Registrar pagamento" at bounding box center [745, 571] width 207 height 27
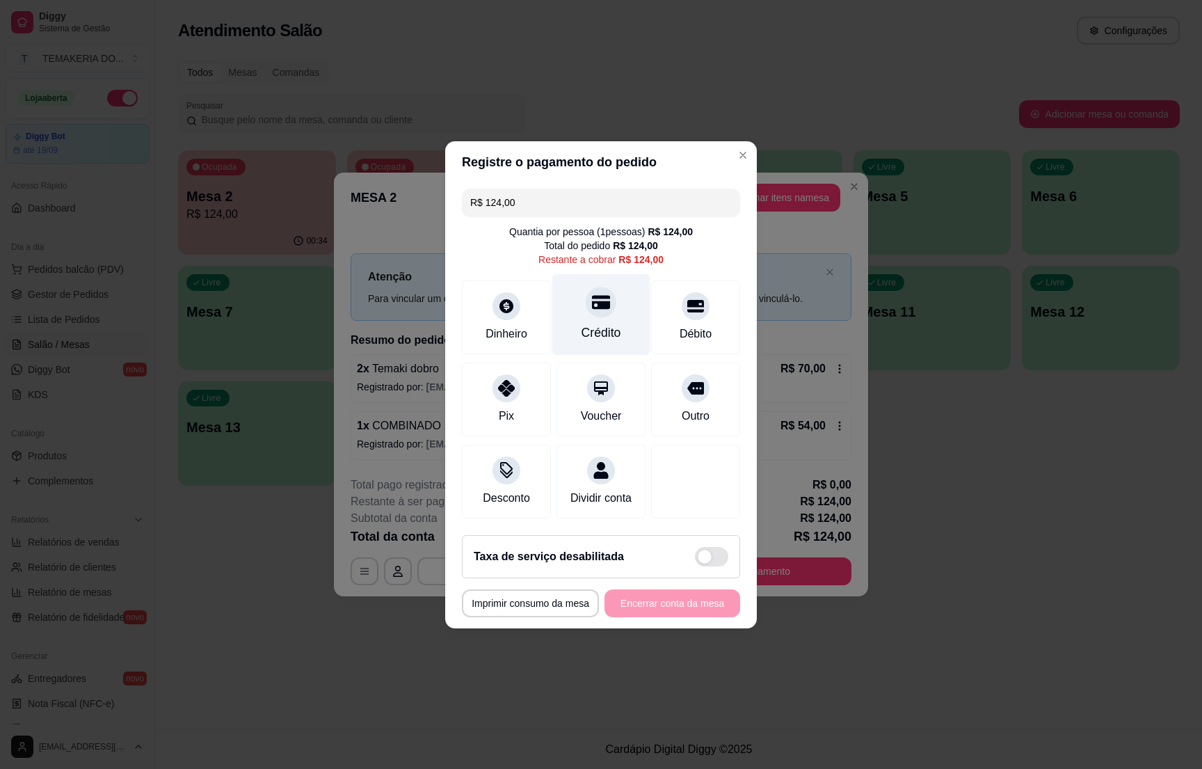
click at [589, 324] on div "Crédito" at bounding box center [602, 333] width 40 height 18
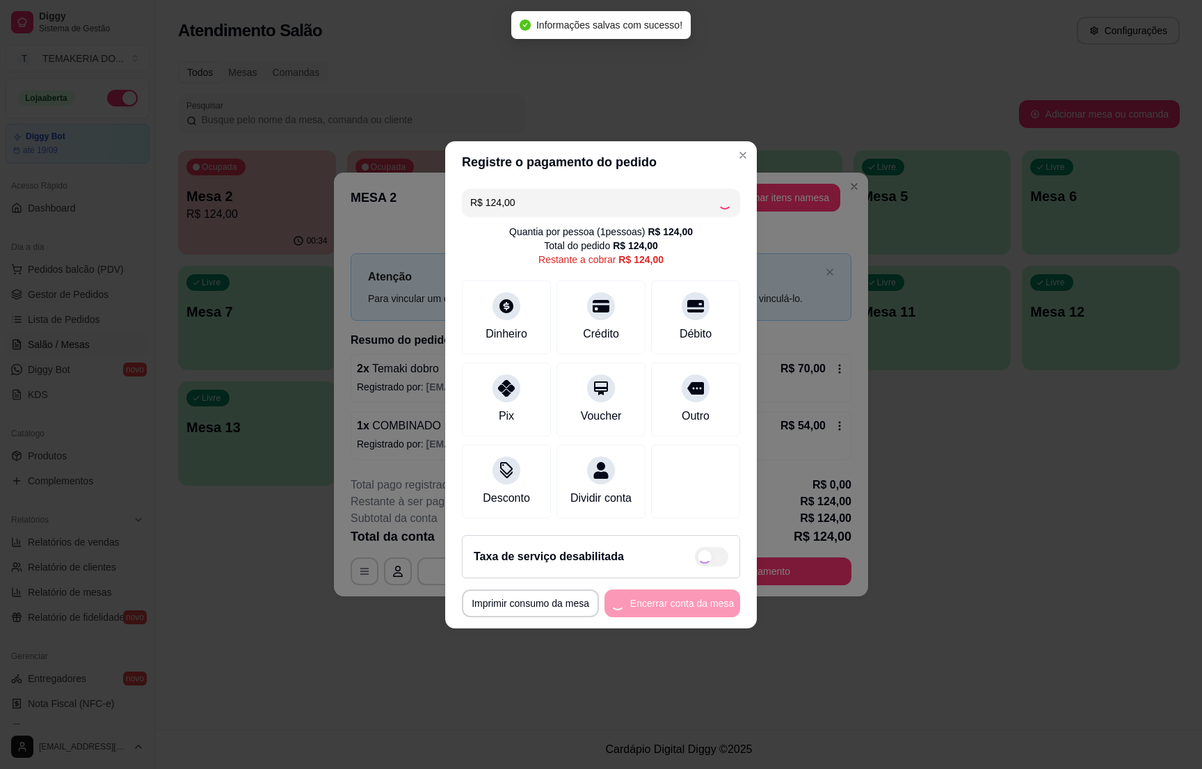
type input "R$ 0,00"
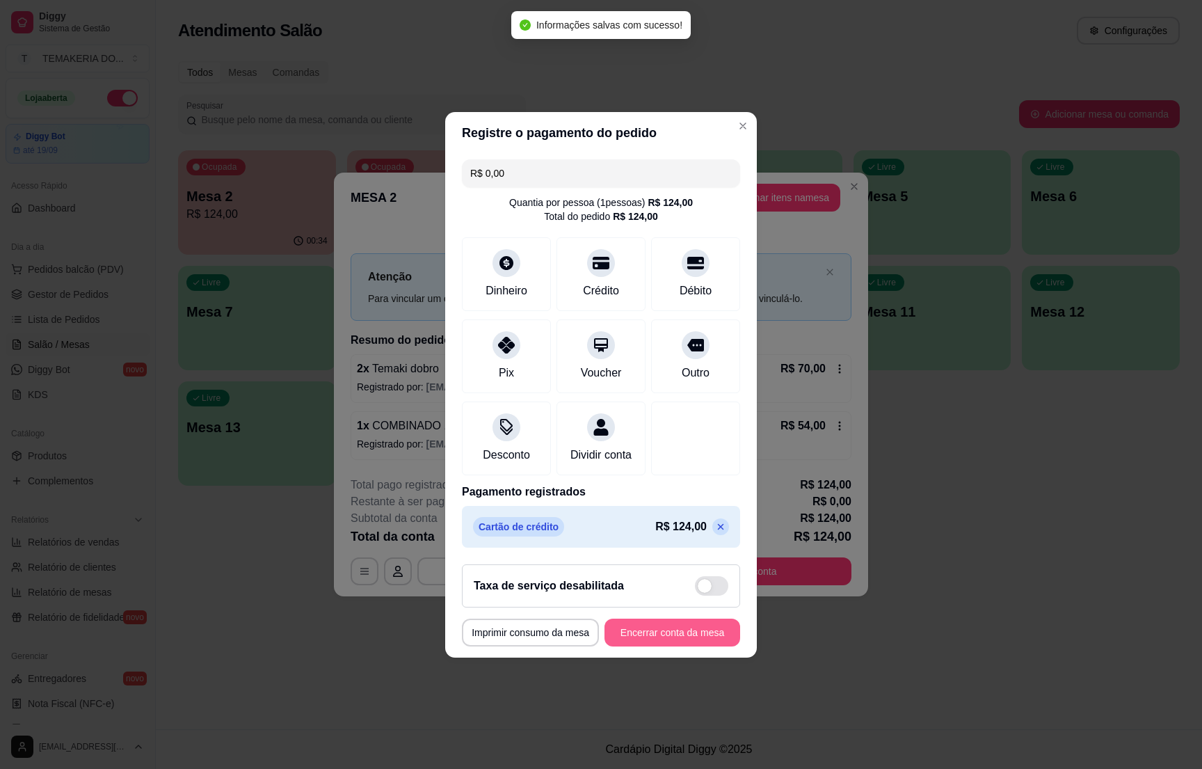
click at [635, 645] on button "Encerrar conta da mesa" at bounding box center [673, 633] width 136 height 28
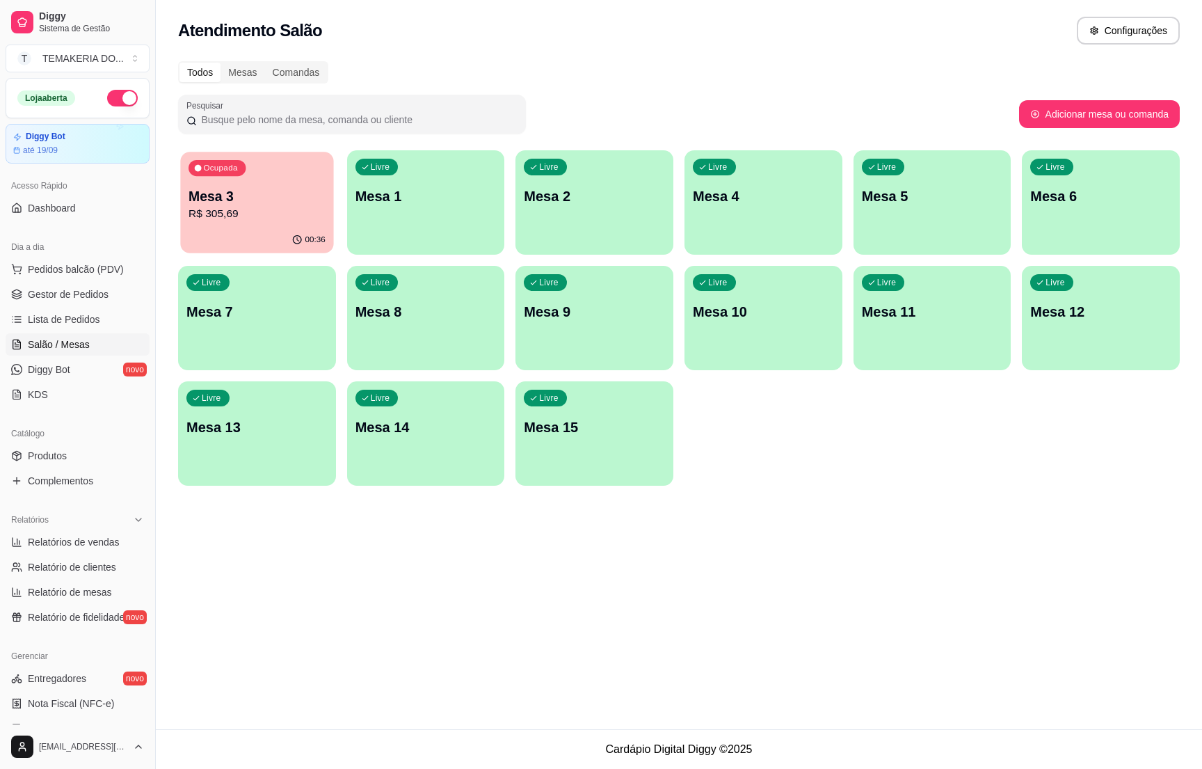
click at [288, 238] on div "00:36" at bounding box center [256, 240] width 153 height 26
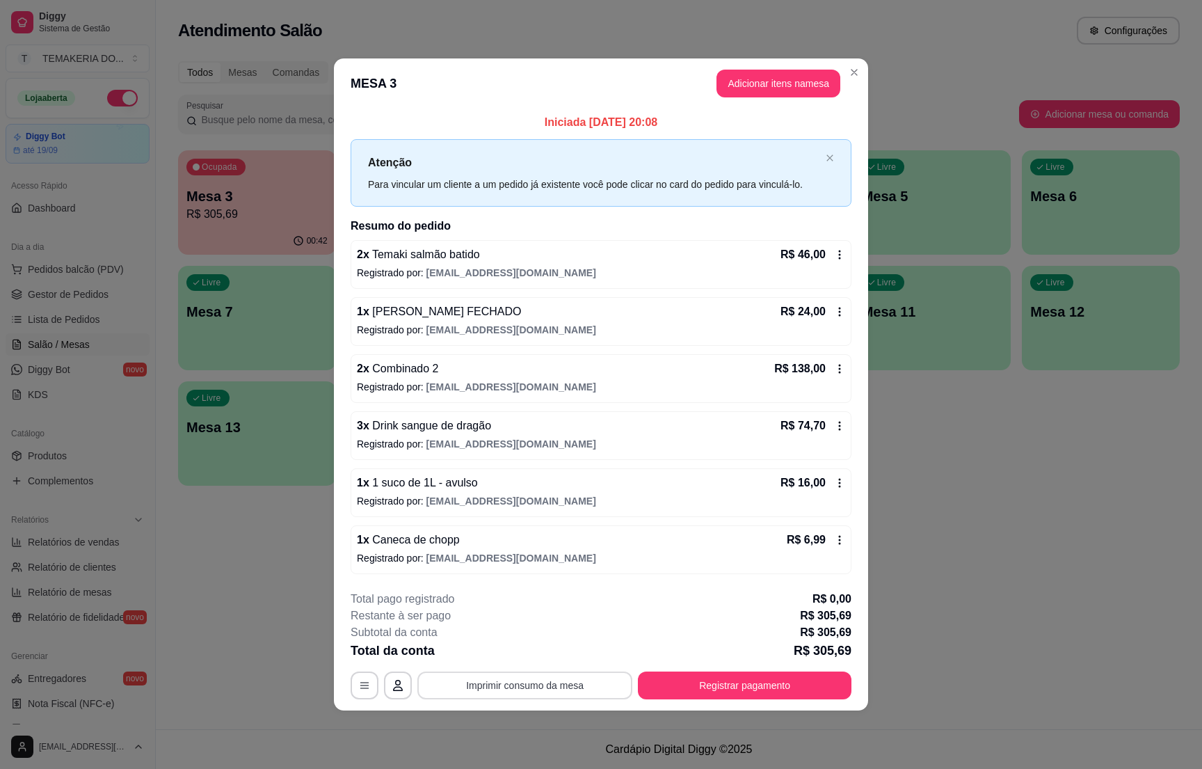
click at [539, 678] on button "Imprimir consumo da mesa" at bounding box center [524, 685] width 215 height 28
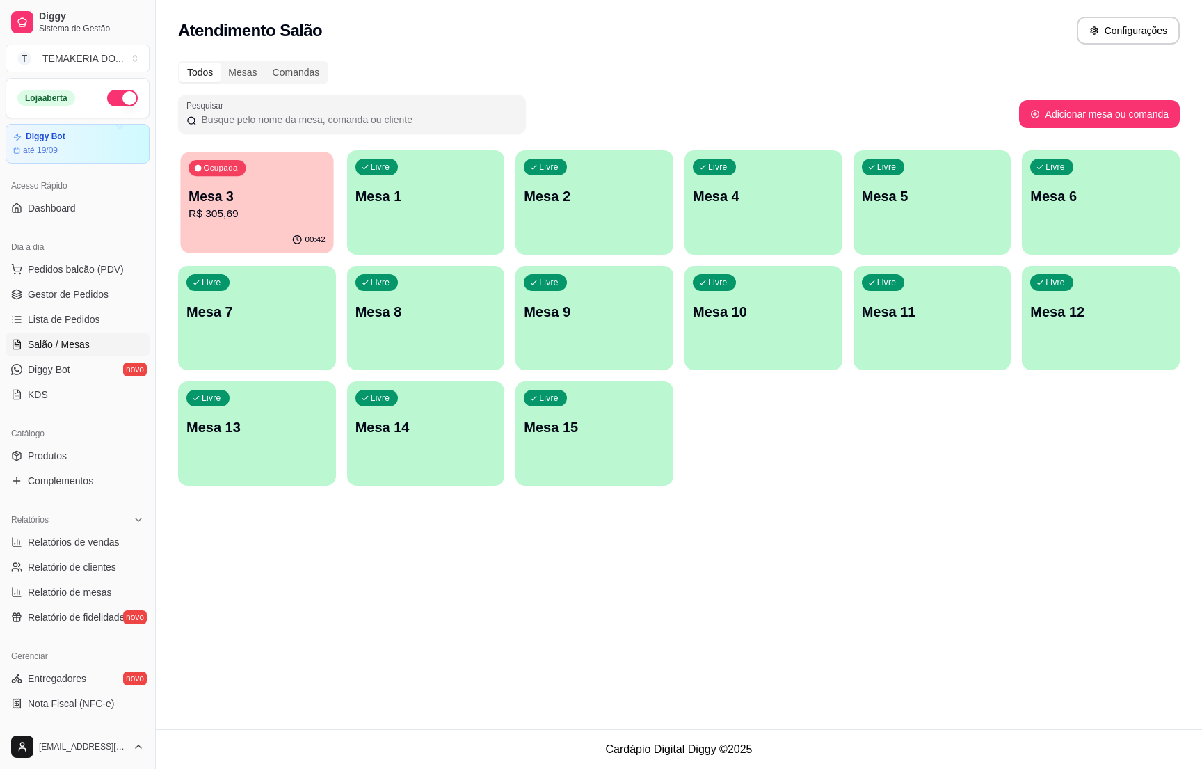
click at [228, 230] on div "00:42" at bounding box center [256, 240] width 153 height 26
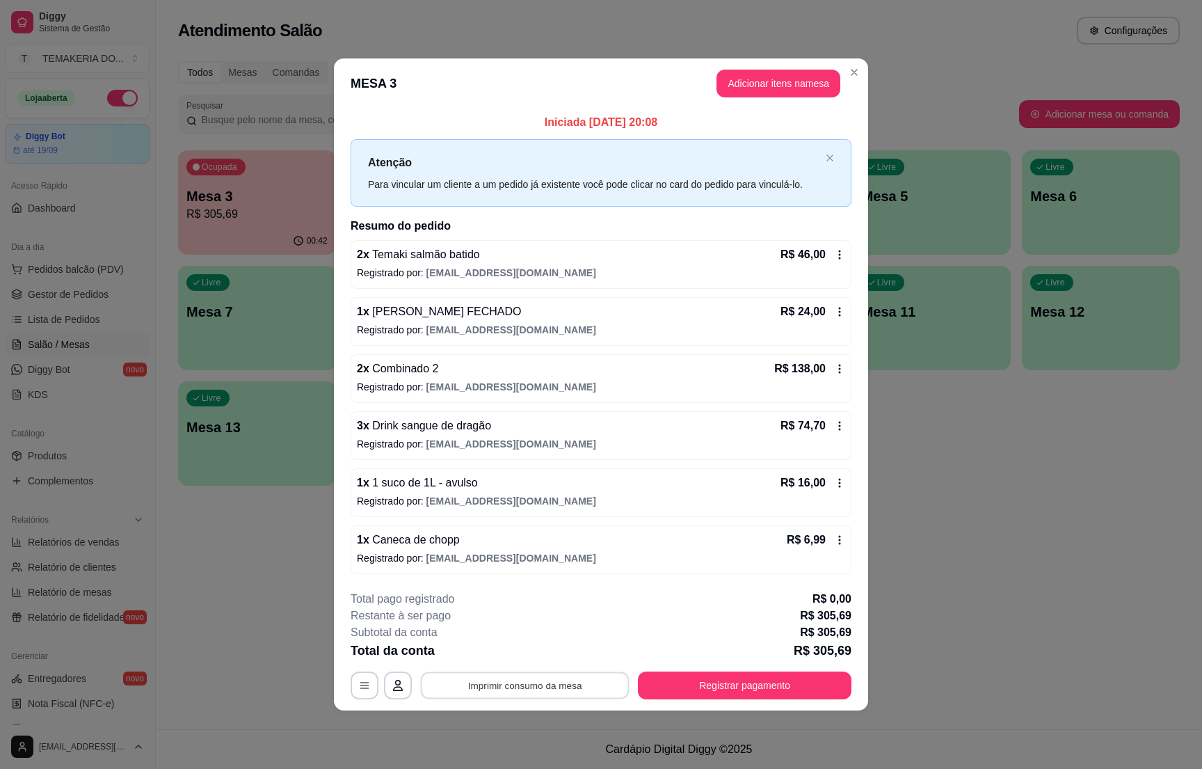
click at [531, 675] on button "Imprimir consumo da mesa" at bounding box center [525, 685] width 209 height 27
click at [716, 689] on button "Registrar pagamento" at bounding box center [745, 685] width 207 height 27
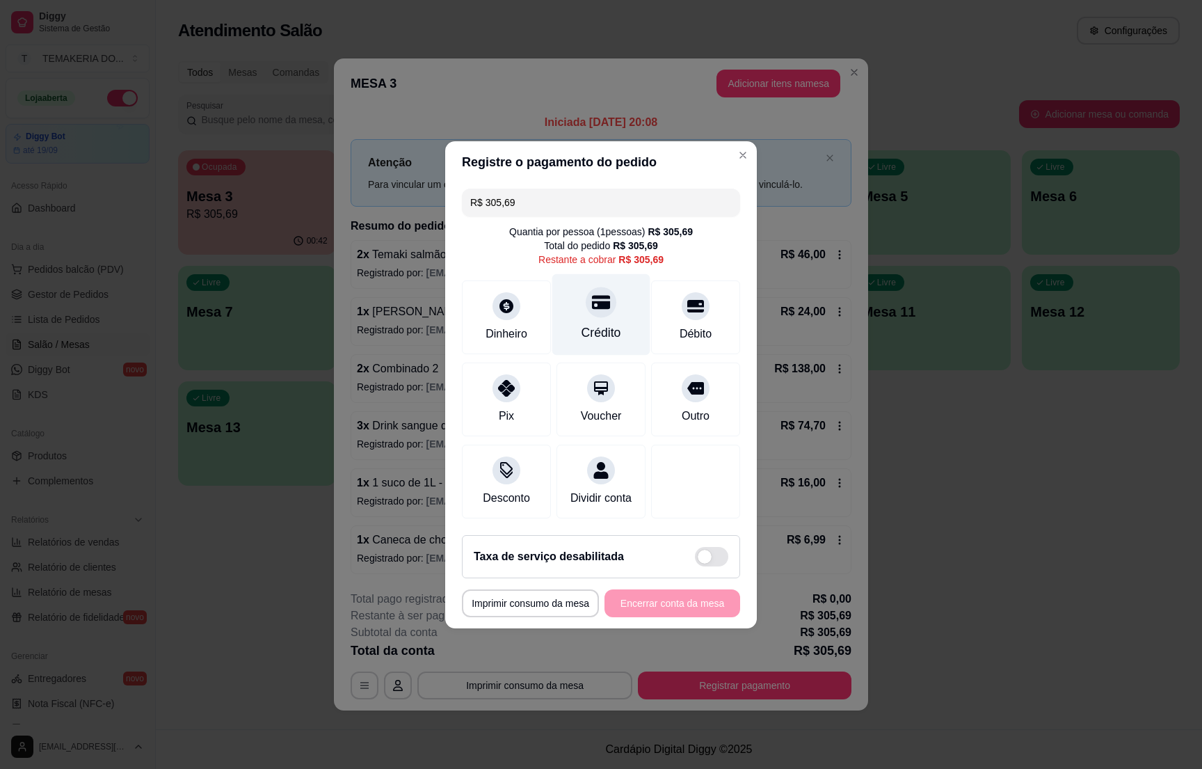
click at [591, 312] on div "Crédito" at bounding box center [601, 313] width 98 height 81
type input "R$ 0,00"
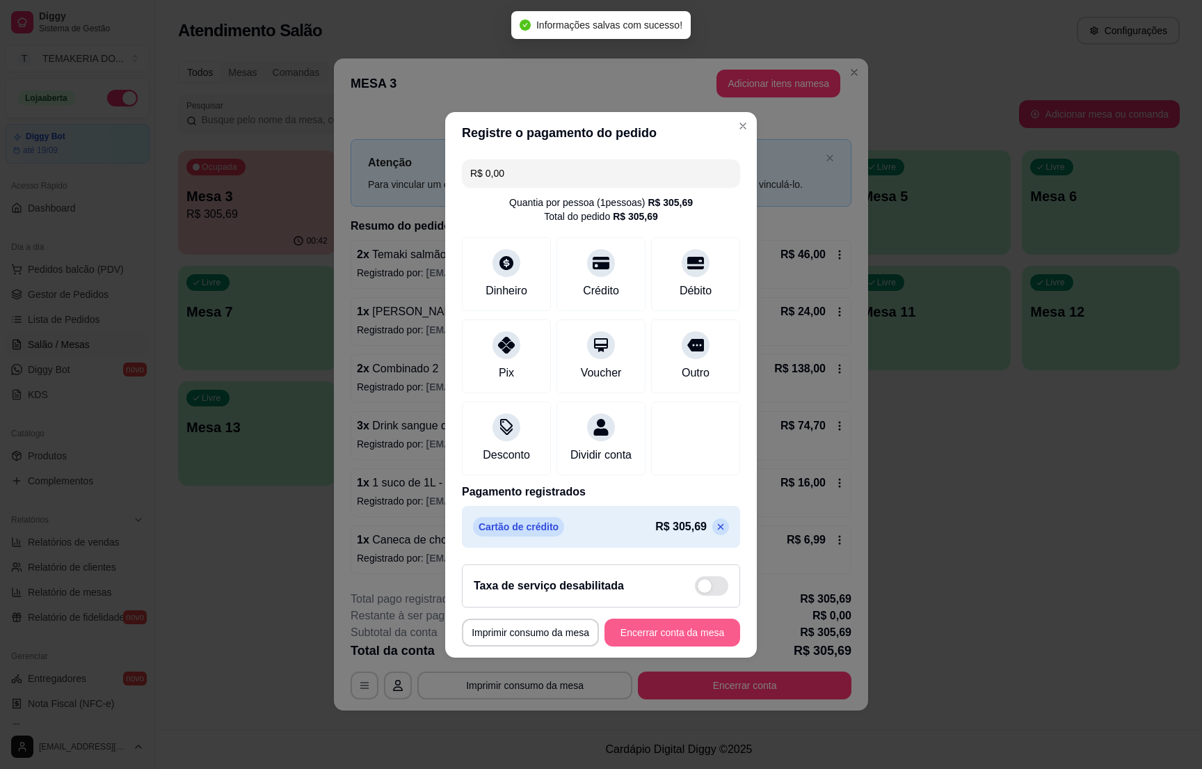
click at [646, 642] on button "Encerrar conta da mesa" at bounding box center [673, 633] width 136 height 28
click at [646, 642] on div "**********" at bounding box center [601, 633] width 278 height 28
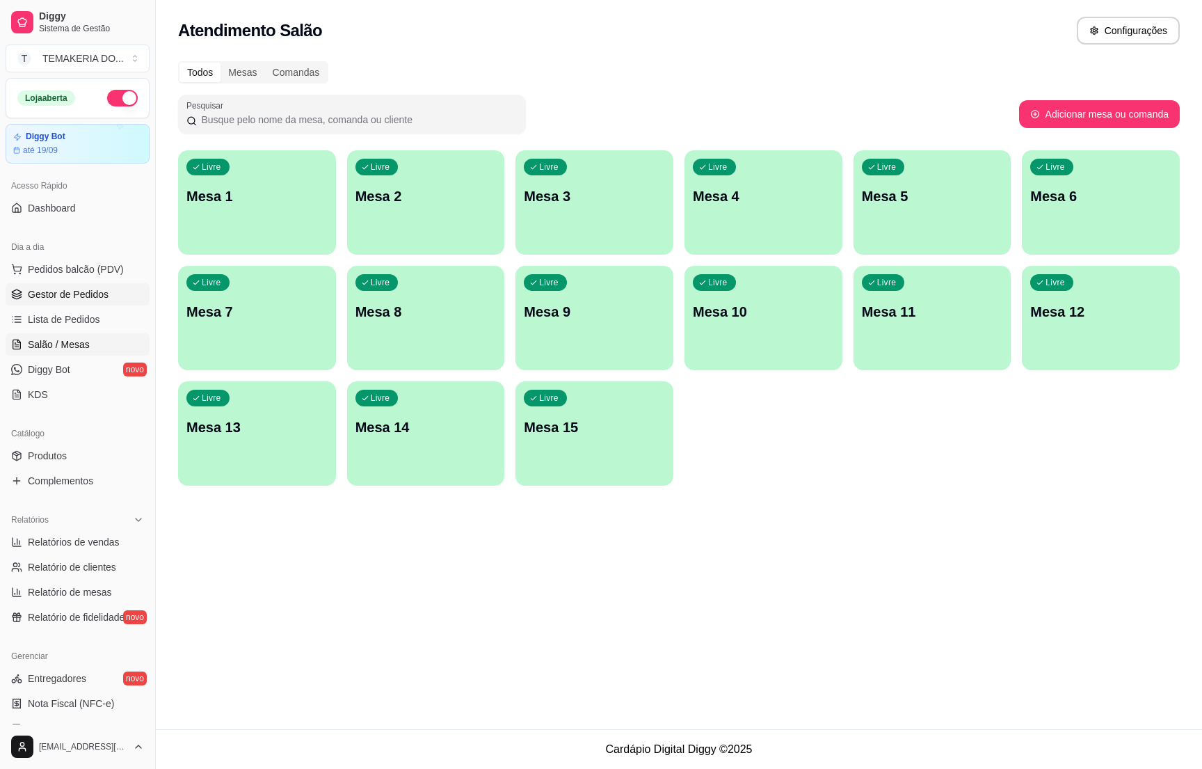
click at [67, 293] on span "Gestor de Pedidos" at bounding box center [68, 294] width 81 height 14
